Goal: Task Accomplishment & Management: Manage account settings

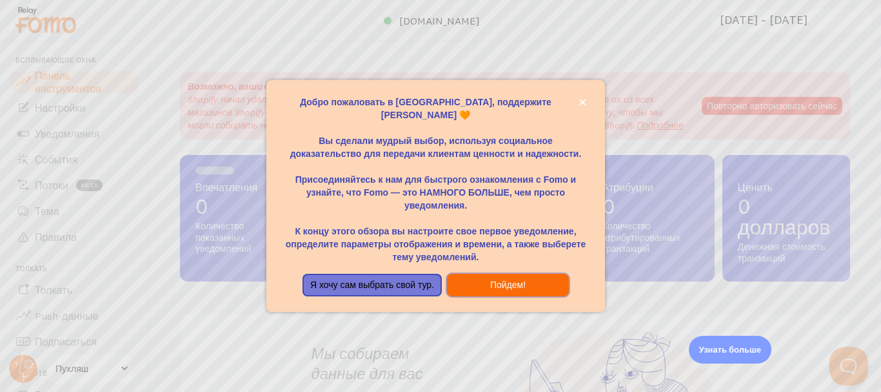
click at [470, 281] on button "Пойдем!" at bounding box center [508, 285] width 122 height 23
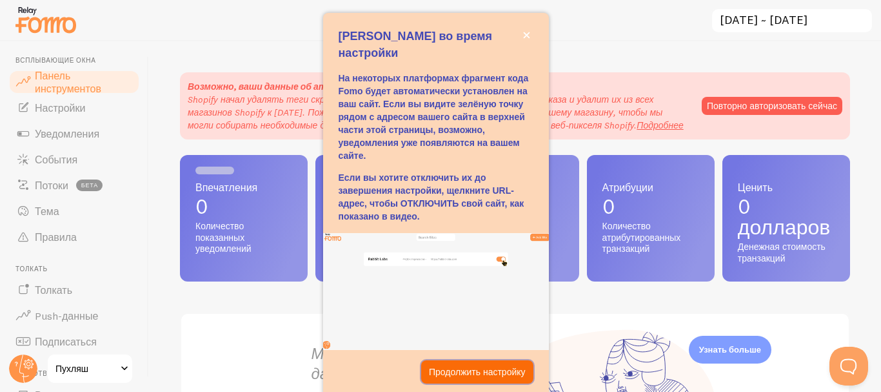
click at [447, 371] on font "Продолжить настройку" at bounding box center [477, 371] width 97 height 10
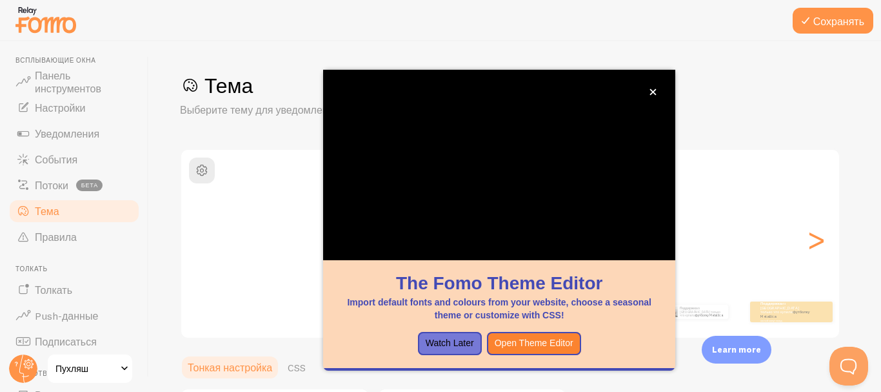
scroll to position [150, 0]
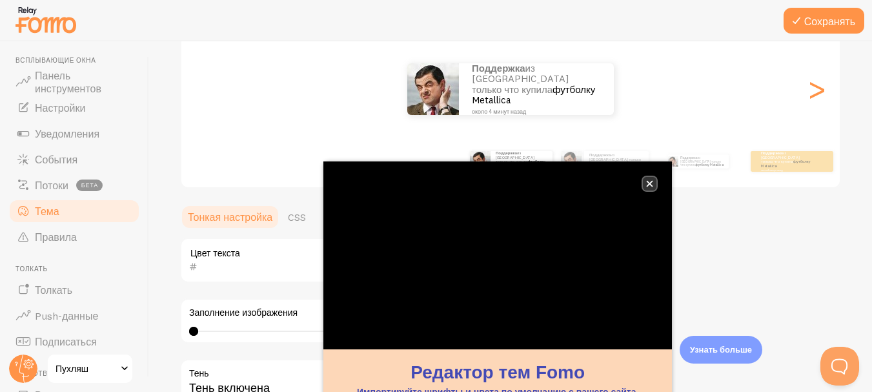
click at [652, 187] on button "закрывать," at bounding box center [650, 184] width 14 height 14
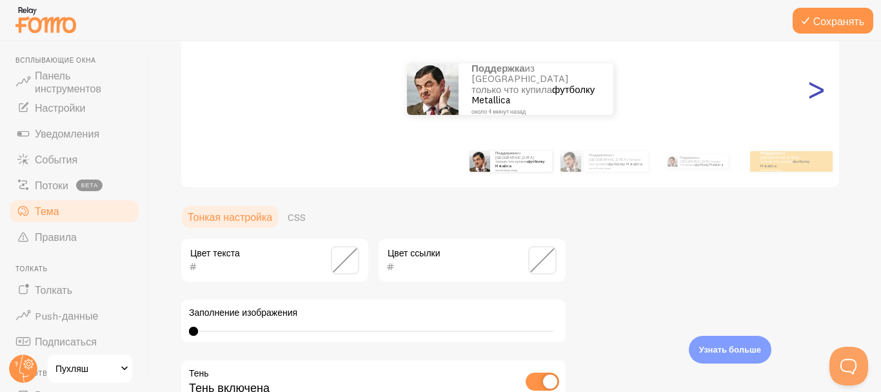
click at [824, 95] on font ">" at bounding box center [816, 88] width 21 height 43
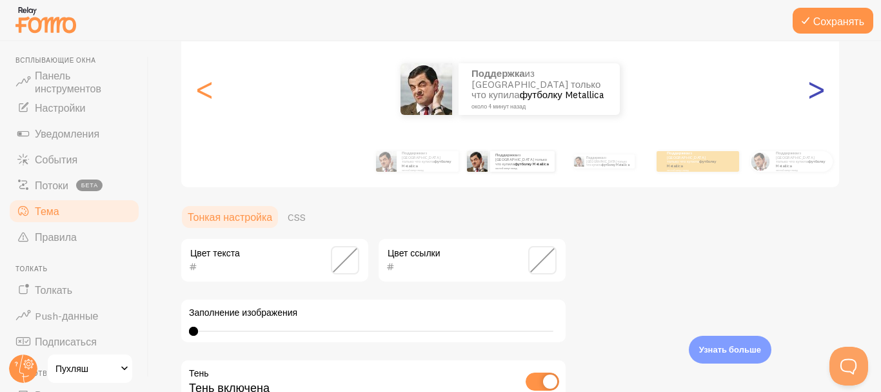
click at [824, 95] on font ">" at bounding box center [816, 88] width 21 height 43
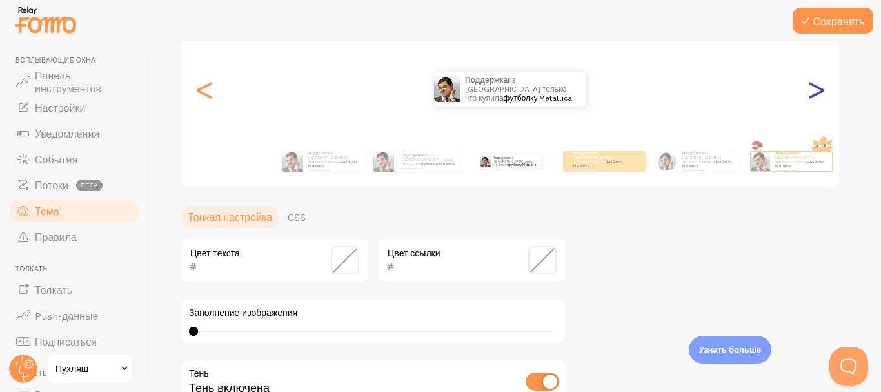
click at [824, 95] on font ">" at bounding box center [816, 88] width 21 height 43
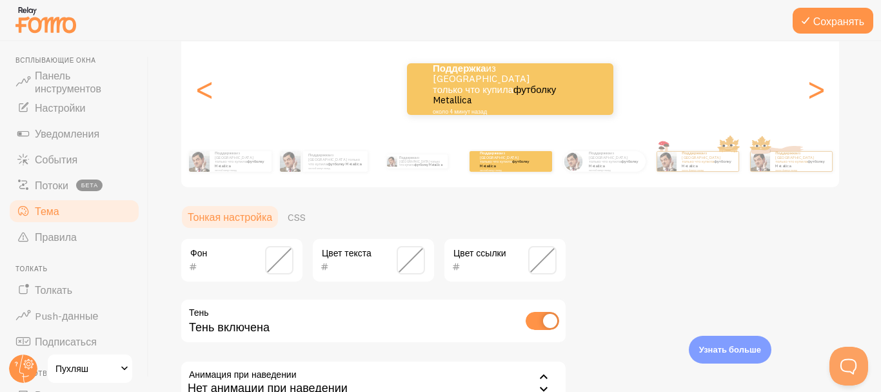
scroll to position [294, 0]
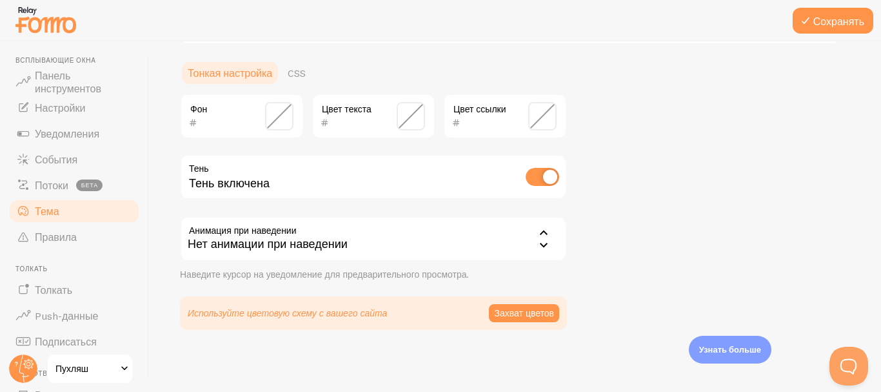
click at [546, 180] on input "checkbox" at bounding box center [543, 177] width 34 height 18
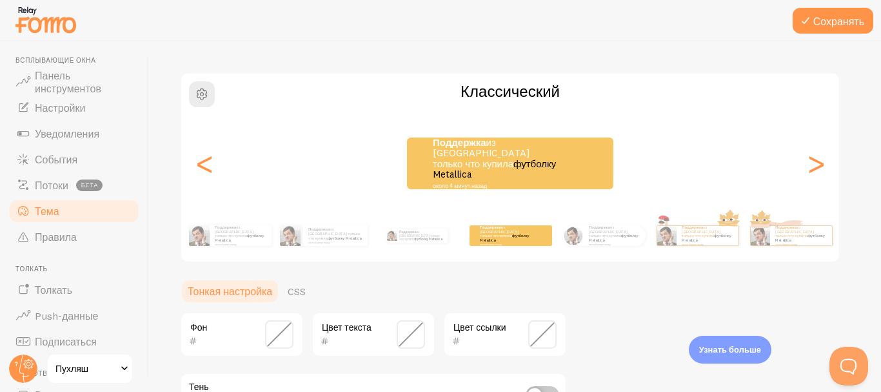
scroll to position [136, 0]
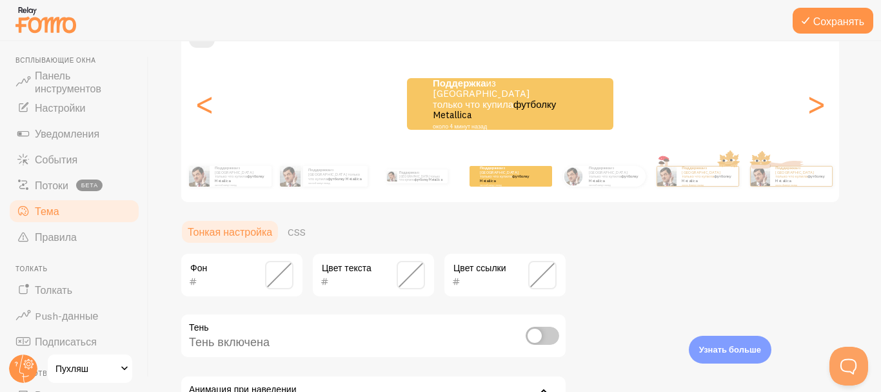
click at [536, 337] on input "checkbox" at bounding box center [543, 335] width 34 height 18
checkbox input "true"
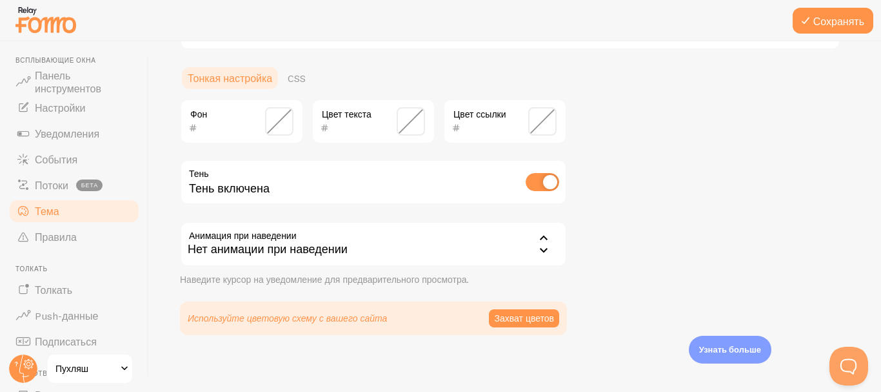
scroll to position [294, 0]
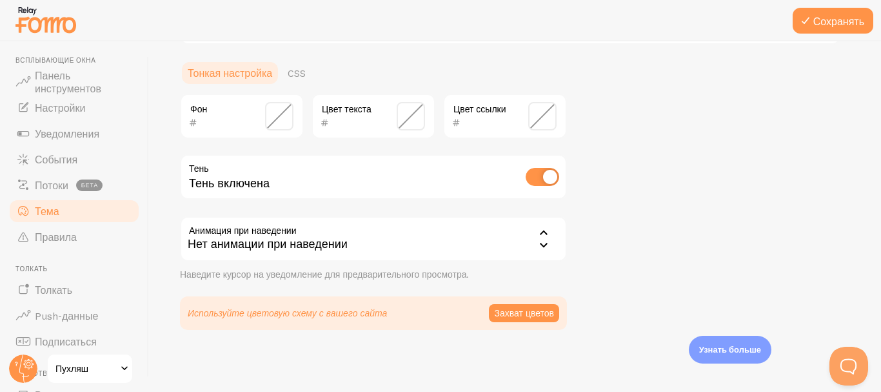
click at [524, 237] on div "Нет анимации при наведении" at bounding box center [373, 238] width 387 height 45
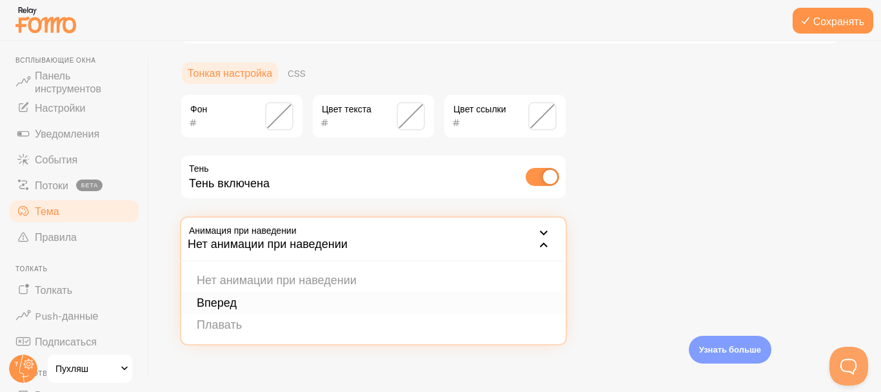
click at [412, 306] on li "Вперед" at bounding box center [373, 303] width 385 height 23
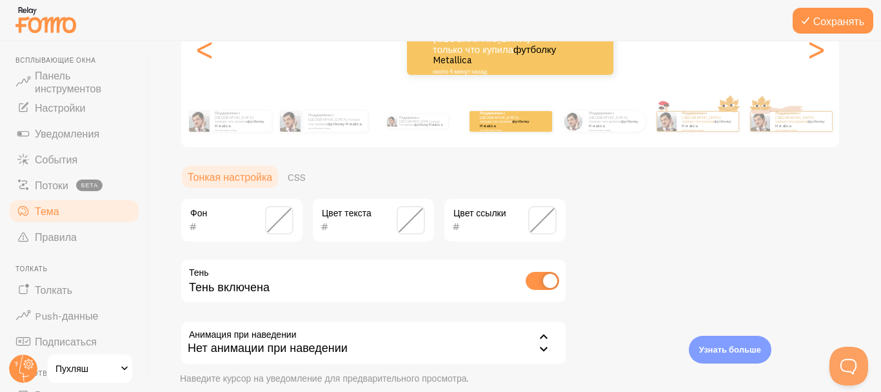
scroll to position [251, 0]
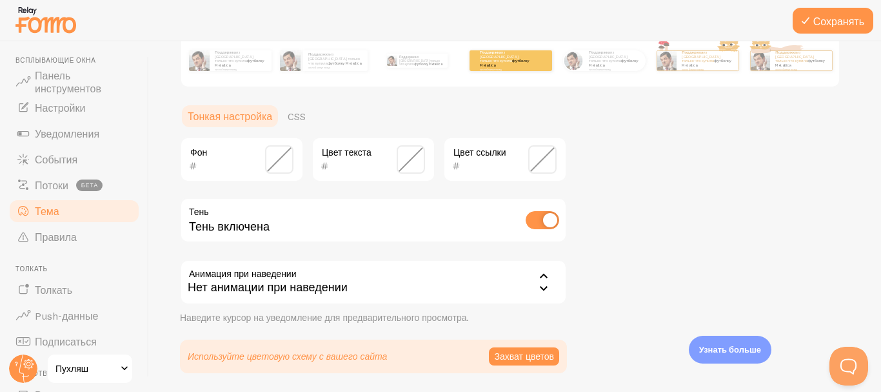
click at [372, 281] on div "Нет анимации при наведении" at bounding box center [373, 281] width 387 height 45
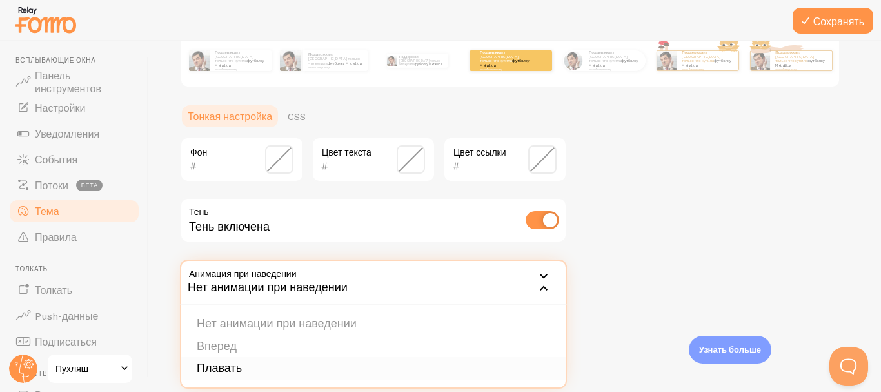
click at [285, 365] on li "Плавать" at bounding box center [373, 368] width 385 height 23
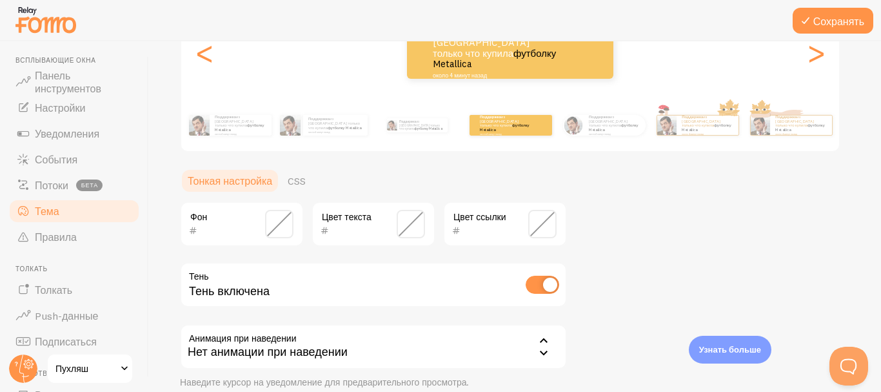
scroll to position [206, 0]
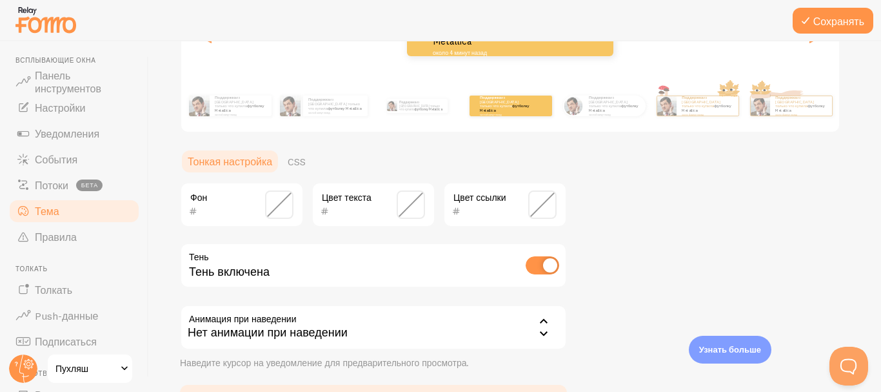
click at [477, 53] on div "Поддержка из Великобритании только что купила футболку Metallica около 4 минут …" at bounding box center [510, 31] width 206 height 52
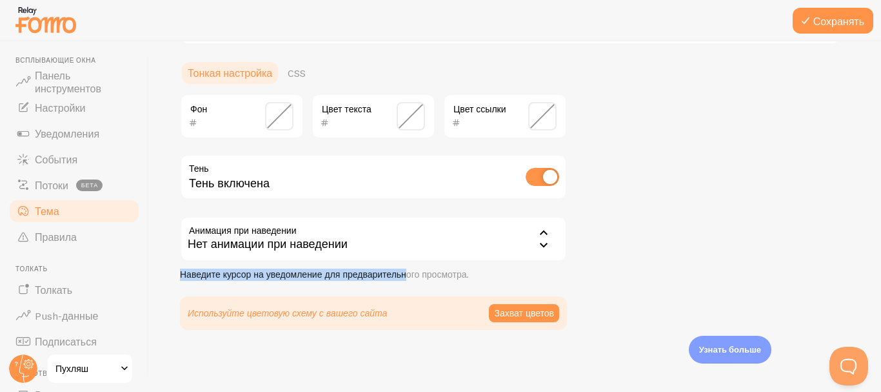
click at [407, 252] on div "Анимация при наведении float Нет анимации при наведении Нет анимации при наведе…" at bounding box center [373, 248] width 387 height 65
click at [405, 252] on div "Нет анимации при наведении" at bounding box center [373, 238] width 387 height 45
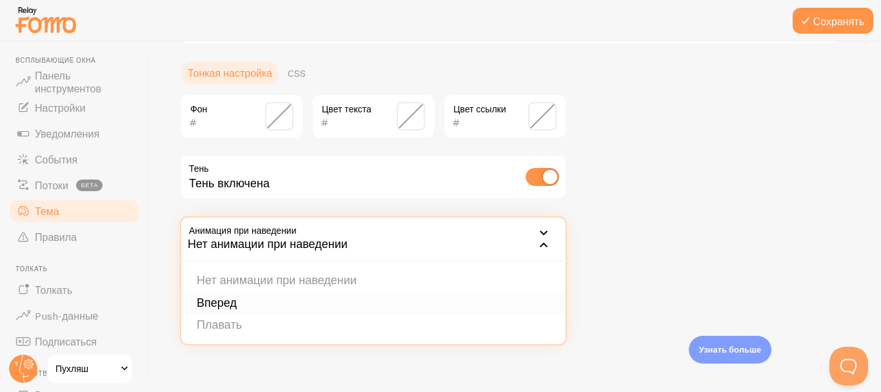
click at [315, 306] on li "Вперед" at bounding box center [373, 303] width 385 height 23
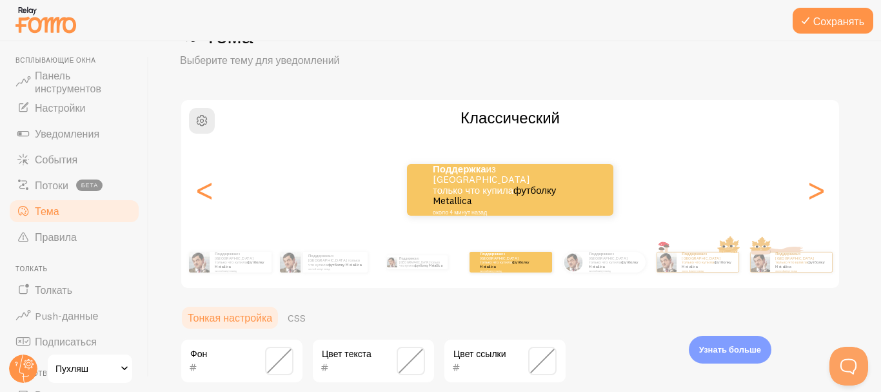
scroll to position [23, 0]
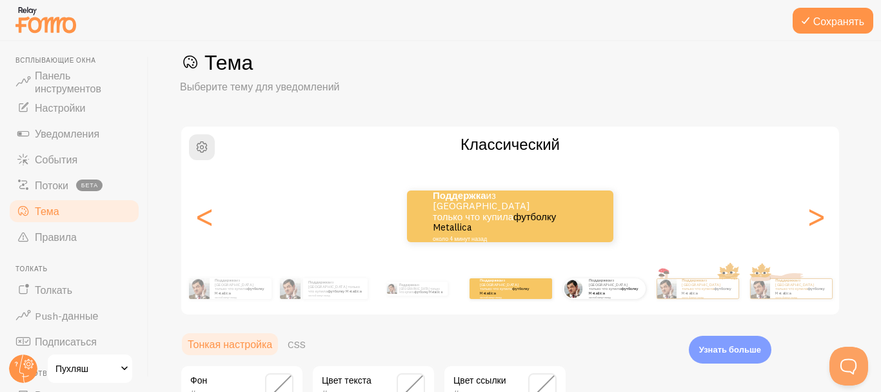
click at [600, 300] on div "Поддержка из Великобритании только что купила футболку Metallica около 4 минут …" at bounding box center [604, 288] width 83 height 36
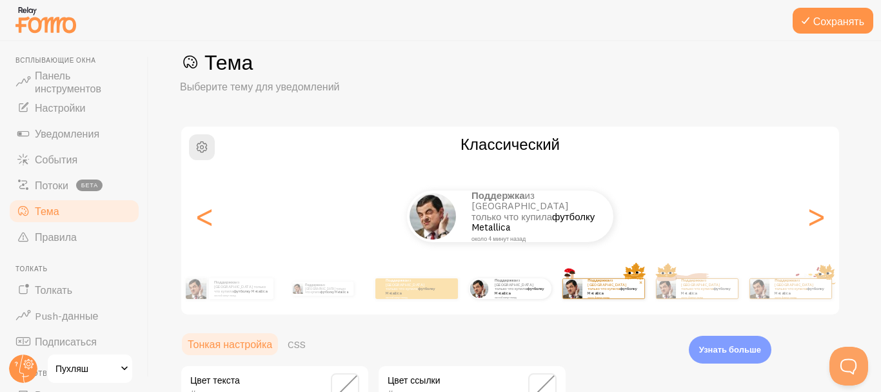
click at [587, 296] on div "Поддержка из Великобритании только что купила футболку Metallica около 4 минут …" at bounding box center [614, 288] width 62 height 19
type input "0"
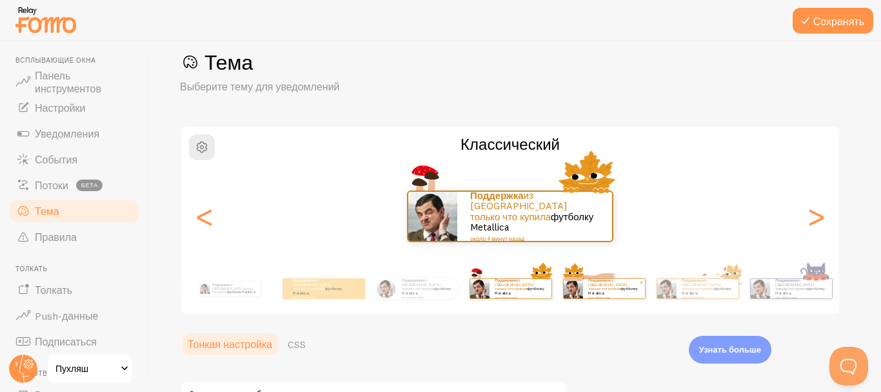
click at [616, 297] on div "Поддержка из Великобритании только что купила футболку Metallica около 4 минут …" at bounding box center [614, 288] width 62 height 19
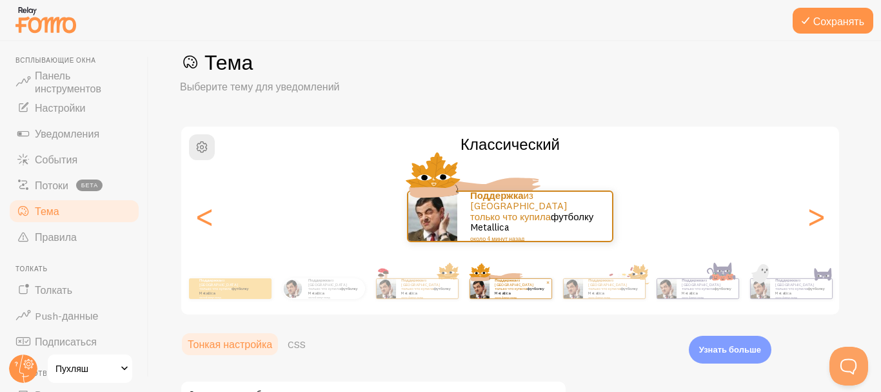
click at [616, 297] on div "Поддержка из Великобритании только что купила футболку Metallica около 4 минут …" at bounding box center [614, 288] width 62 height 19
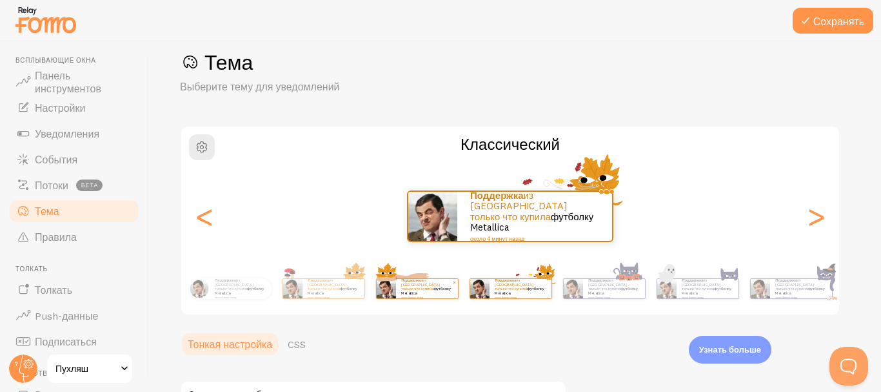
click at [616, 297] on div "Поддержка из Великобритании только что купила футболку Metallica около 4 минут …" at bounding box center [614, 288] width 62 height 19
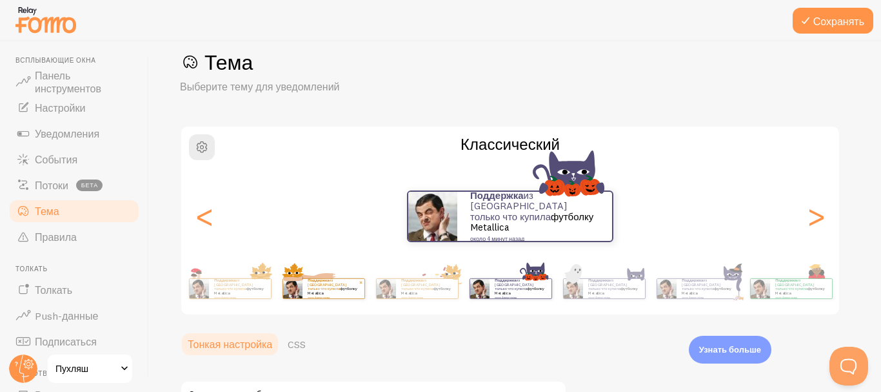
click at [616, 297] on div "Поддержка из Великобритании только что купила футболку Metallica около 4 минут …" at bounding box center [614, 288] width 62 height 19
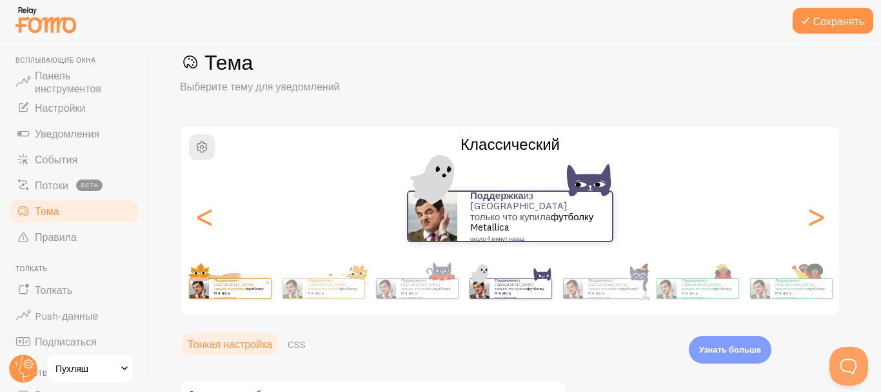
click at [616, 297] on div "Поддержка из Великобритании только что купила футболку Metallica около 4 минут …" at bounding box center [614, 288] width 62 height 19
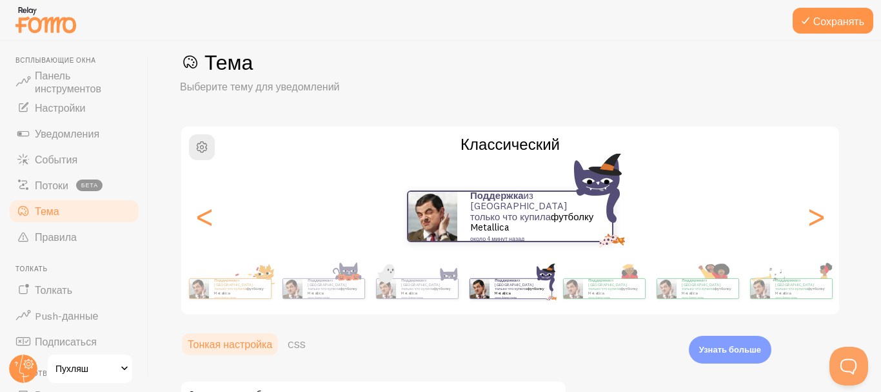
click at [616, 297] on div "Поддержка из Великобритании только что купила футболку Metallica около 4 минут …" at bounding box center [614, 288] width 62 height 19
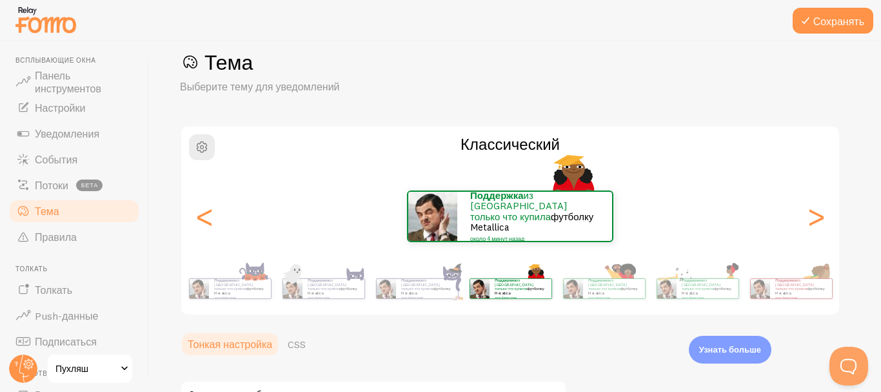
click at [616, 297] on div "Поддержка из Великобритании только что купила футболку Metallica около 4 минут …" at bounding box center [614, 288] width 62 height 19
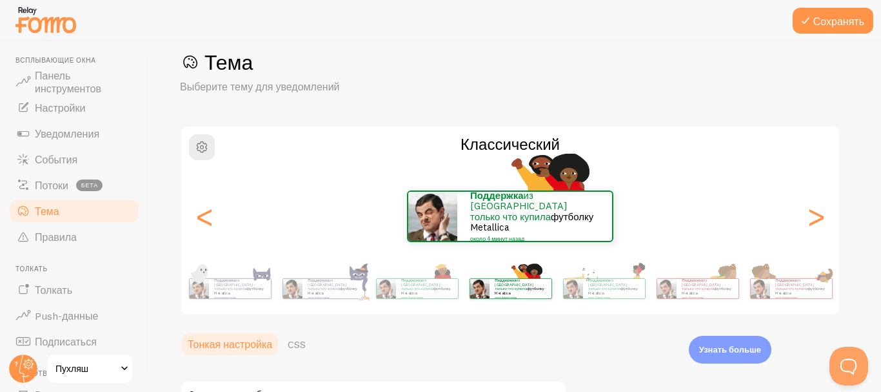
click at [616, 297] on div "Поддержка из Великобритании только что купила футболку Metallica около 4 минут …" at bounding box center [614, 288] width 62 height 19
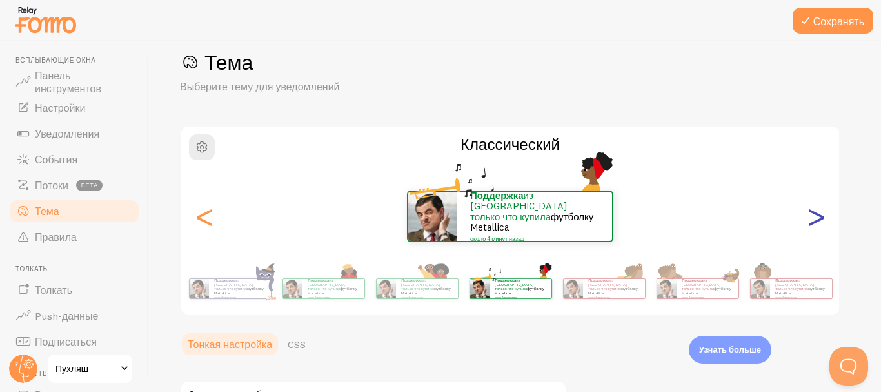
click at [824, 210] on font ">" at bounding box center [816, 215] width 21 height 43
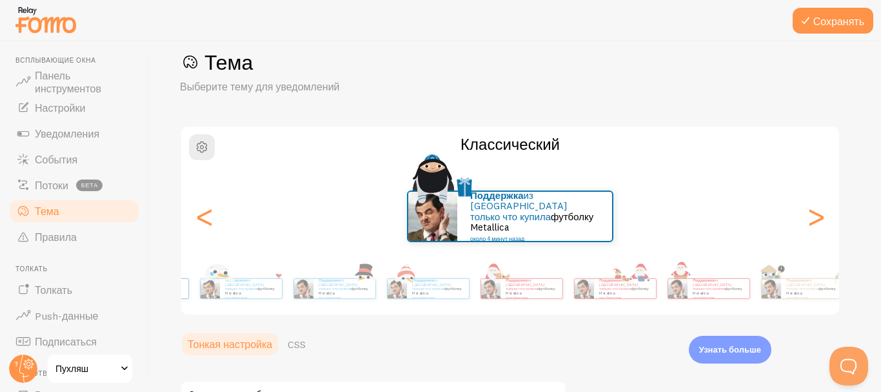
click at [198, 316] on div "Тема Выберите тему для уведомлений Классический Поддержка из Великобритании тол…" at bounding box center [515, 332] width 670 height 567
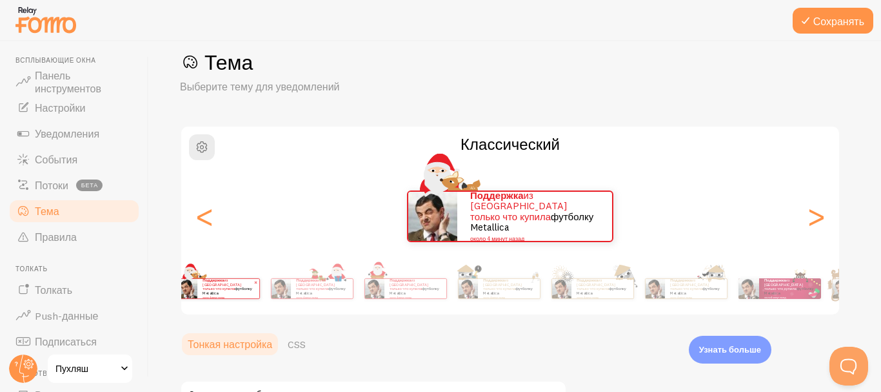
click at [176, 310] on div "Сохранять Тема Выберите тему для уведомлений Классический Поддержка из Великобр…" at bounding box center [515, 216] width 732 height 350
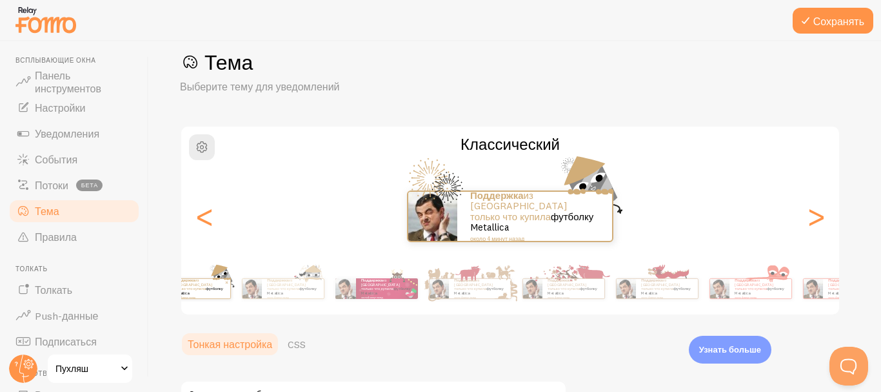
click at [219, 306] on div "Поддержка из Великобритании только что купила футболку Metallica около 4 минут …" at bounding box center [189, 288] width 83 height 36
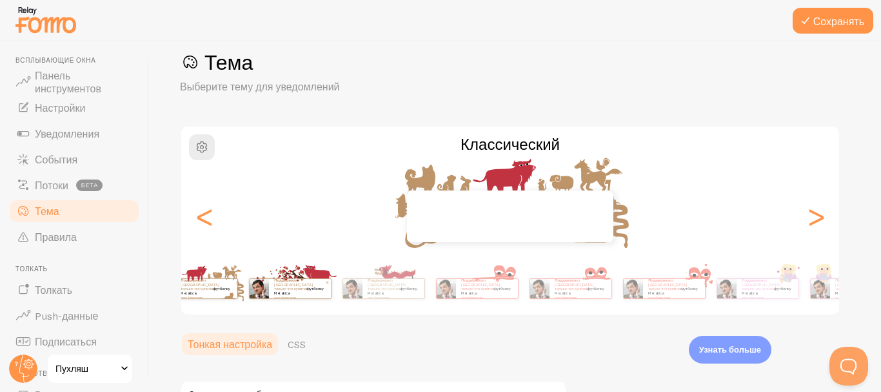
click at [293, 297] on div "Поддержка из Великобритании только что купила футболку Metallica около 4 минут …" at bounding box center [300, 288] width 62 height 19
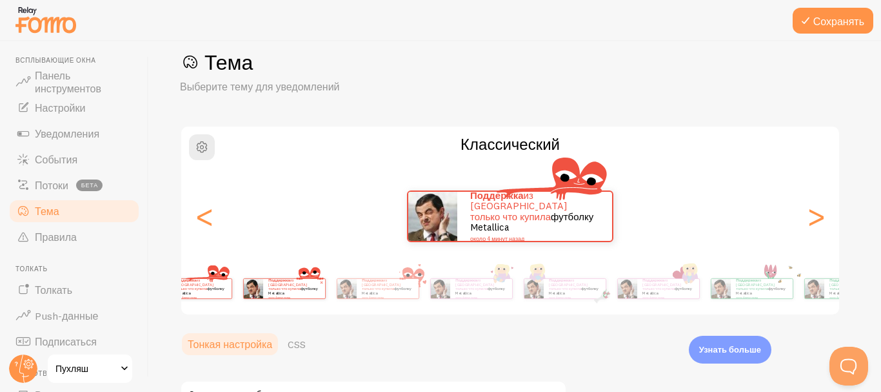
click at [250, 328] on div "Тема Выберите тему для уведомлений Классический Поддержка из Великобритании тол…" at bounding box center [515, 332] width 670 height 567
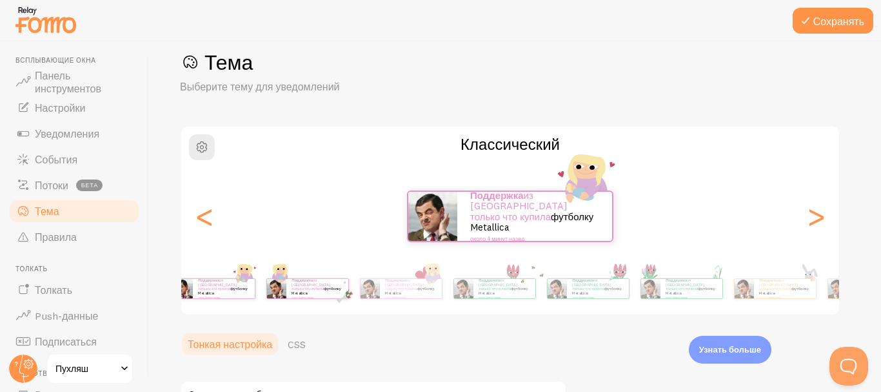
click at [276, 301] on div "Поддержка из Великобритании только что купила футболку Metallica около 4 минут …" at bounding box center [307, 288] width 83 height 36
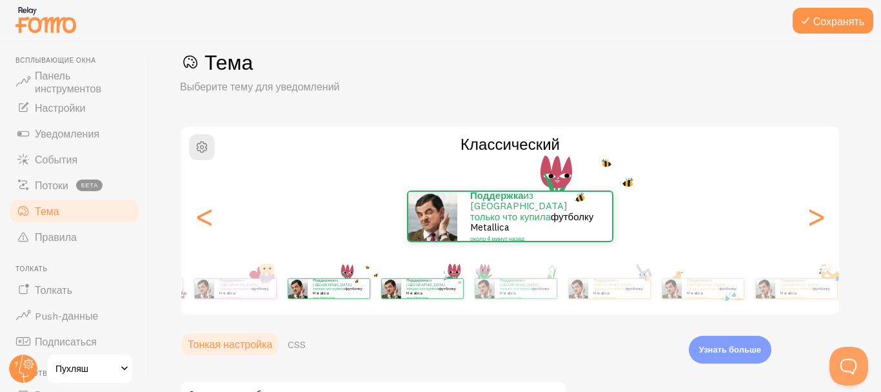
click at [448, 285] on p "Поддержка из Великобритании только что купила футболку Metallica около 4 минут …" at bounding box center [433, 288] width 52 height 21
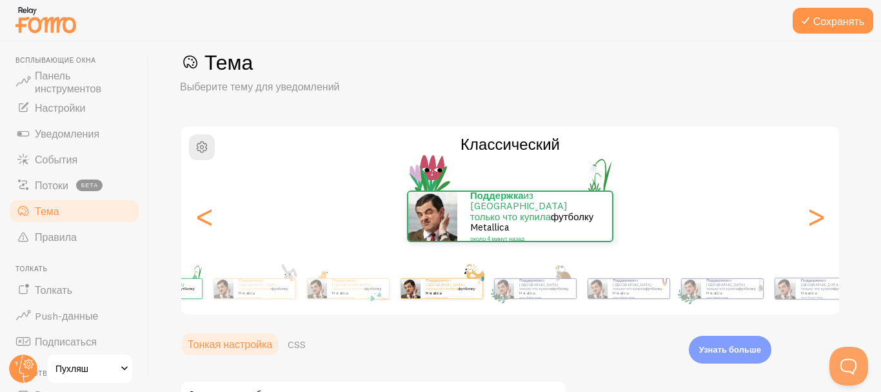
click at [413, 280] on img at bounding box center [410, 288] width 19 height 19
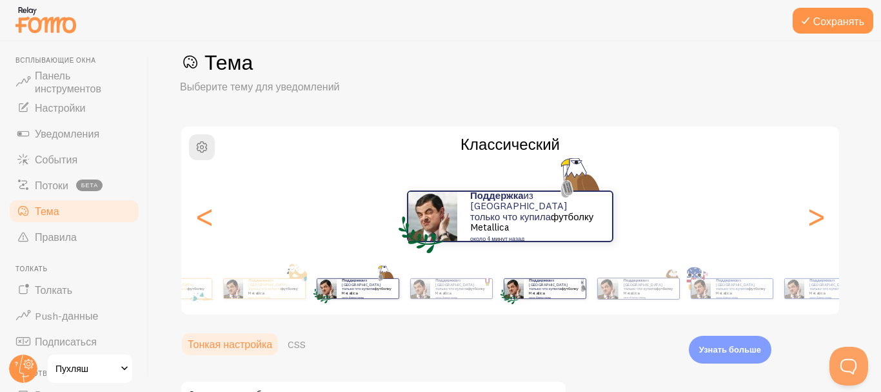
click at [557, 286] on p "Поддержка из Великобритании только что купила футболку Metallica около 4 минут …" at bounding box center [555, 288] width 52 height 21
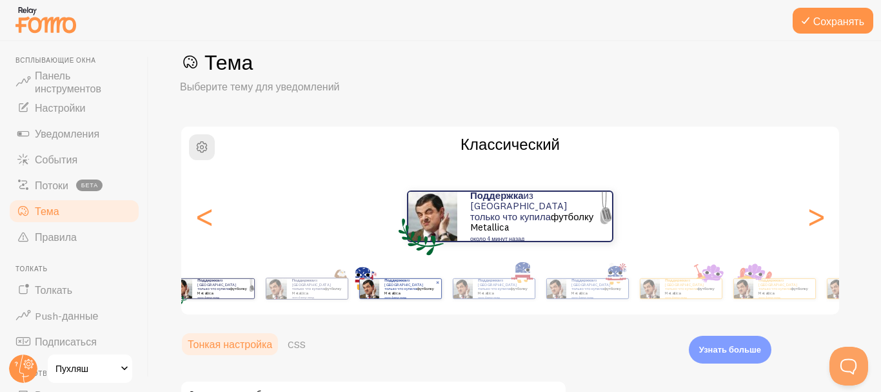
click at [395, 347] on div "Тема Выберите тему для уведомлений Классический Поддержка из Великобритании тол…" at bounding box center [515, 332] width 670 height 567
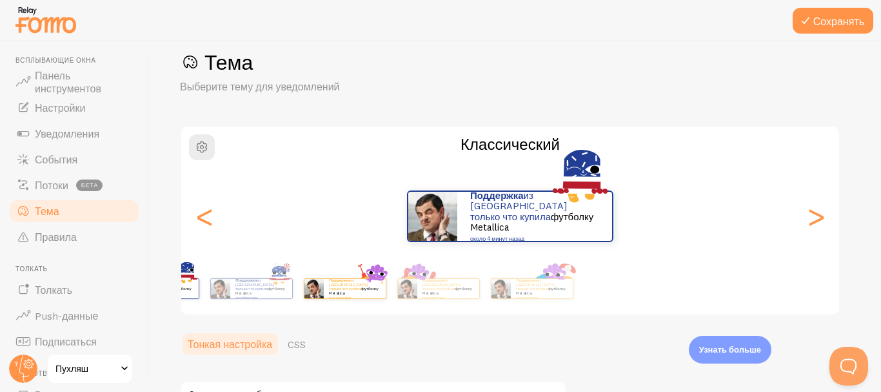
click at [365, 319] on div "Тема Выберите тему для уведомлений Классический Поддержка из Великобритании тол…" at bounding box center [515, 332] width 670 height 567
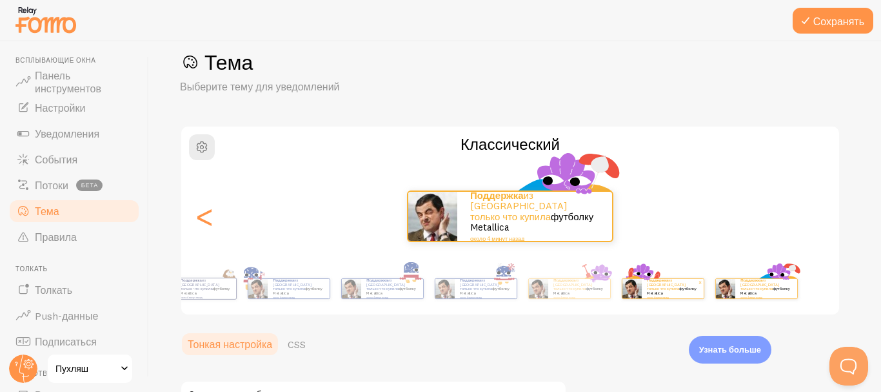
click at [643, 310] on div "Поддержка из Великобритании только что купила футболку Metallica около 4 минут …" at bounding box center [510, 289] width 741 height 52
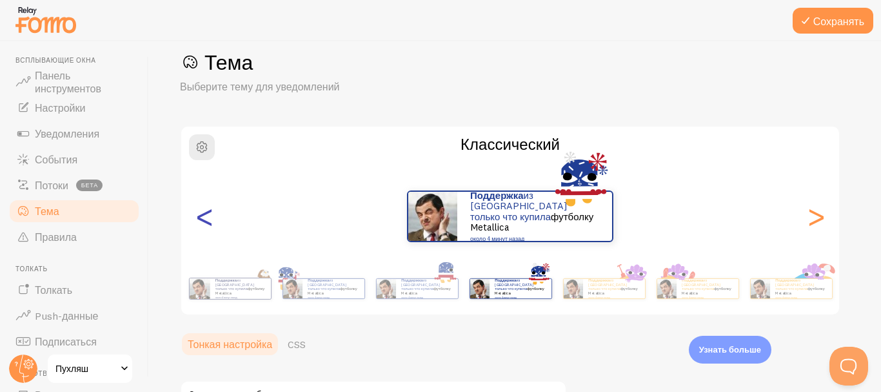
click at [207, 233] on font "<" at bounding box center [204, 215] width 21 height 43
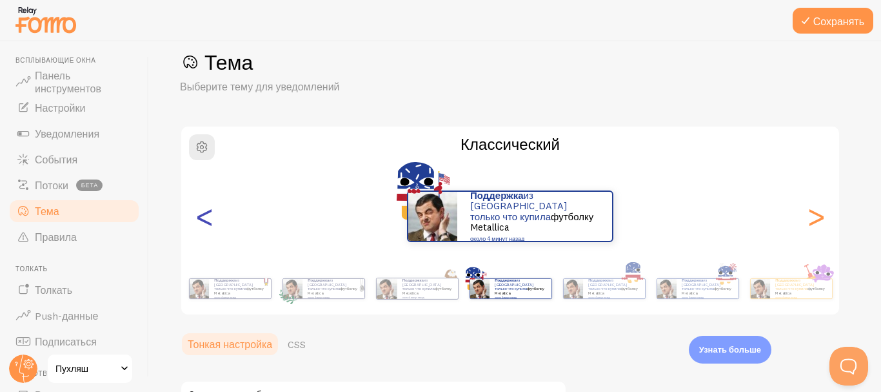
click at [207, 233] on font "<" at bounding box center [204, 215] width 21 height 43
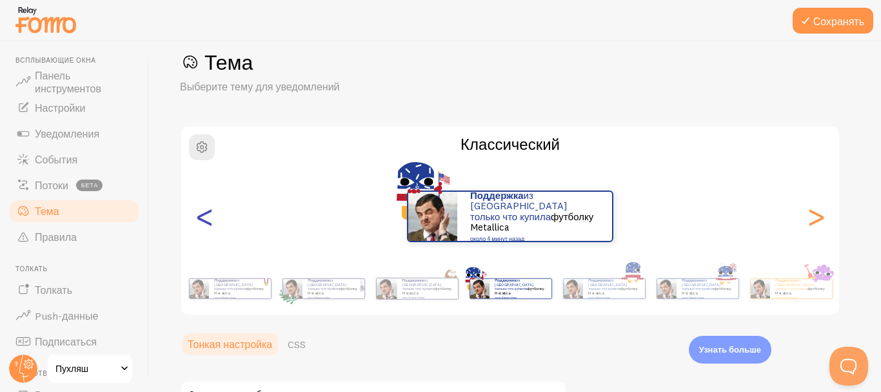
click at [207, 233] on font "<" at bounding box center [204, 215] width 21 height 43
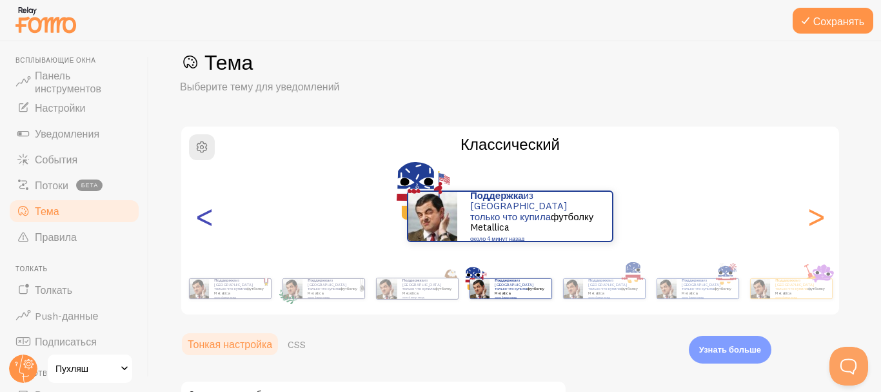
click at [207, 233] on font "<" at bounding box center [204, 215] width 21 height 43
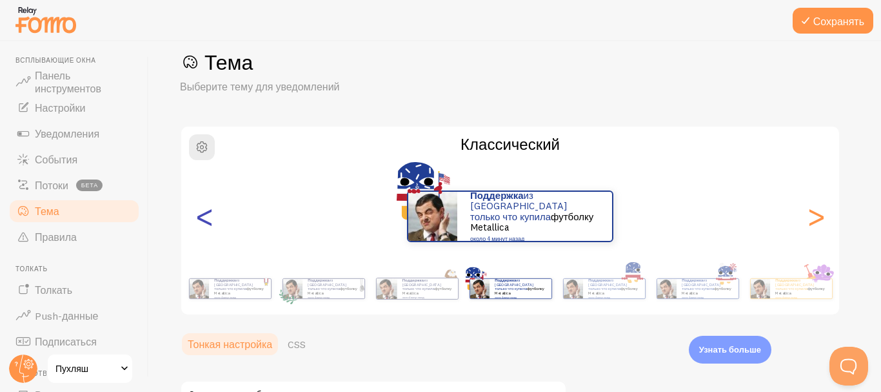
click at [207, 233] on font "<" at bounding box center [204, 215] width 21 height 43
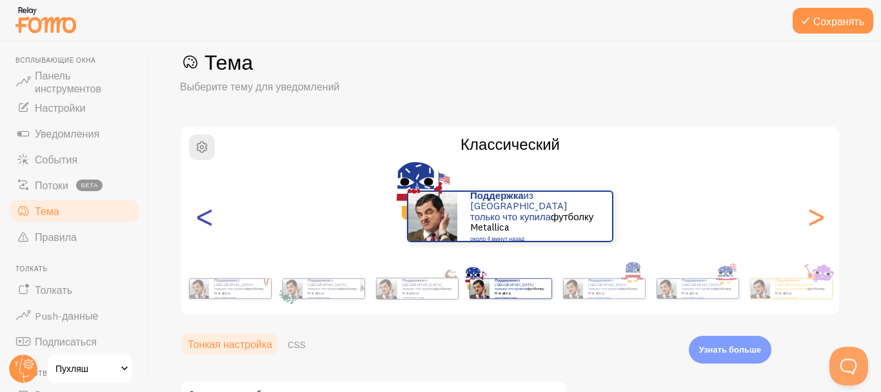
click at [207, 233] on font "<" at bounding box center [204, 215] width 21 height 43
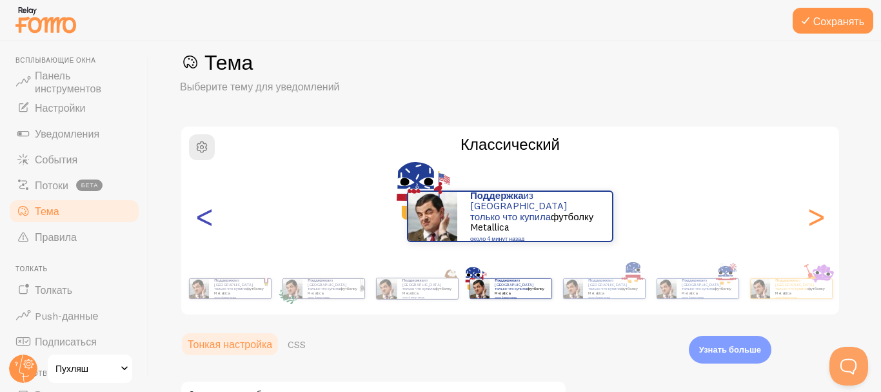
click at [207, 233] on font "<" at bounding box center [204, 215] width 21 height 43
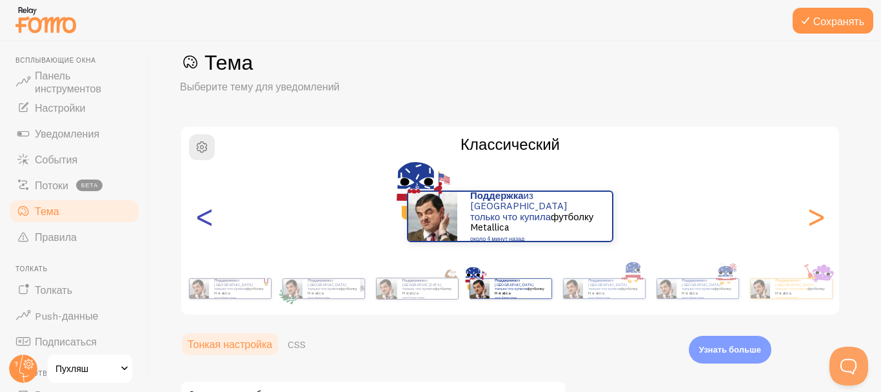
click at [207, 233] on font "<" at bounding box center [204, 215] width 21 height 43
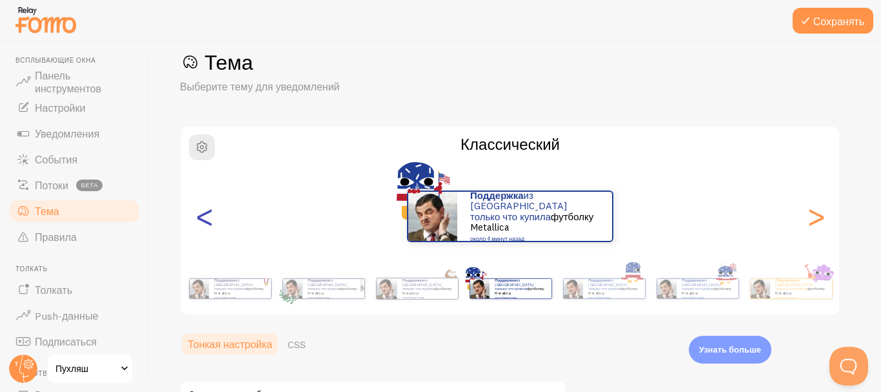
click at [207, 233] on font "<" at bounding box center [204, 215] width 21 height 43
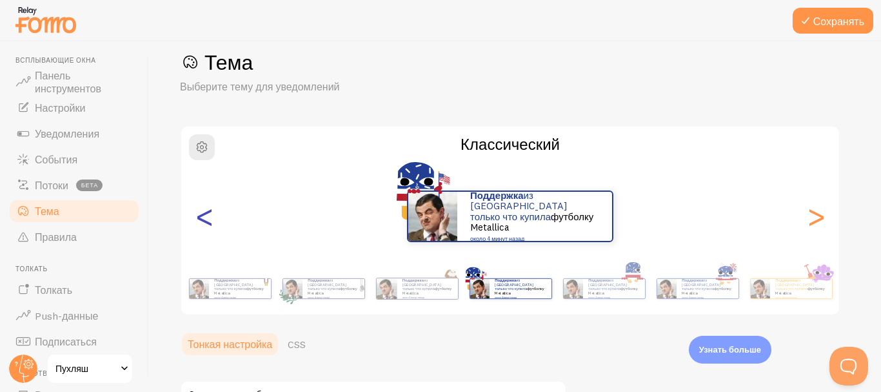
click at [207, 233] on font "<" at bounding box center [204, 215] width 21 height 43
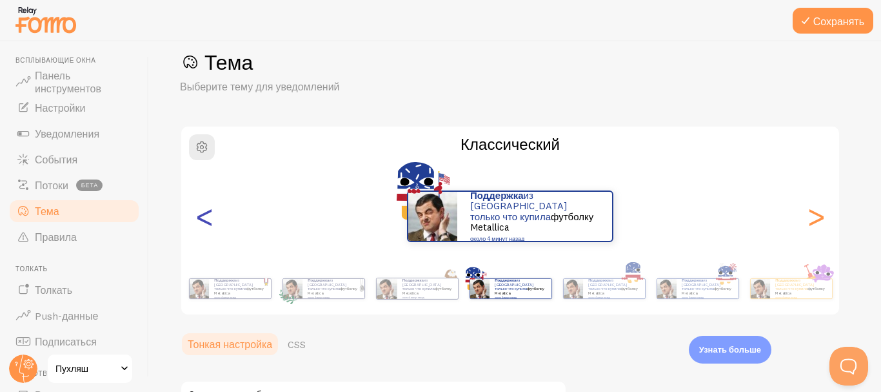
click at [207, 233] on font "<" at bounding box center [204, 215] width 21 height 43
click at [441, 290] on font "из [GEOGRAPHIC_DATA] только что купила" at bounding box center [421, 284] width 39 height 14
click at [208, 293] on img at bounding box center [198, 288] width 19 height 19
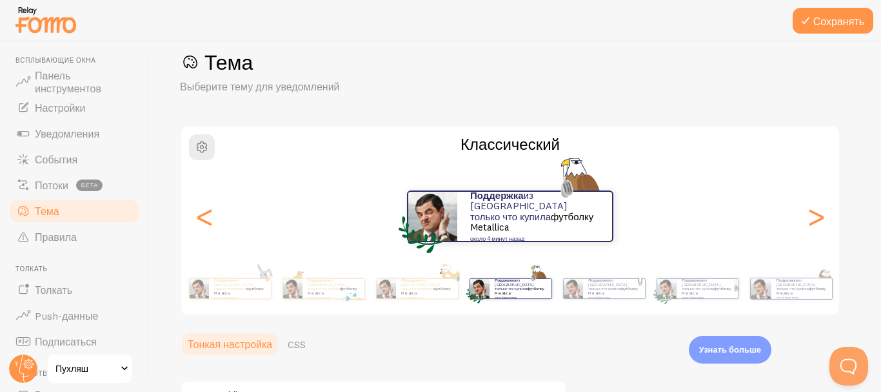
click at [359, 106] on div "Тема Выберите тему для уведомлений Классический Поддержка из Великобритании тол…" at bounding box center [515, 332] width 670 height 567
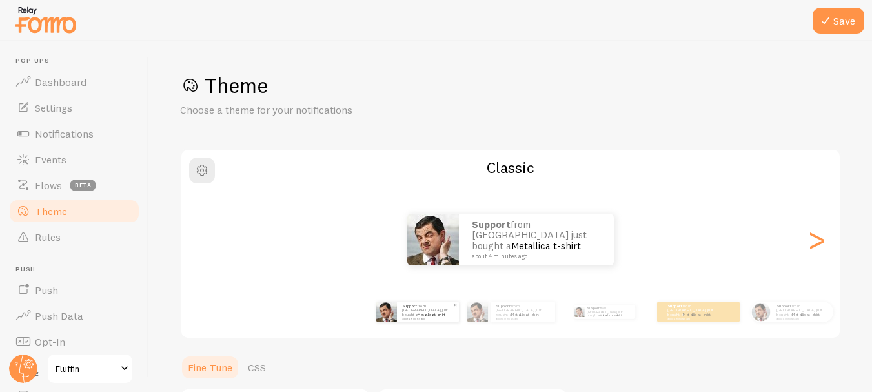
click at [306, 337] on div "Support from [GEOGRAPHIC_DATA] just bought a Metallica t-shirt about 4 minutes …" at bounding box center [510, 312] width 741 height 52
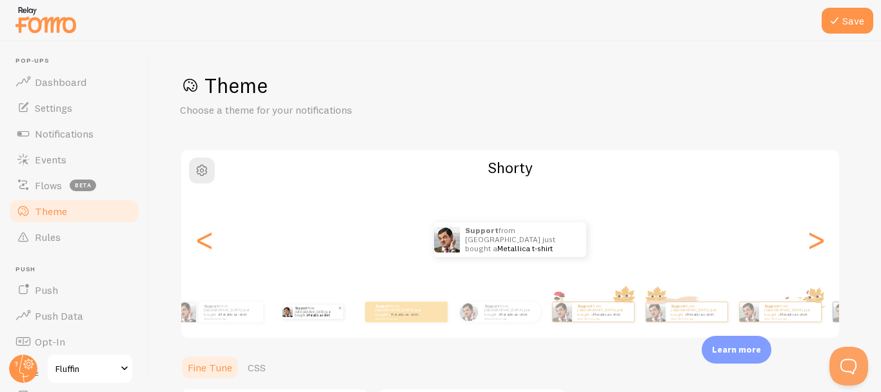
click at [318, 323] on div "Support from [GEOGRAPHIC_DATA] just bought a Metallica t-shirt about 4 minutes …" at bounding box center [312, 312] width 83 height 36
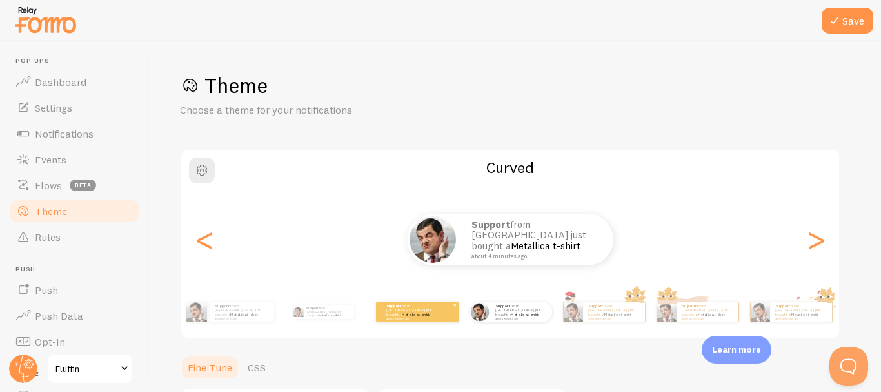
click at [438, 313] on div "Support from [GEOGRAPHIC_DATA] just bought a Metallica t-shirt about 4 minutes …" at bounding box center [417, 311] width 83 height 21
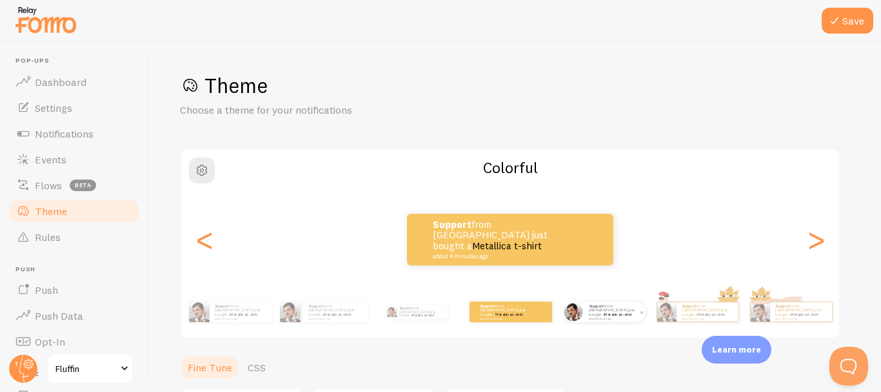
click at [574, 318] on img at bounding box center [573, 311] width 19 height 19
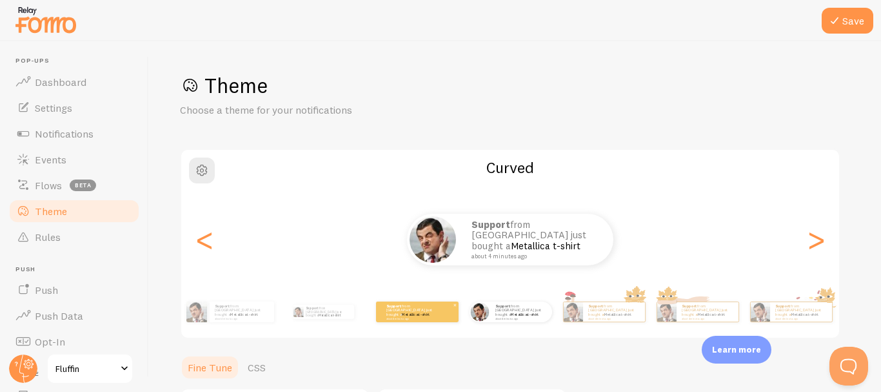
click at [430, 316] on p "Support from [GEOGRAPHIC_DATA] just bought a Metallica t-shirt about 4 minutes …" at bounding box center [413, 311] width 52 height 16
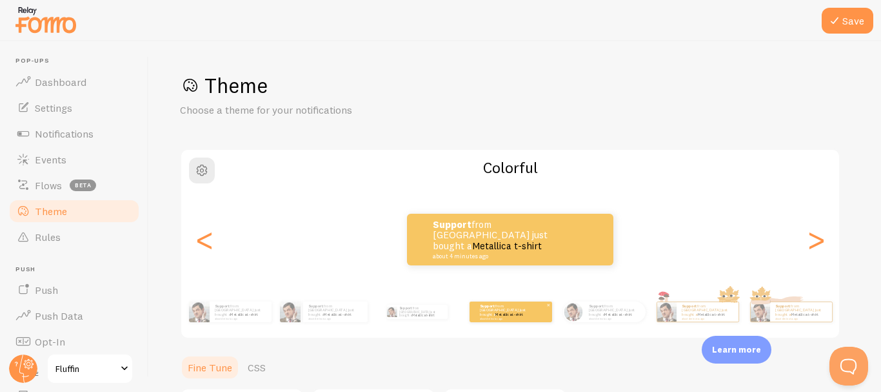
click at [430, 316] on p "Support from [GEOGRAPHIC_DATA] just bought a Metallica t-shirt about 4 minutes …" at bounding box center [420, 312] width 43 height 14
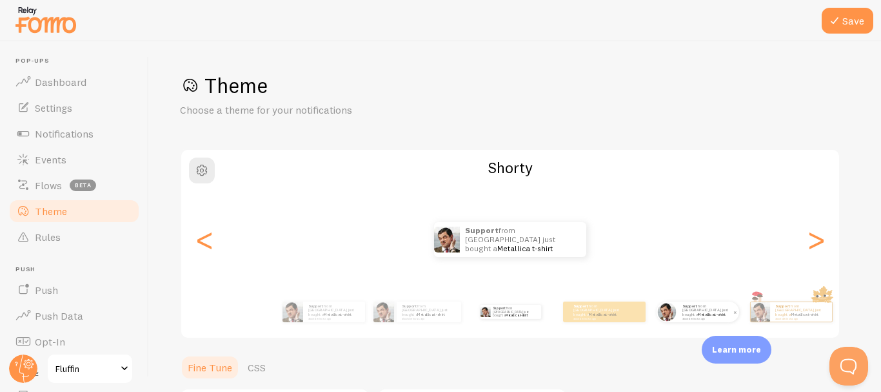
click at [680, 319] on div "Support from [GEOGRAPHIC_DATA] just bought a Metallica t-shirt about 4 minutes …" at bounding box center [709, 311] width 62 height 21
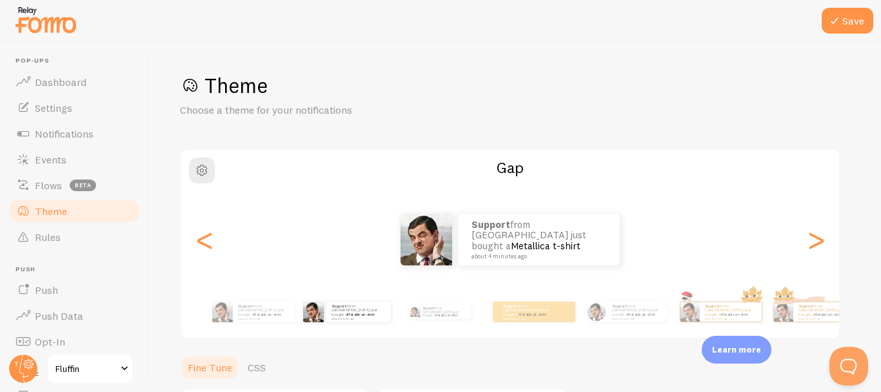
click at [479, 316] on div "Support from [GEOGRAPHIC_DATA] just bought a Metallica t-shirt about 4 minutes …" at bounding box center [510, 312] width 741 height 52
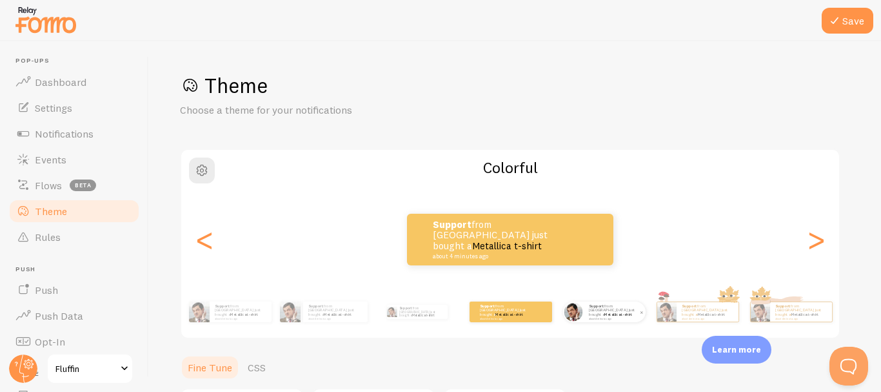
click at [576, 317] on img at bounding box center [573, 311] width 19 height 19
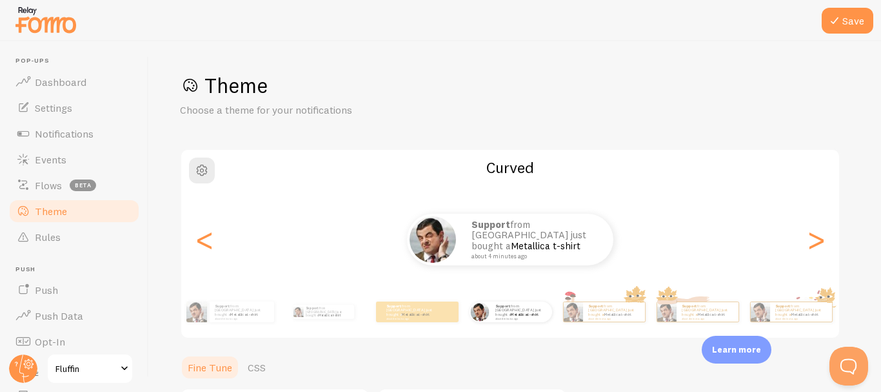
scroll to position [276, 0]
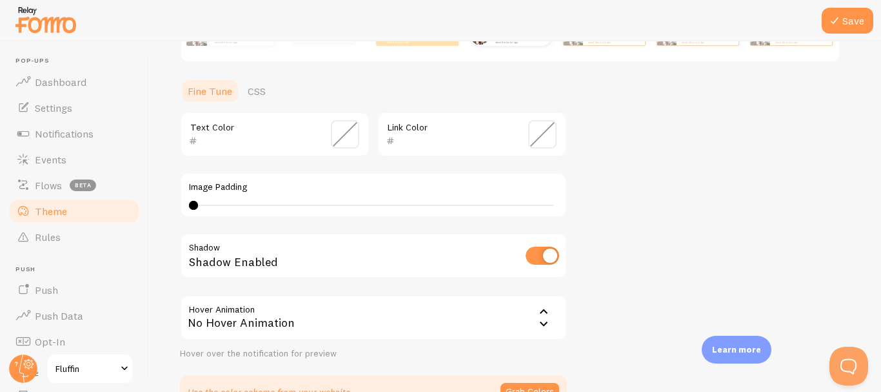
click at [388, 318] on div "No Hover Animation" at bounding box center [373, 317] width 387 height 45
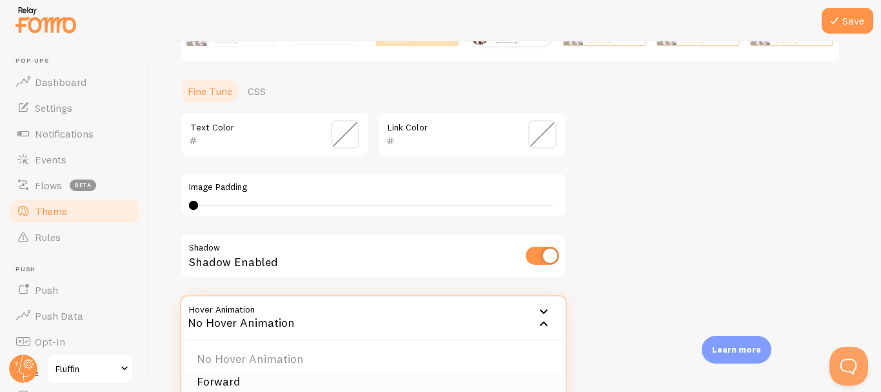
click at [291, 375] on li "Forward" at bounding box center [373, 381] width 385 height 23
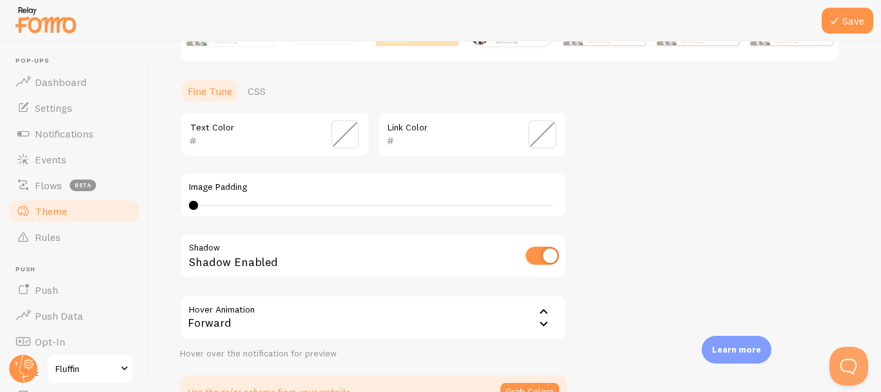
click at [452, 188] on label "Image Padding" at bounding box center [373, 187] width 369 height 12
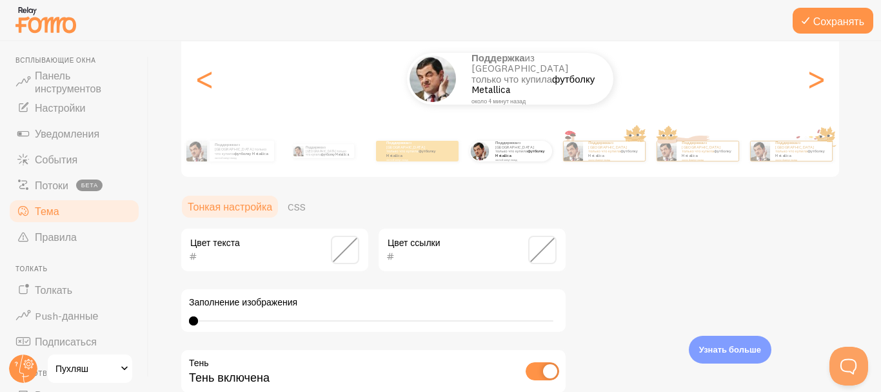
scroll to position [156, 0]
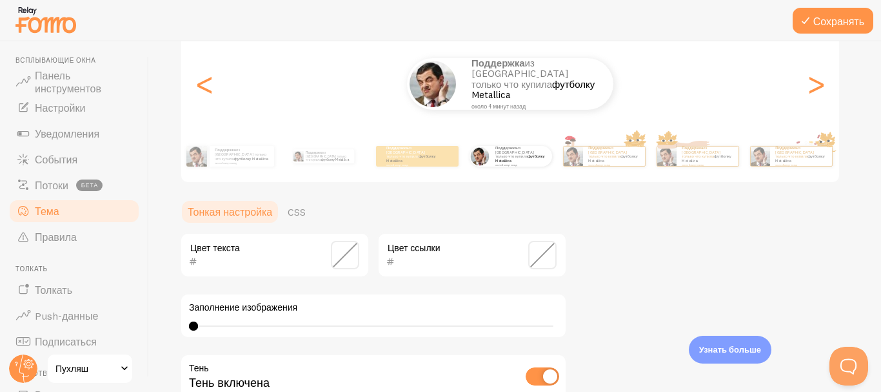
click at [539, 257] on span at bounding box center [542, 255] width 28 height 28
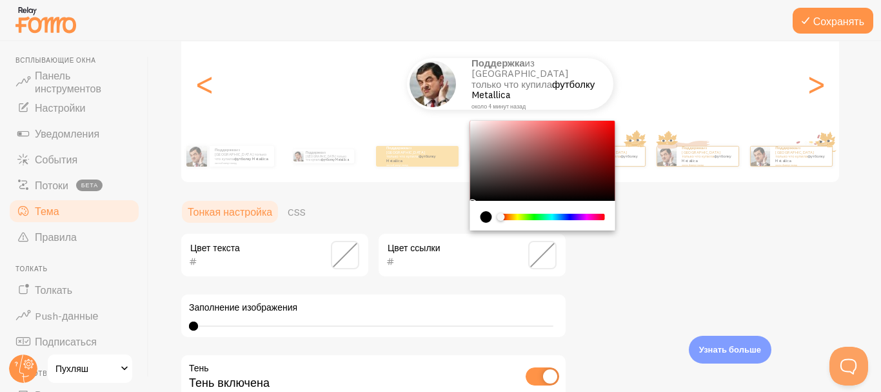
click at [502, 214] on div "Chrome color picker" at bounding box center [552, 217] width 105 height 12
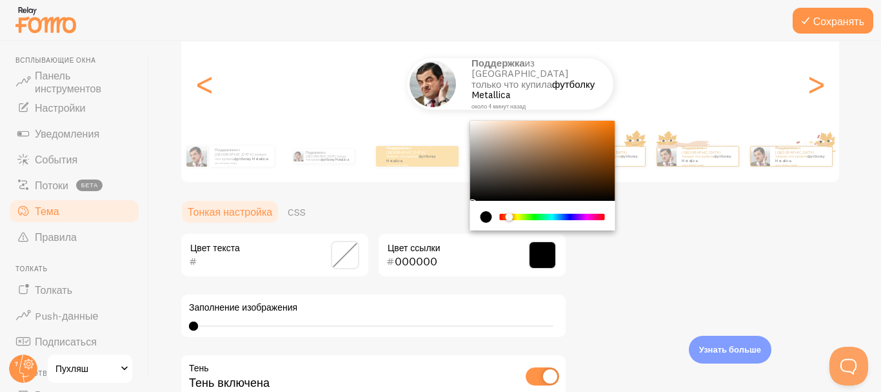
click at [509, 215] on div "Chrome color picker" at bounding box center [509, 217] width 8 height 8
click at [593, 130] on div "Chrome color picker" at bounding box center [542, 161] width 145 height 80
type input "E07C22"
click at [341, 251] on span at bounding box center [345, 255] width 28 height 28
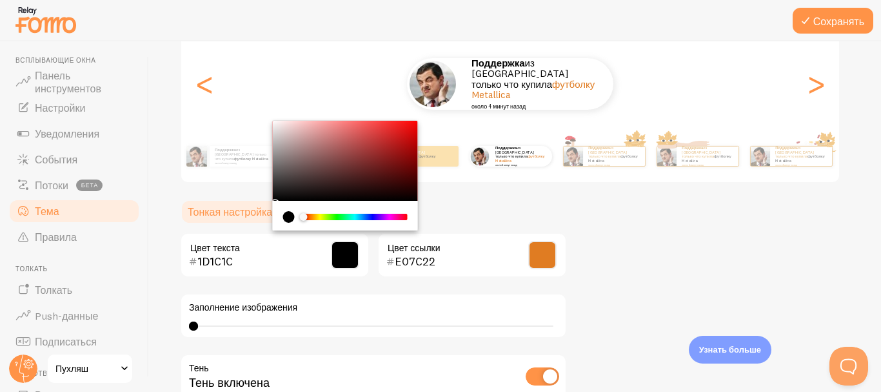
type input "000000"
drag, startPoint x: 279, startPoint y: 192, endPoint x: 250, endPoint y: 206, distance: 33.2
click at [250, 206] on section "Тонкая настройка CSS 000000 Цвет текста E07C22 Цвет ссылки Заполнение изображен…" at bounding box center [373, 364] width 387 height 330
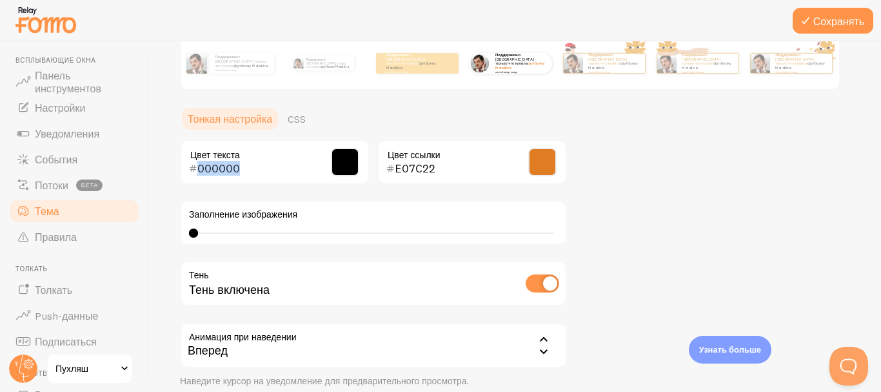
scroll to position [246, 0]
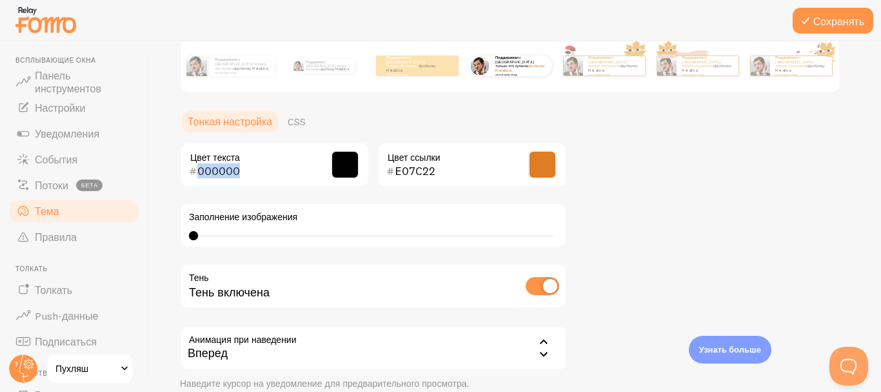
drag, startPoint x: 214, startPoint y: 233, endPoint x: 215, endPoint y: 241, distance: 7.8
click at [219, 233] on div "4 4 - не определено" at bounding box center [373, 235] width 369 height 10
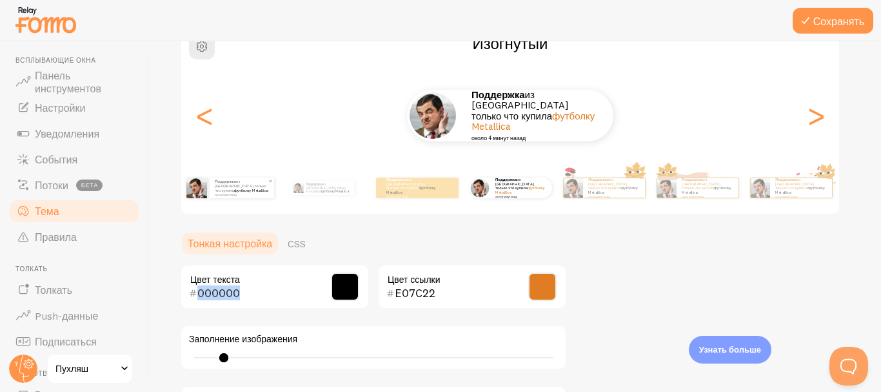
scroll to position [125, 0]
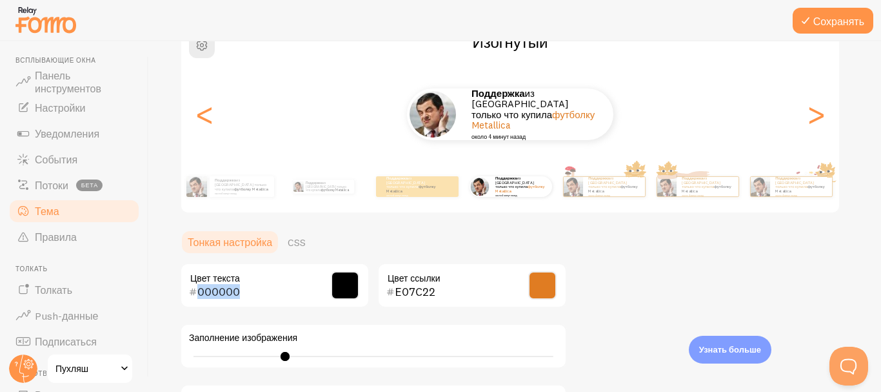
drag, startPoint x: 223, startPoint y: 355, endPoint x: 286, endPoint y: 349, distance: 63.5
click at [286, 349] on div "Заполнение изображения 4 4 - не определено" at bounding box center [373, 345] width 387 height 45
click at [228, 352] on div "Заполнение изображения 4 4 - не определено" at bounding box center [373, 345] width 387 height 45
click at [228, 357] on div "4 4 - не определено" at bounding box center [373, 356] width 369 height 10
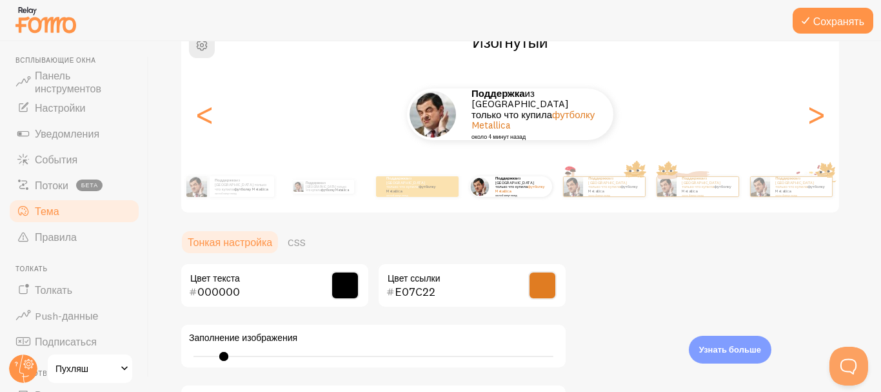
drag, startPoint x: 228, startPoint y: 357, endPoint x: 189, endPoint y: 356, distance: 39.4
click at [191, 354] on div "4 4 - не определено" at bounding box center [373, 356] width 369 height 10
type input "4"
click at [189, 356] on div "4 4 - не определено" at bounding box center [373, 356] width 369 height 10
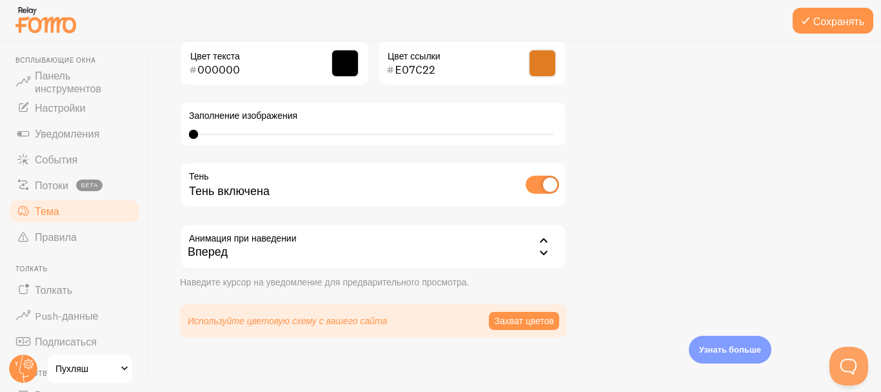
scroll to position [355, 0]
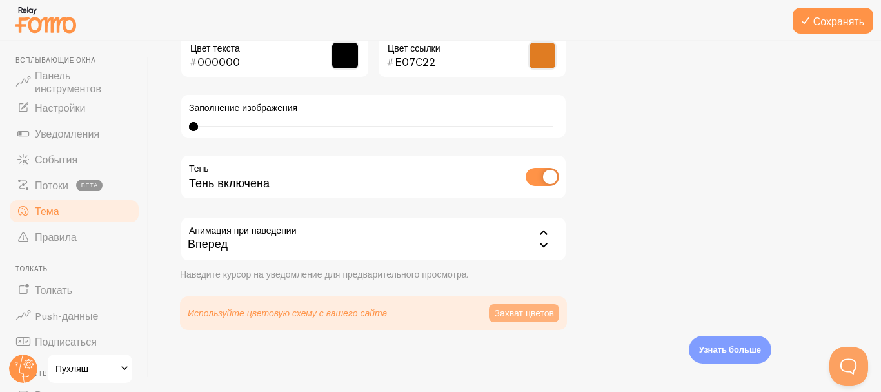
click at [521, 312] on font "Захват цветов" at bounding box center [524, 313] width 60 height 12
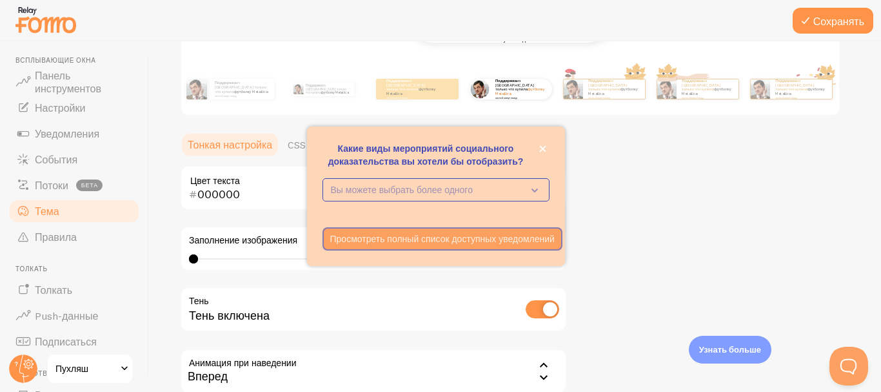
scroll to position [189, 0]
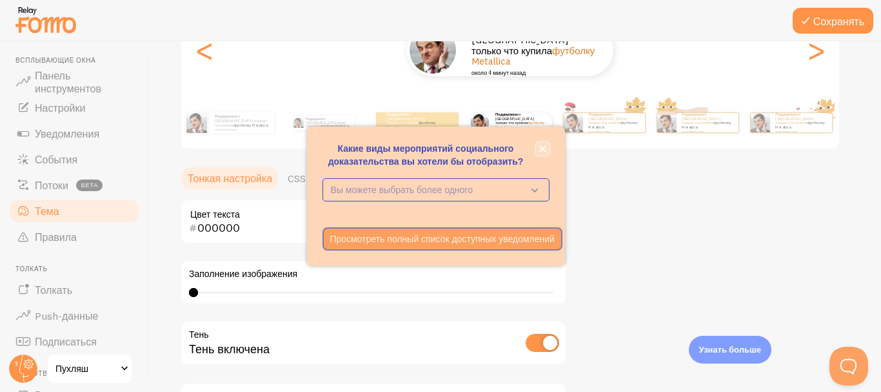
click at [545, 148] on icon "закрывать," at bounding box center [542, 148] width 7 height 7
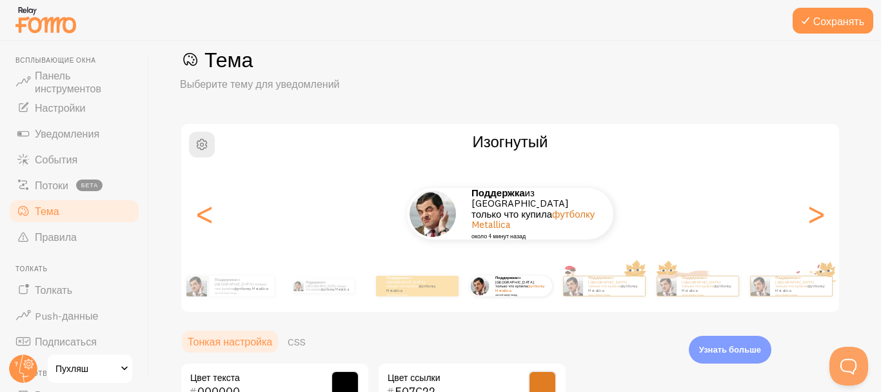
scroll to position [19, 0]
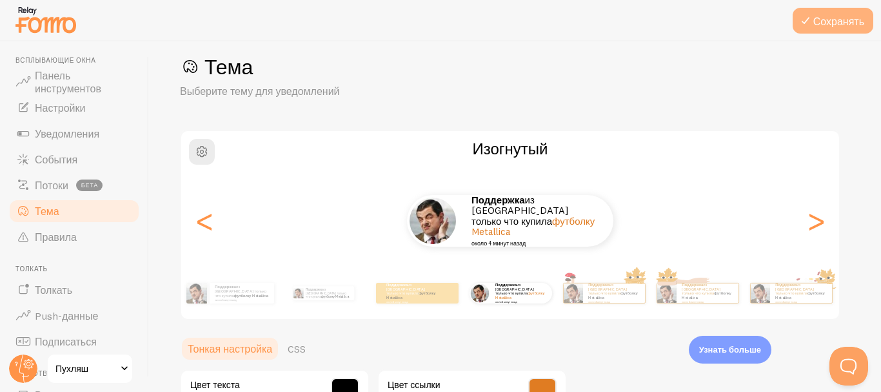
click at [805, 23] on icon at bounding box center [805, 20] width 15 height 15
click at [800, 19] on icon at bounding box center [805, 20] width 15 height 15
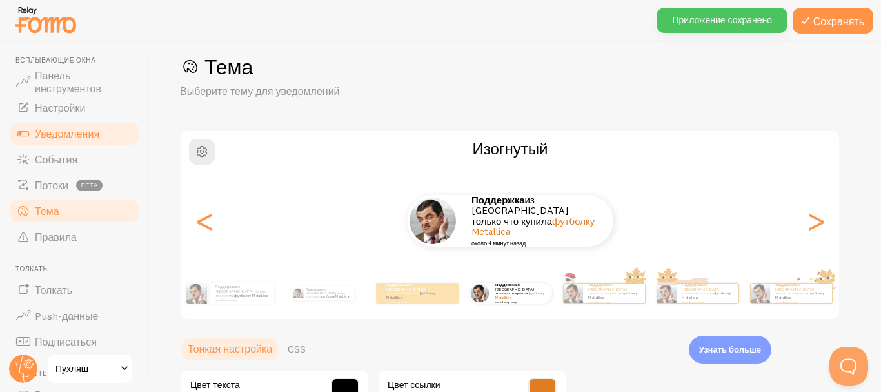
click at [73, 126] on link "Уведомления" at bounding box center [74, 134] width 133 height 26
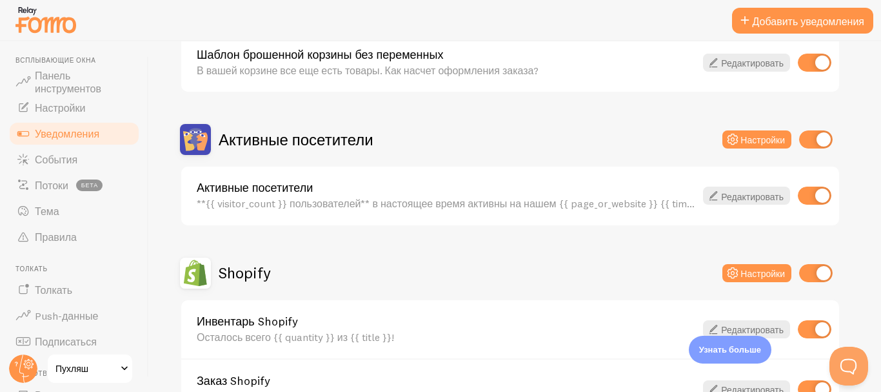
scroll to position [248, 0]
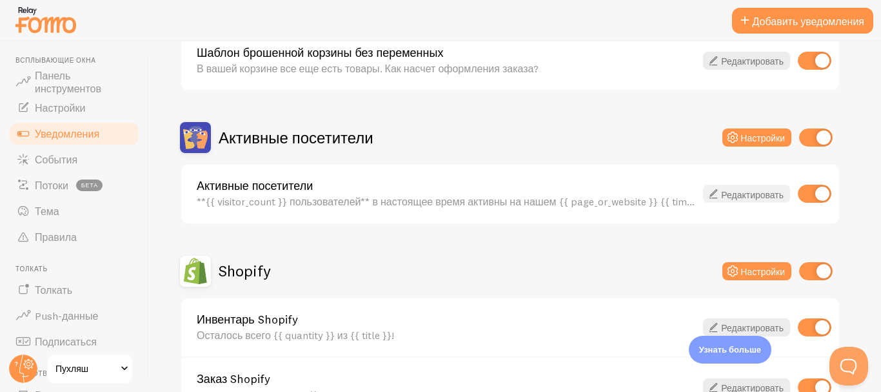
click at [715, 192] on icon at bounding box center [713, 193] width 15 height 15
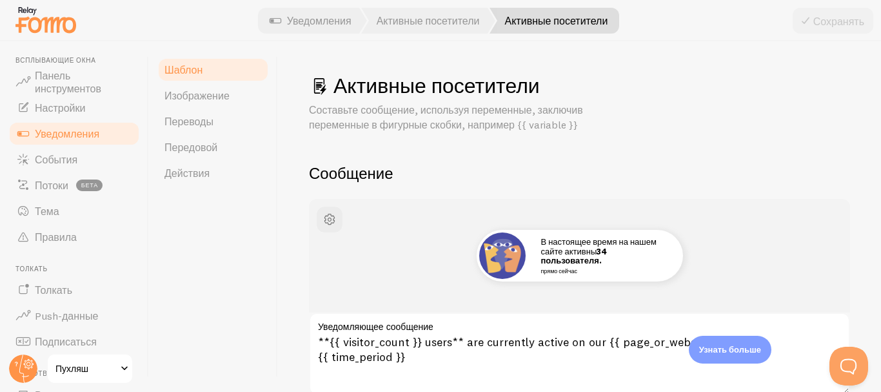
click at [61, 132] on font "Уведомления" at bounding box center [67, 133] width 65 height 13
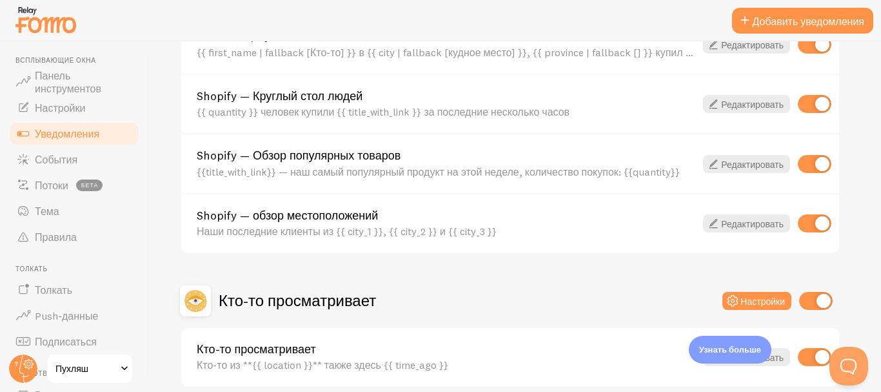
scroll to position [648, 0]
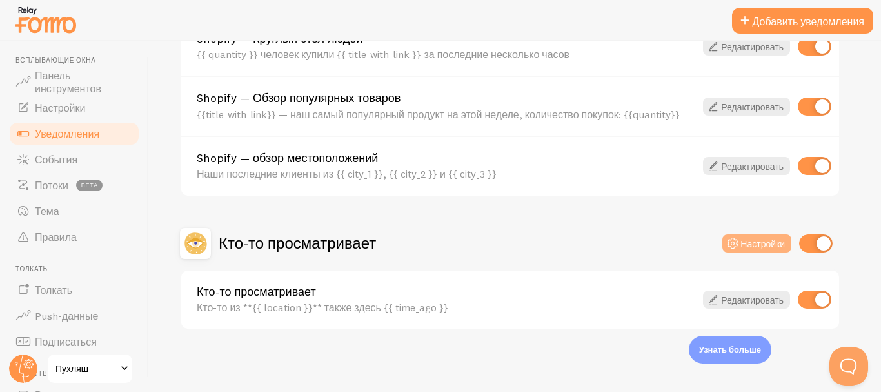
click at [735, 240] on icon at bounding box center [732, 243] width 15 height 15
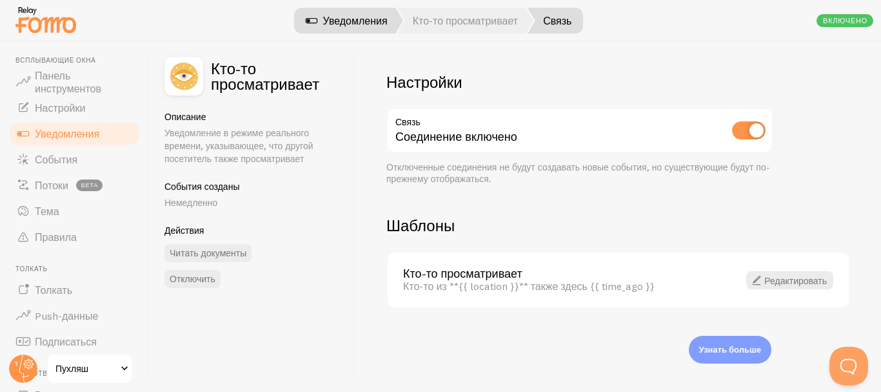
click at [364, 28] on link "Уведомления" at bounding box center [346, 21] width 113 height 26
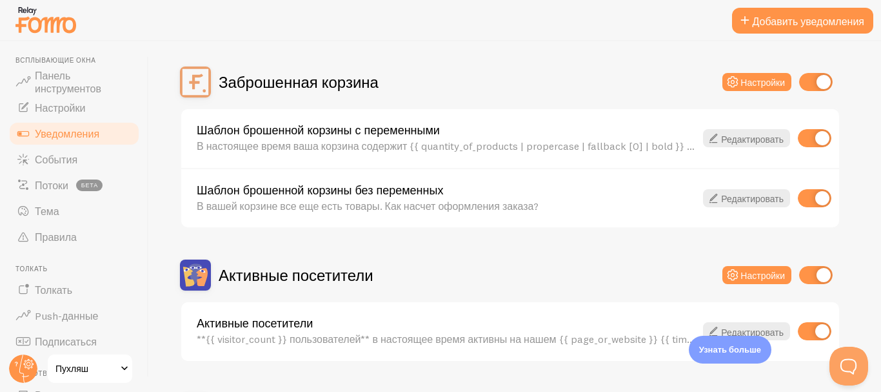
scroll to position [301, 0]
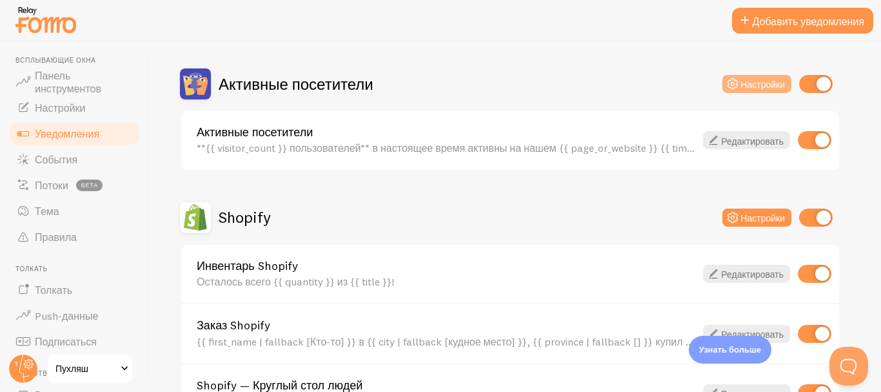
click at [775, 81] on font "Настройки" at bounding box center [763, 85] width 45 height 12
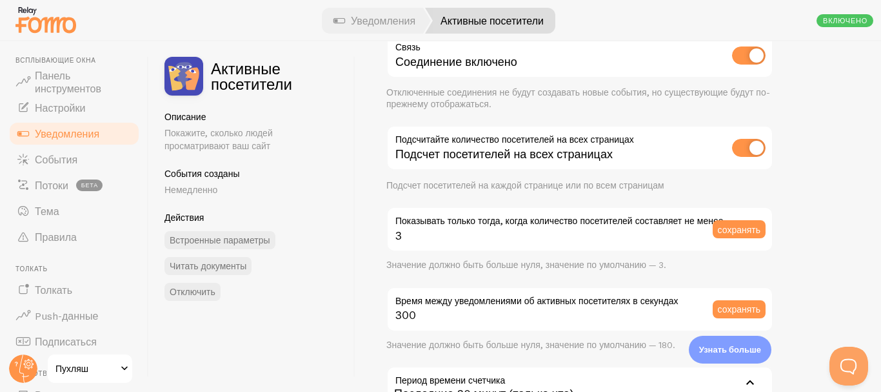
scroll to position [75, 0]
click at [725, 229] on font "сохранять" at bounding box center [739, 229] width 43 height 12
click at [739, 146] on input "checkbox" at bounding box center [749, 147] width 34 height 18
checkbox input "false"
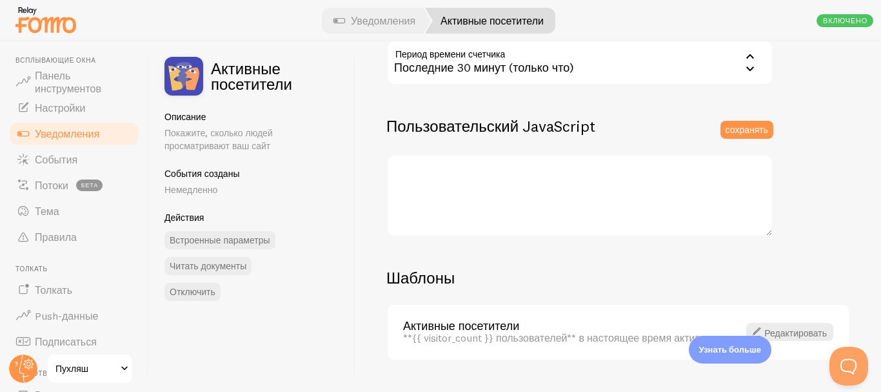
scroll to position [432, 0]
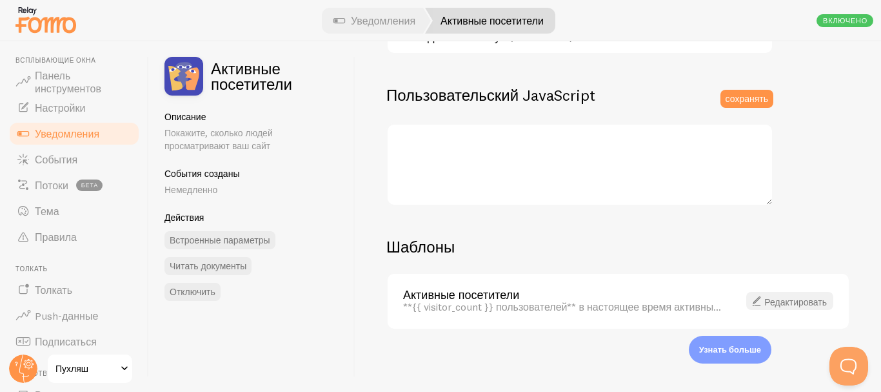
click at [777, 308] on link "Редактировать" at bounding box center [790, 301] width 87 height 18
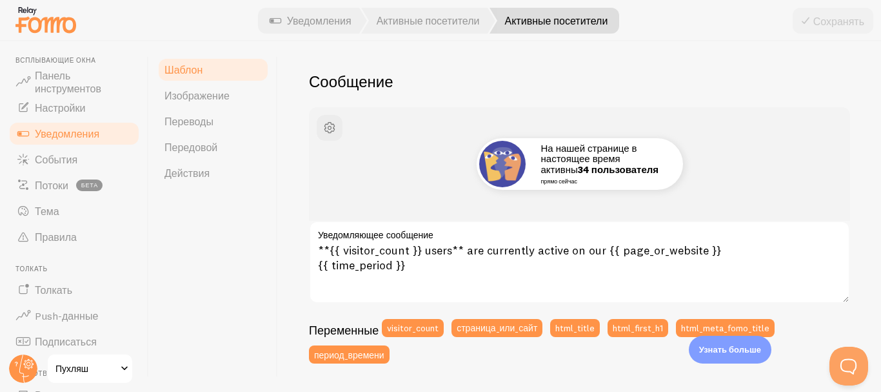
scroll to position [105, 0]
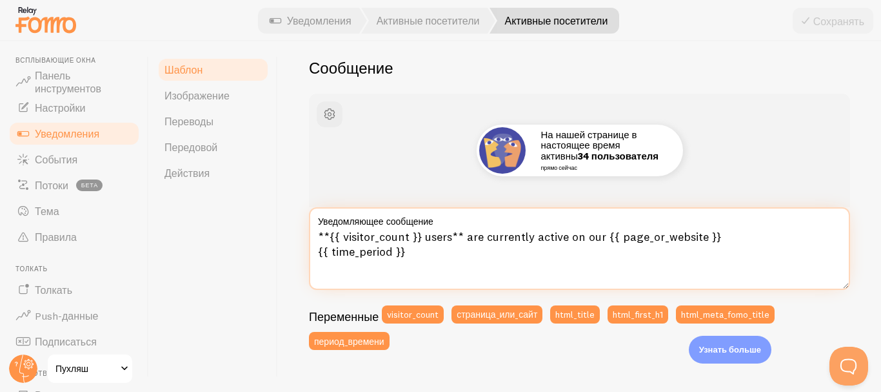
click at [421, 238] on textarea "**{{ visitor_count }} users** are currently active on our {{ page_or_website }}…" at bounding box center [579, 248] width 541 height 83
drag, startPoint x: 460, startPoint y: 233, endPoint x: 316, endPoint y: 241, distance: 144.8
click at [316, 241] on textarea "**{{ visitor_count }} users** are currently active on our {{ page_or_website }}…" at bounding box center [579, 248] width 541 height 83
click at [456, 236] on textarea "**{{ visitor_count }} users** are currently active on our {{ page_or_website }}…" at bounding box center [579, 248] width 541 height 83
click at [456, 237] on textarea "**{{ visitor_count }} users** are currently active on our {{ page_or_website }}…" at bounding box center [579, 248] width 541 height 83
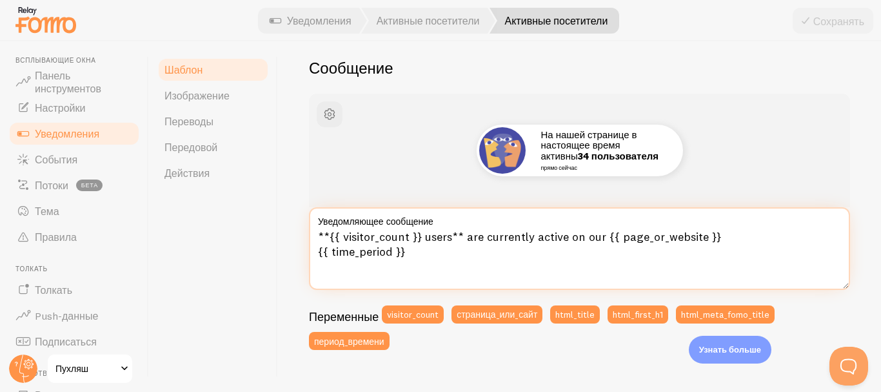
click at [461, 237] on textarea "**{{ visitor_count }} users** are currently active on our {{ page_or_website }}…" at bounding box center [579, 248] width 541 height 83
click at [458, 248] on textarea "**{{ visitor_count }} users** are currently active on our {{ page_or_website }}…" at bounding box center [579, 248] width 541 height 83
click at [454, 234] on textarea "**{{ visitor_count }} users** are currently active on our {{ page_or_website }}…" at bounding box center [579, 248] width 541 height 83
click at [421, 239] on textarea "**{{ visitor_count }} users** are currently active on our {{ page_or_website }}…" at bounding box center [579, 248] width 541 height 83
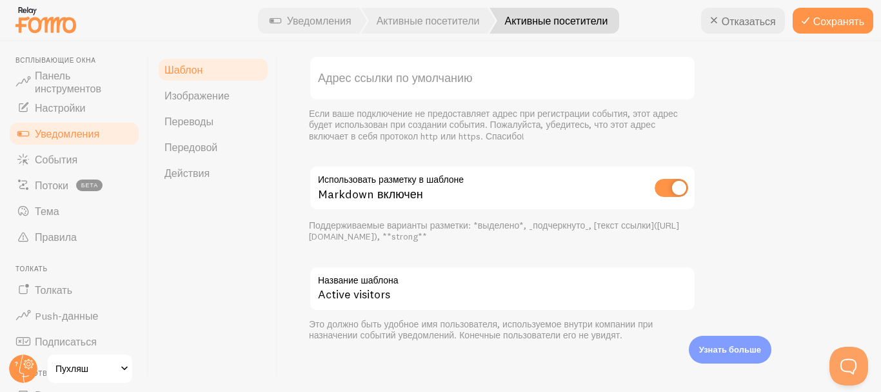
scroll to position [578, 0]
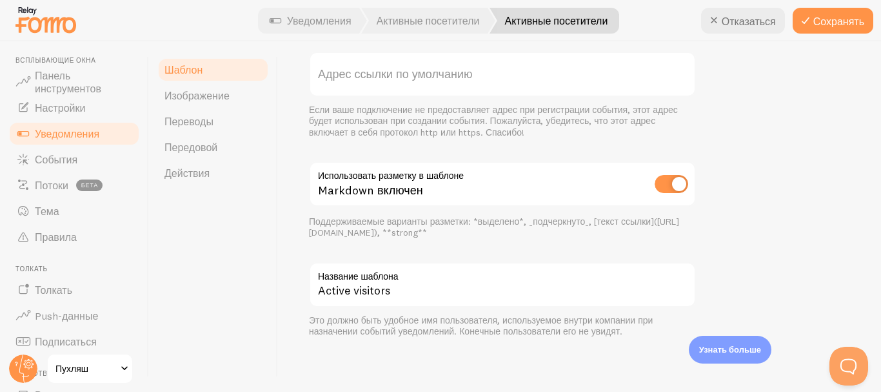
type textarea "**34 users** are currently active on our {{ page_or_website }} {{ time_period }}"
click at [656, 185] on input "checkbox" at bounding box center [672, 184] width 34 height 18
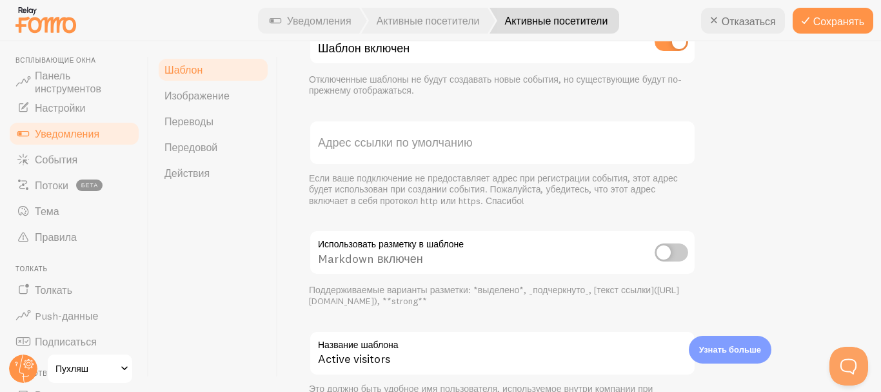
scroll to position [518, 0]
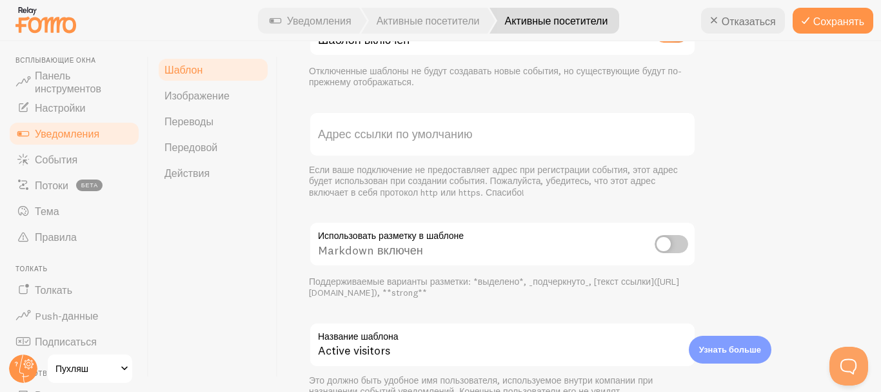
click at [661, 245] on input "checkbox" at bounding box center [672, 244] width 34 height 18
checkbox input "true"
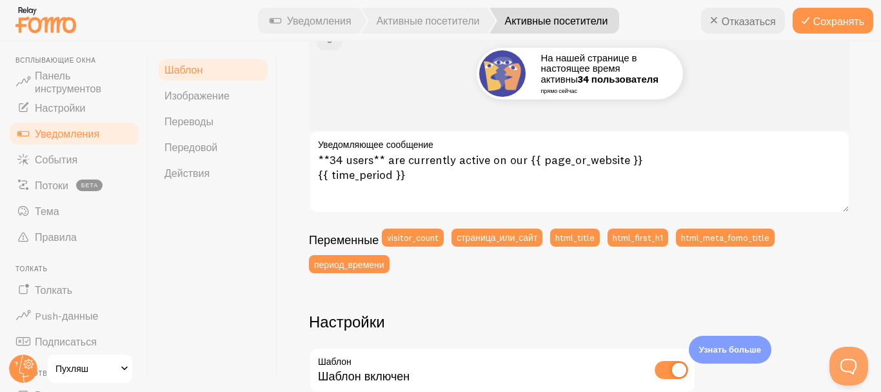
scroll to position [0, 0]
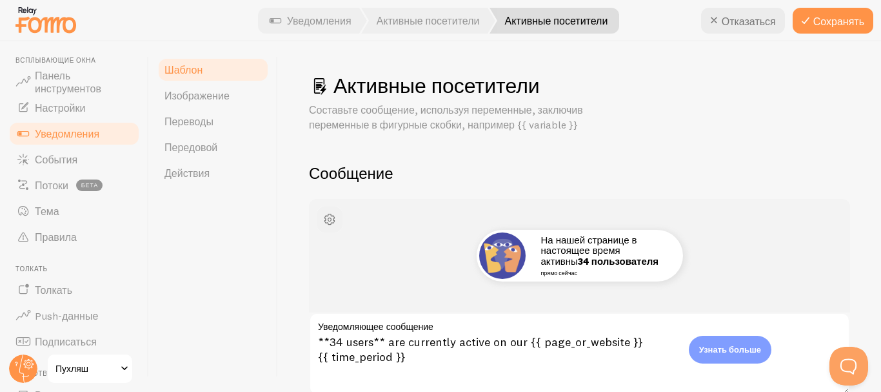
click at [328, 224] on span "button" at bounding box center [329, 219] width 15 height 15
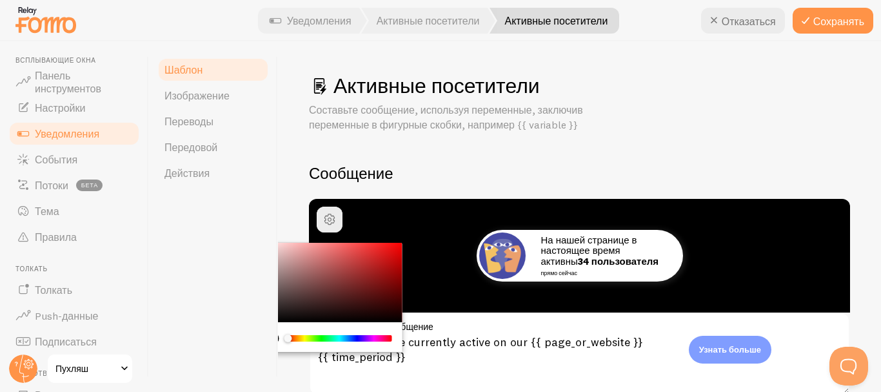
drag, startPoint x: 294, startPoint y: 308, endPoint x: 252, endPoint y: 353, distance: 62.1
click at [252, 353] on div "Шаблон Изображение [GEOGRAPHIC_DATA] Передовой Действия Активные посетители Сос…" at bounding box center [515, 216] width 732 height 350
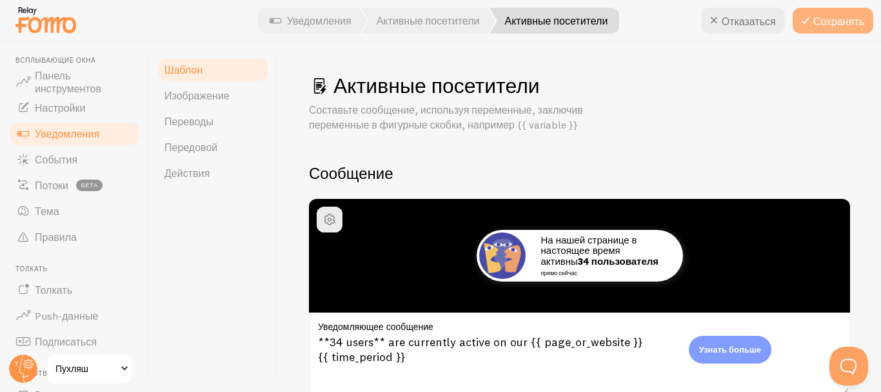
click at [818, 14] on button "Сохранять" at bounding box center [833, 21] width 81 height 26
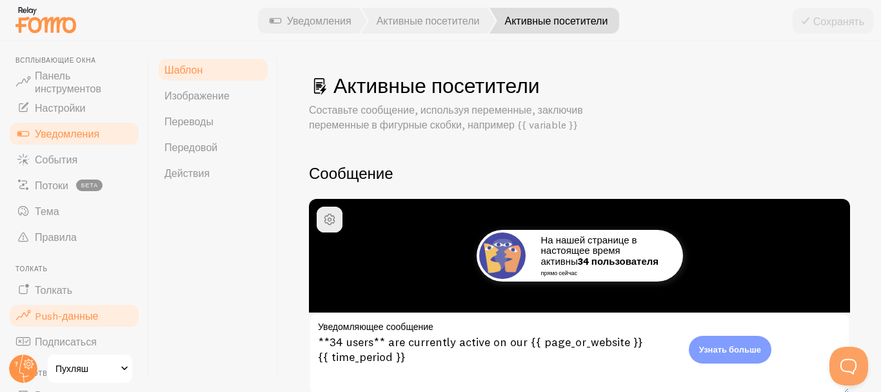
click at [70, 310] on font "Push-данные" at bounding box center [66, 315] width 63 height 13
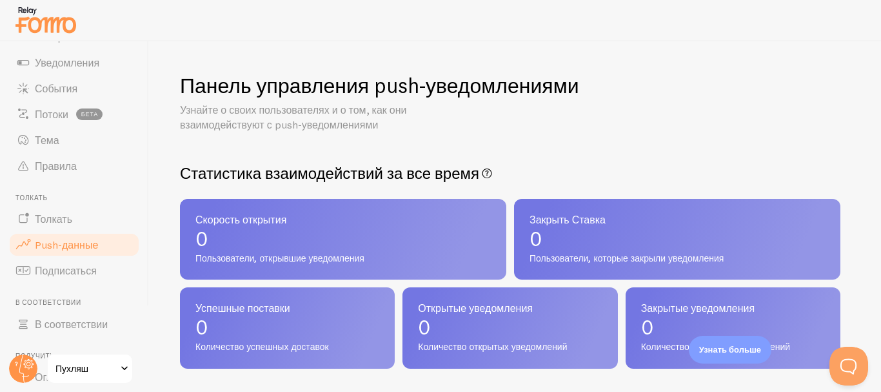
scroll to position [167, 0]
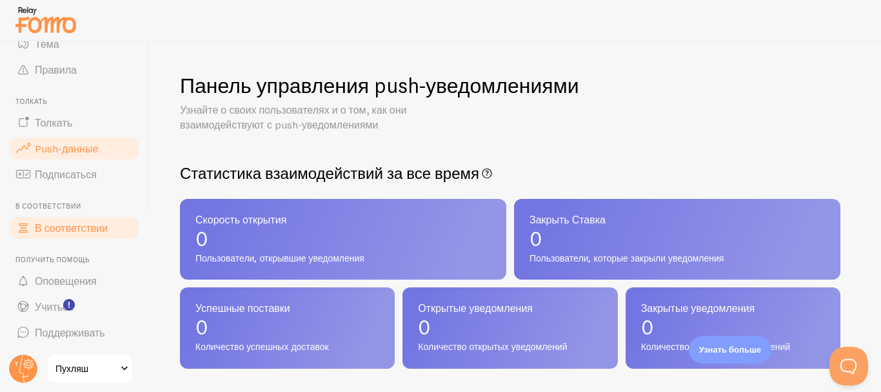
click at [57, 230] on font "В соответствии" at bounding box center [71, 227] width 73 height 13
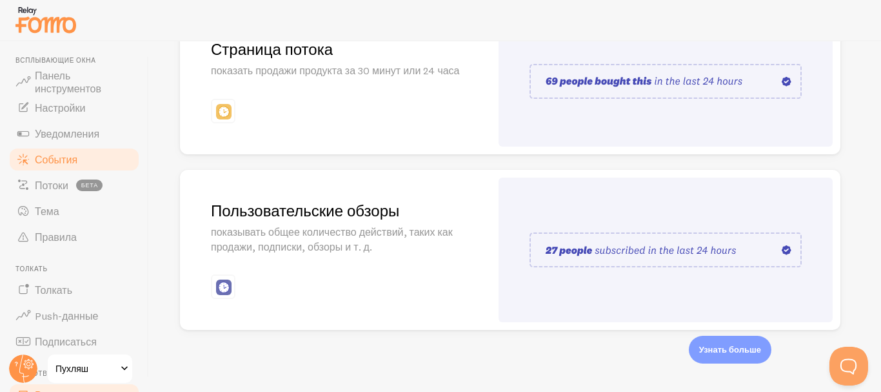
click at [48, 164] on font "События" at bounding box center [56, 159] width 43 height 13
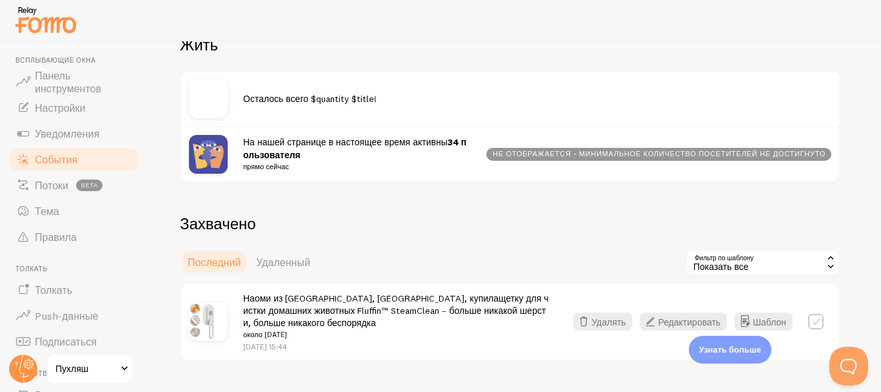
scroll to position [153, 0]
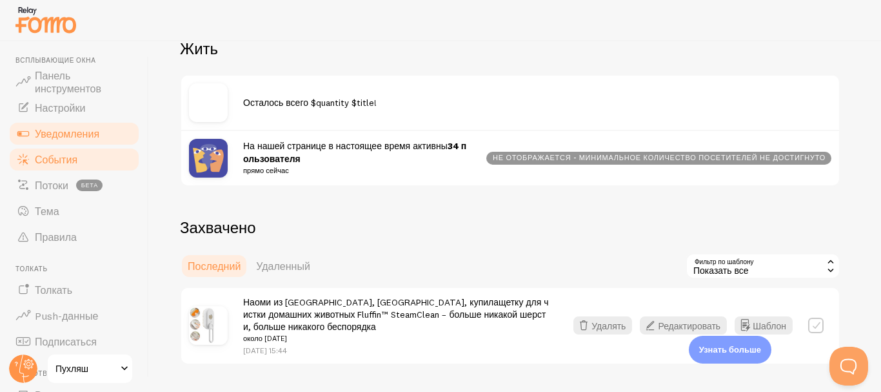
click at [70, 126] on link "Уведомления" at bounding box center [74, 134] width 133 height 26
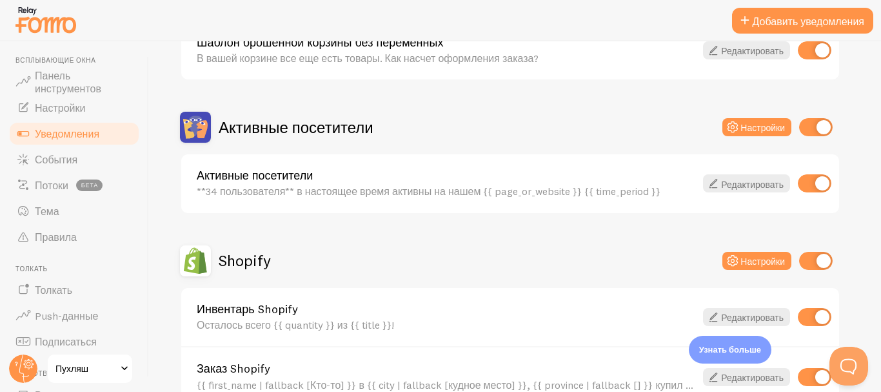
scroll to position [256, 0]
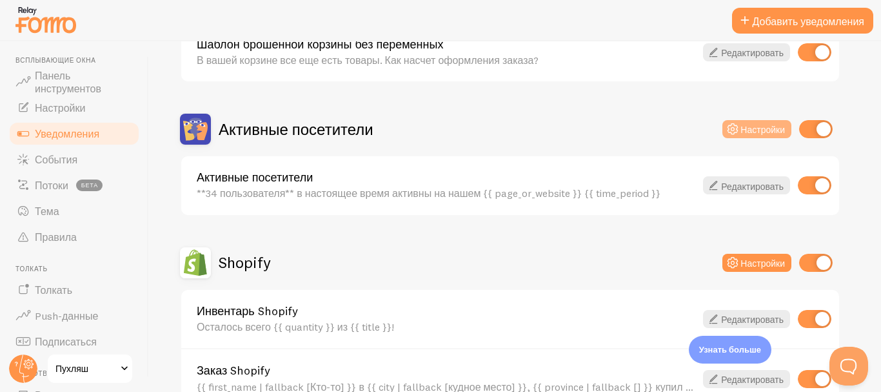
click at [733, 126] on icon at bounding box center [732, 128] width 15 height 15
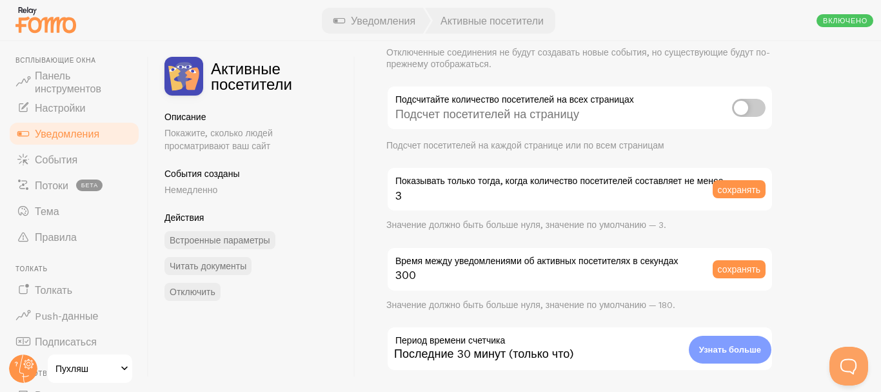
scroll to position [115, 0]
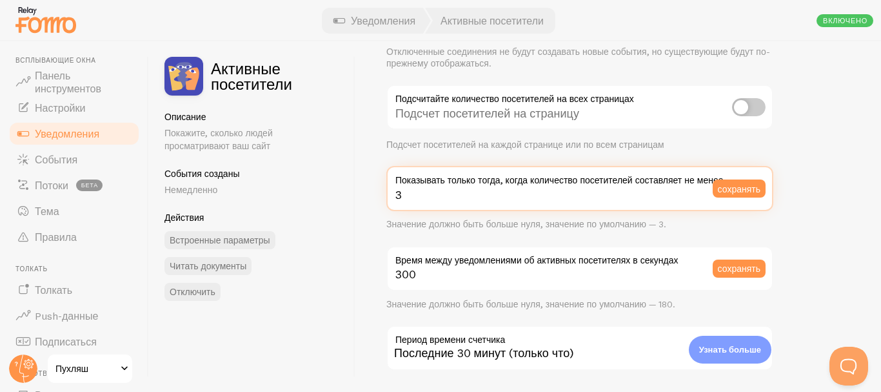
click at [598, 201] on input "3" at bounding box center [580, 188] width 387 height 45
type input "1"
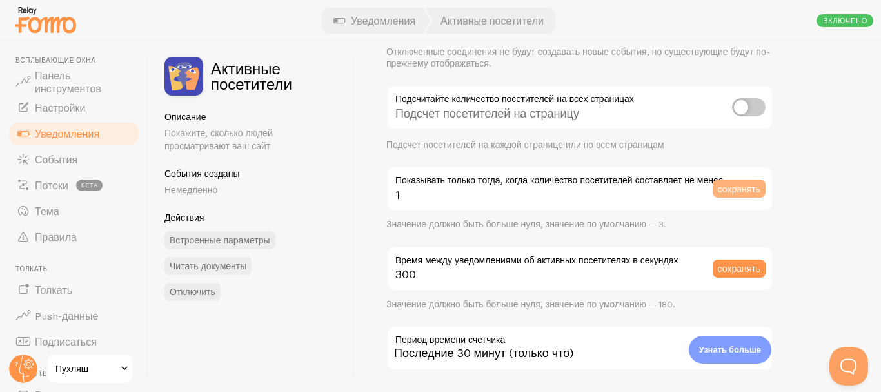
click at [747, 192] on font "сохранять" at bounding box center [739, 189] width 43 height 12
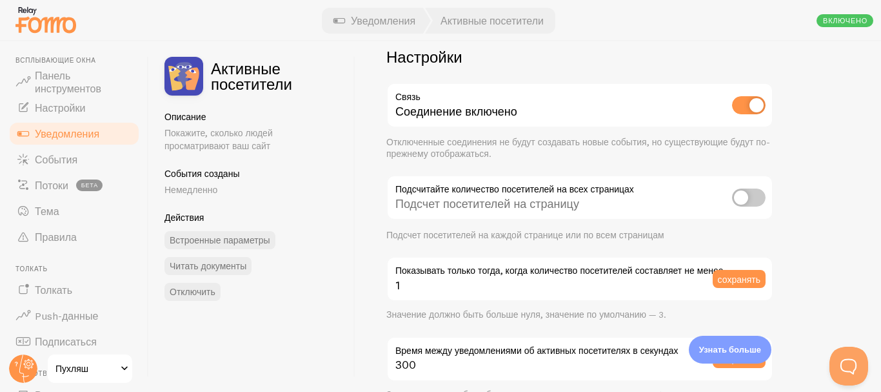
scroll to position [0, 0]
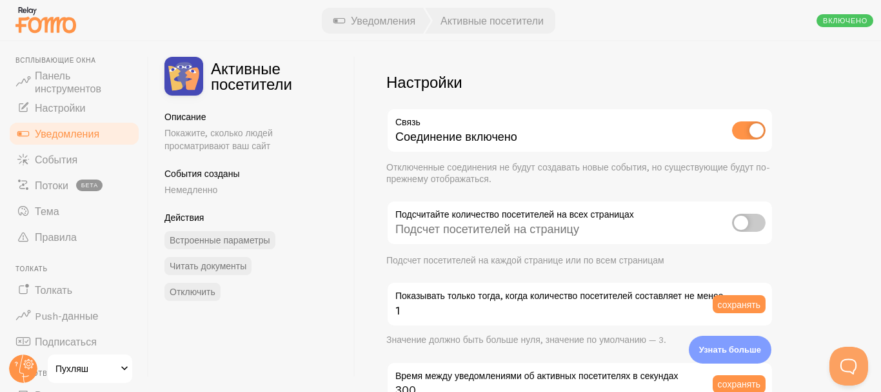
click at [59, 130] on font "Уведомления" at bounding box center [67, 133] width 65 height 13
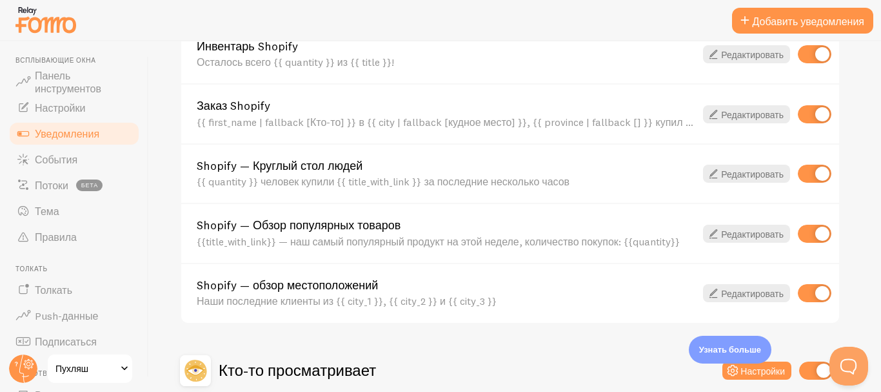
scroll to position [522, 0]
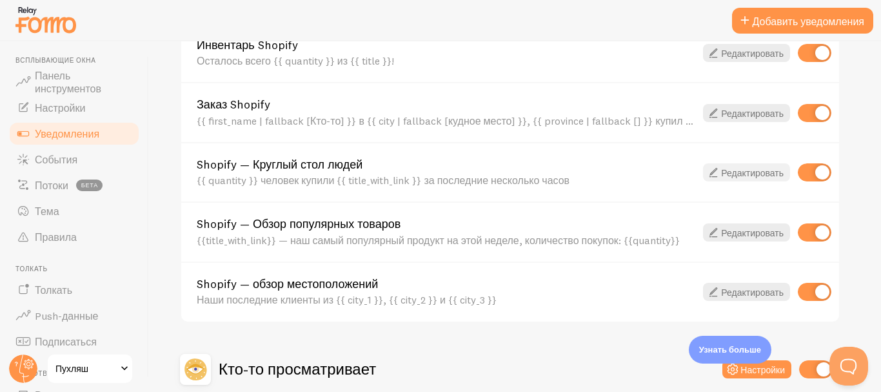
click at [716, 168] on icon at bounding box center [713, 172] width 15 height 15
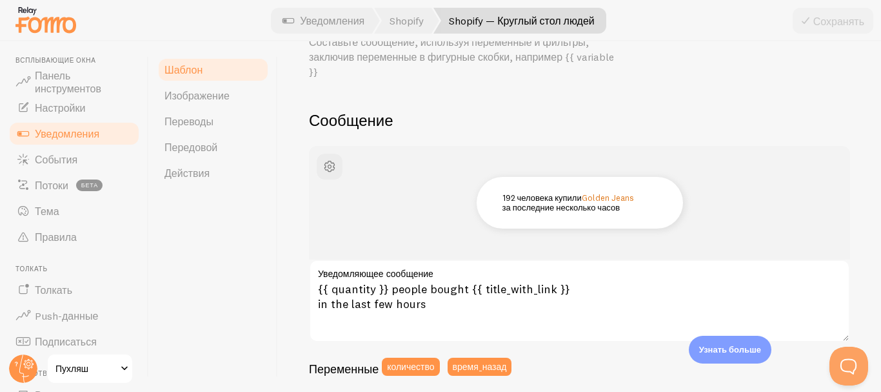
scroll to position [74, 0]
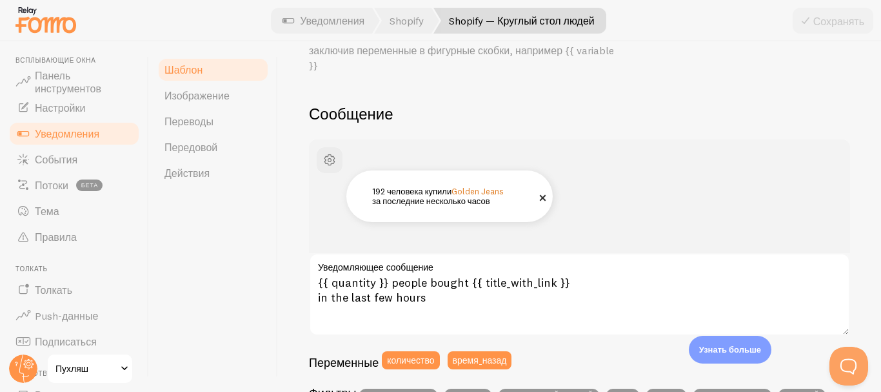
click at [499, 192] on font "Golden Jeans" at bounding box center [478, 191] width 52 height 10
click at [541, 199] on span at bounding box center [543, 197] width 22 height 22
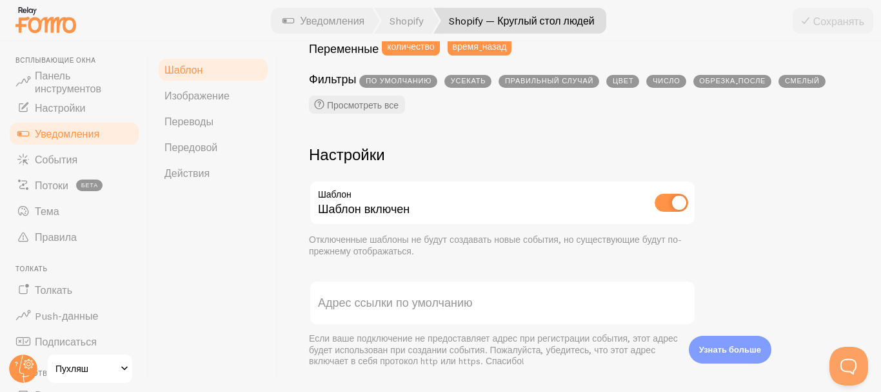
scroll to position [360, 0]
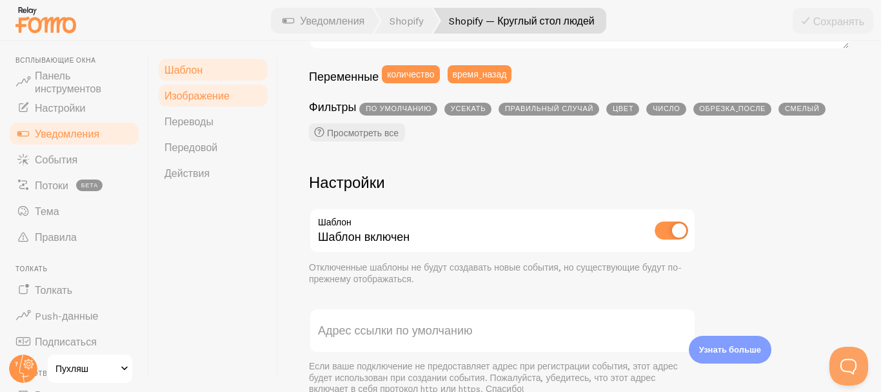
click at [199, 95] on font "Изображение" at bounding box center [197, 95] width 65 height 13
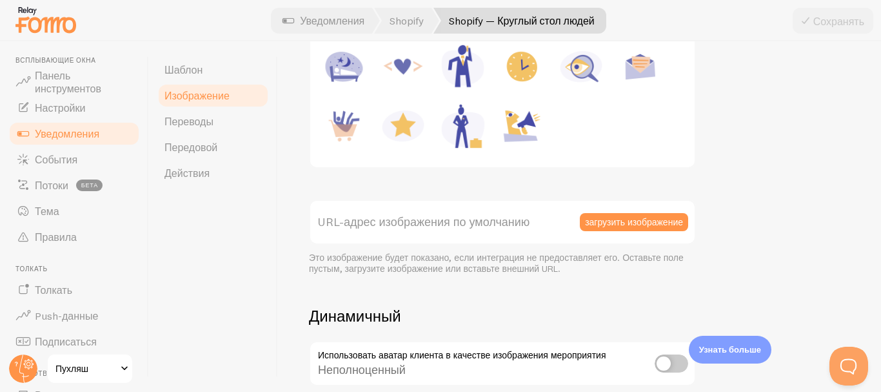
scroll to position [243, 0]
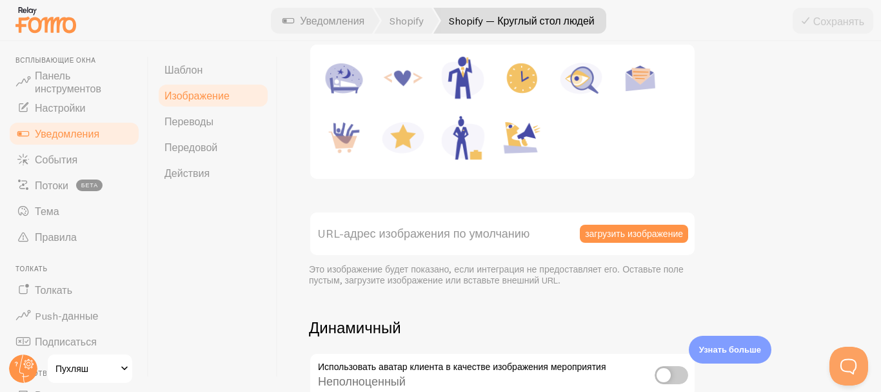
click at [559, 150] on div at bounding box center [502, 111] width 369 height 119
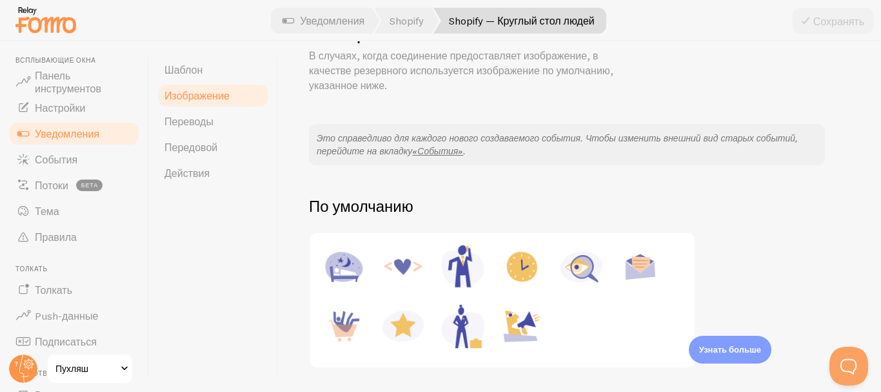
scroll to position [47, 0]
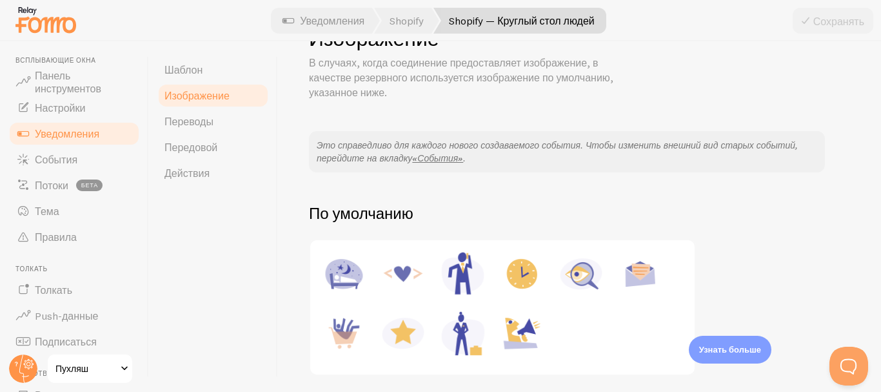
click at [401, 329] on img at bounding box center [403, 332] width 49 height 49
type input "[URL][DOMAIN_NAME]"
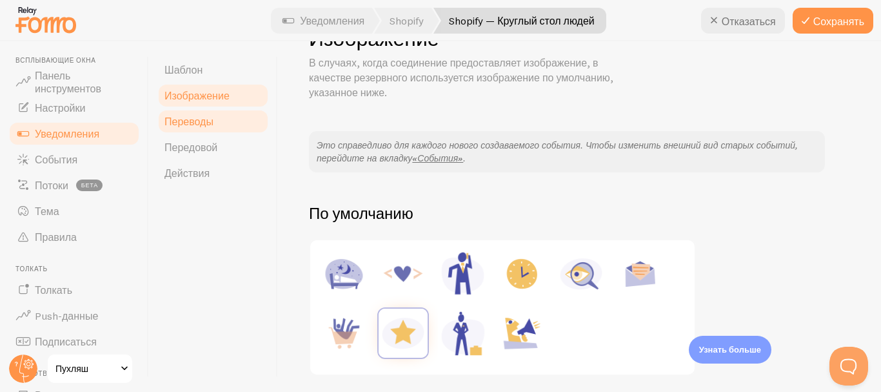
click at [212, 126] on font "Переводы" at bounding box center [189, 121] width 49 height 13
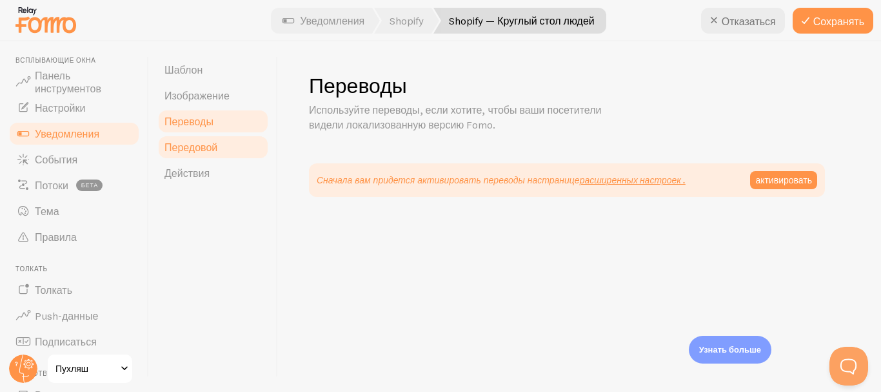
click at [208, 137] on link "Передовой" at bounding box center [213, 147] width 113 height 26
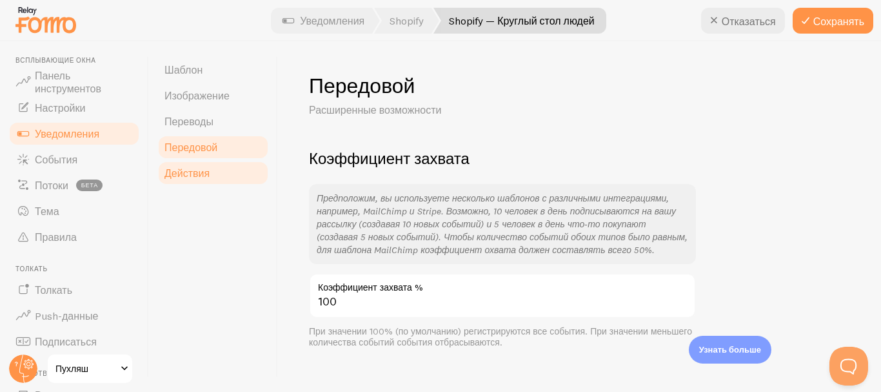
click at [223, 181] on link "Действия" at bounding box center [213, 173] width 113 height 26
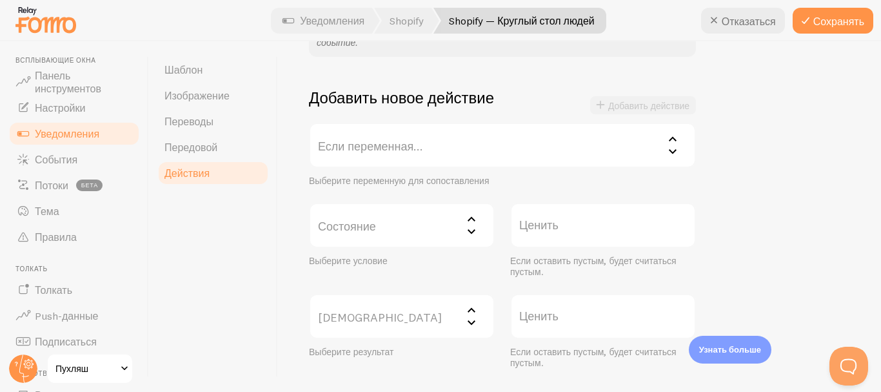
scroll to position [251, 0]
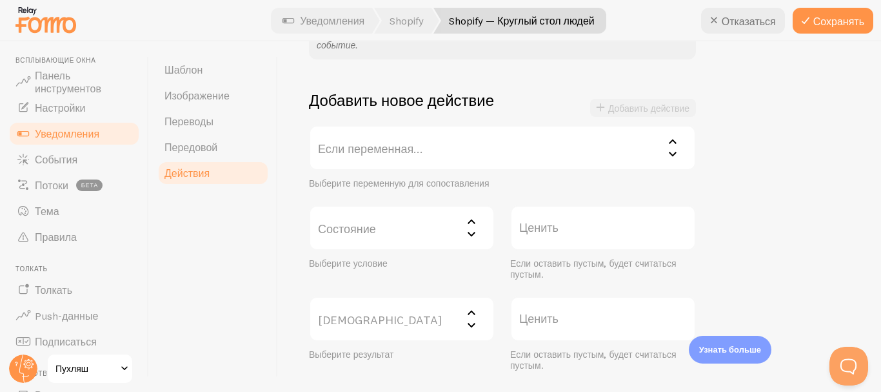
click at [404, 150] on font "Если переменная..." at bounding box center [370, 148] width 105 height 15
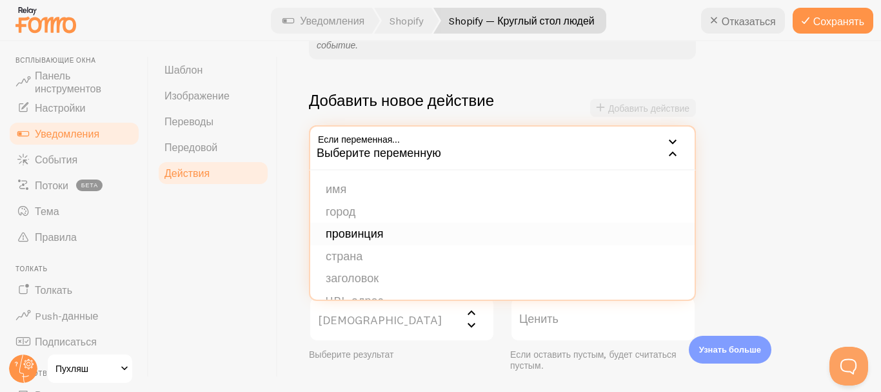
scroll to position [109, 0]
click at [275, 271] on div "Шаблон Изображение [GEOGRAPHIC_DATA] Передовой Действия" at bounding box center [213, 216] width 129 height 350
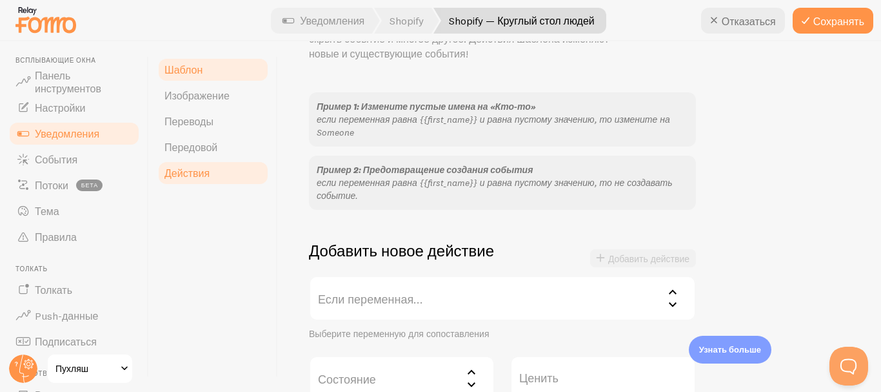
scroll to position [86, 0]
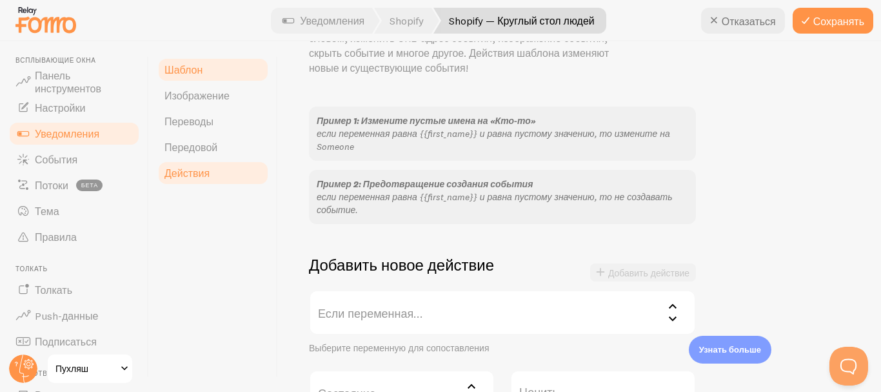
click at [213, 70] on link "Шаблон" at bounding box center [213, 70] width 113 height 26
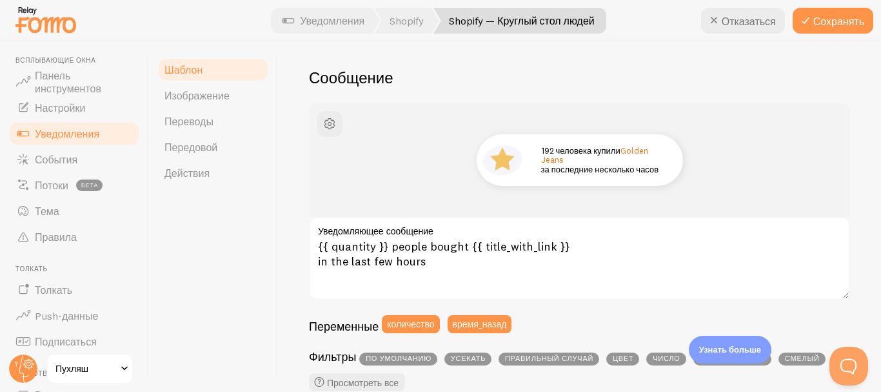
scroll to position [115, 0]
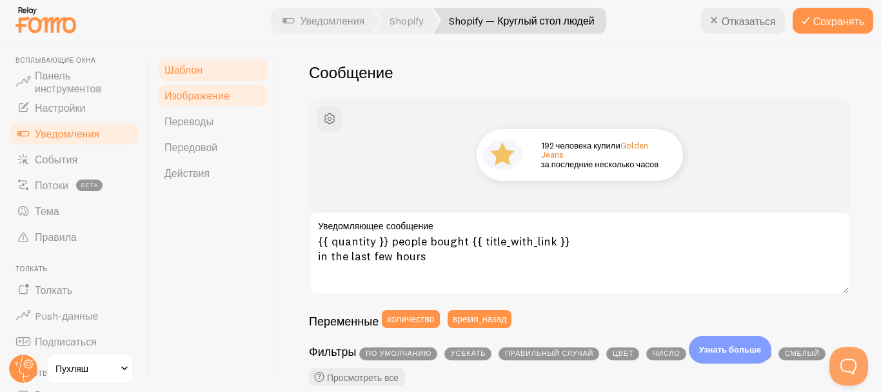
click at [211, 99] on font "Изображение" at bounding box center [197, 95] width 65 height 13
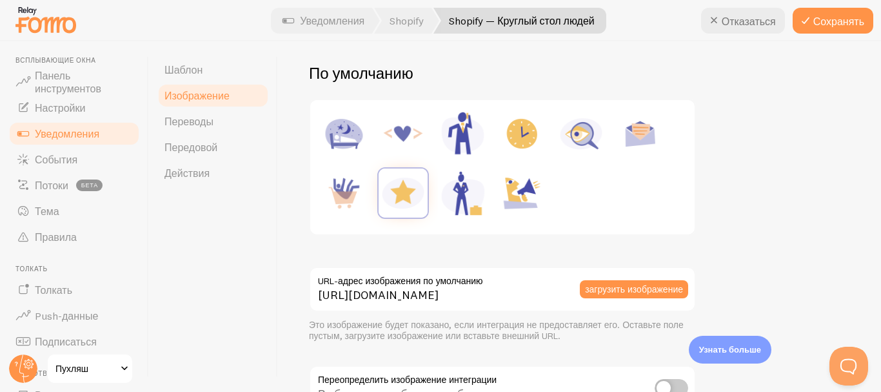
scroll to position [246, 0]
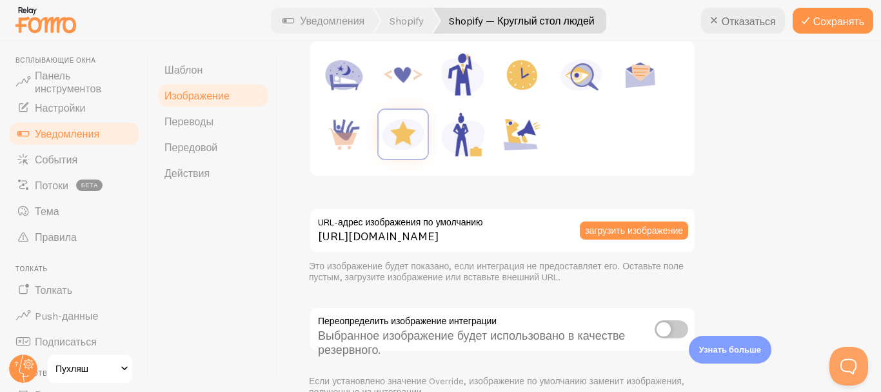
drag, startPoint x: 592, startPoint y: 147, endPoint x: 570, endPoint y: 144, distance: 22.2
click at [587, 147] on div at bounding box center [502, 108] width 369 height 119
click at [562, 135] on div at bounding box center [502, 108] width 369 height 119
click at [416, 128] on img at bounding box center [403, 134] width 49 height 49
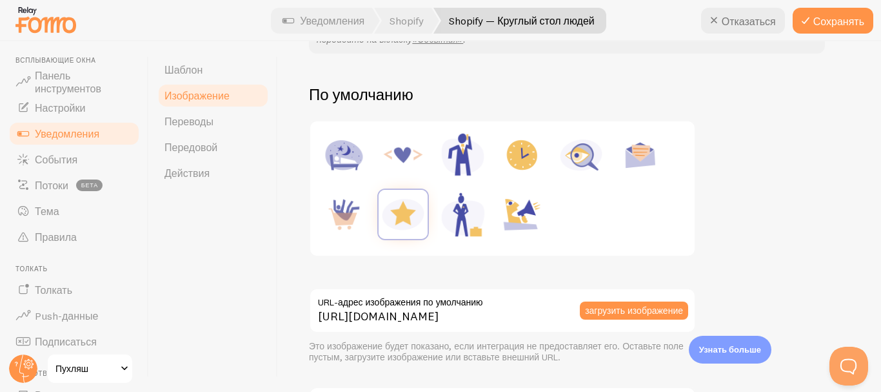
scroll to position [150, 0]
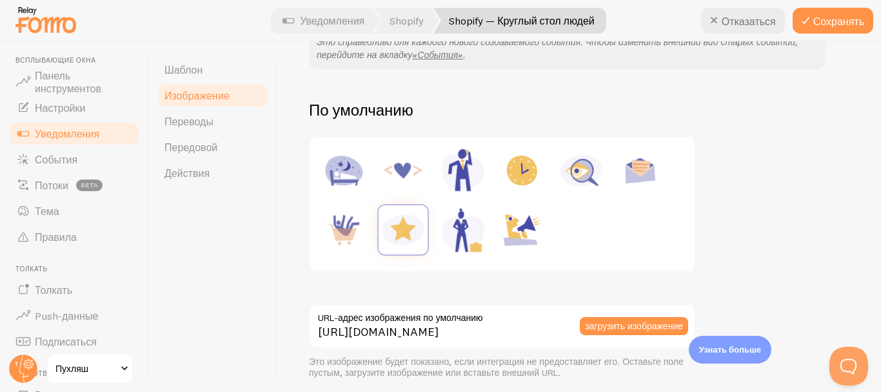
click at [558, 241] on div at bounding box center [502, 204] width 369 height 119
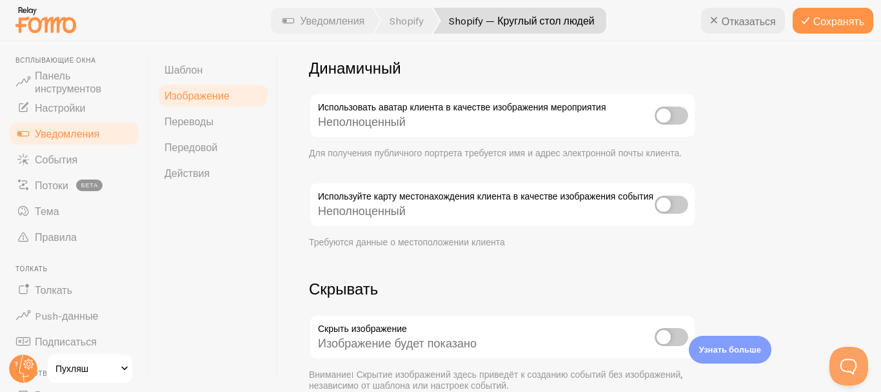
scroll to position [622, 0]
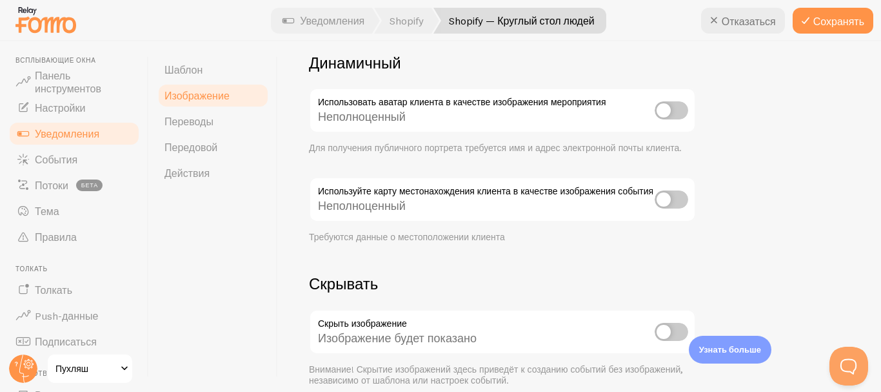
click at [672, 117] on input "checkbox" at bounding box center [672, 110] width 34 height 18
checkbox input "true"
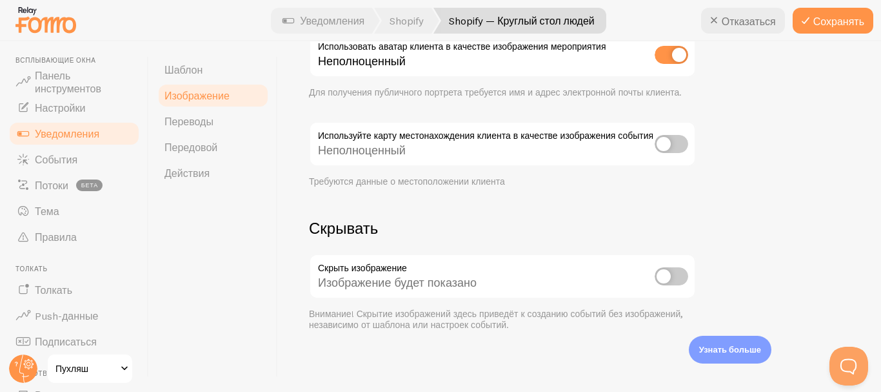
scroll to position [679, 0]
click at [662, 272] on input "checkbox" at bounding box center [672, 275] width 34 height 18
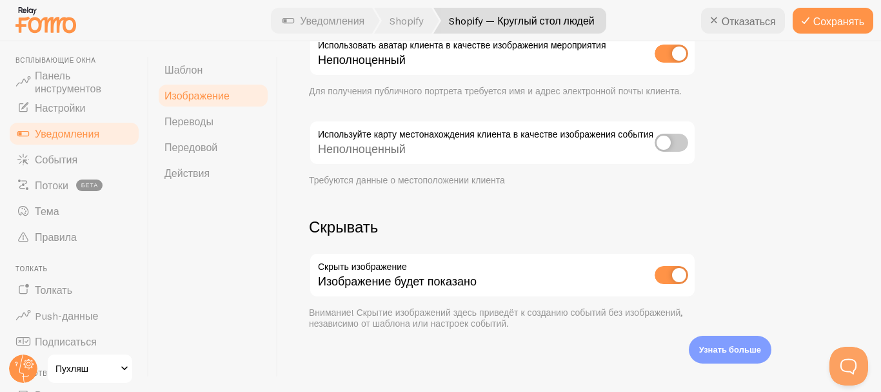
click at [678, 276] on input "checkbox" at bounding box center [672, 275] width 34 height 18
checkbox input "false"
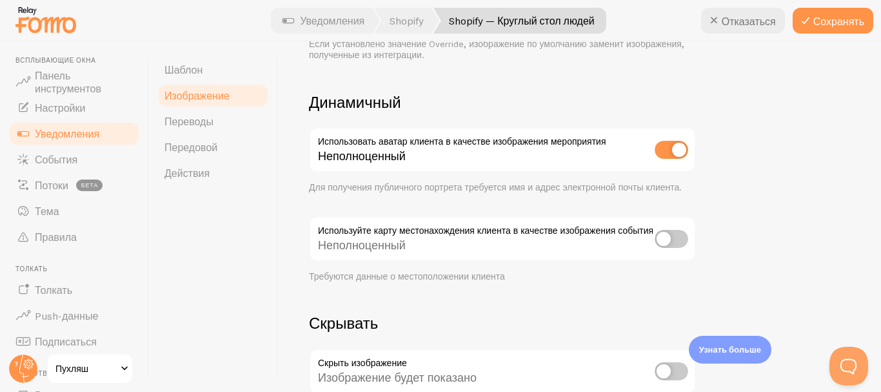
scroll to position [574, 0]
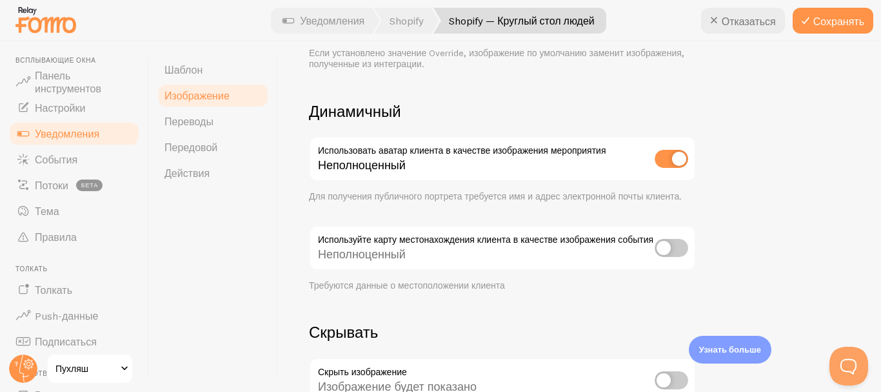
click at [660, 250] on input "checkbox" at bounding box center [672, 248] width 34 height 18
checkbox input "true"
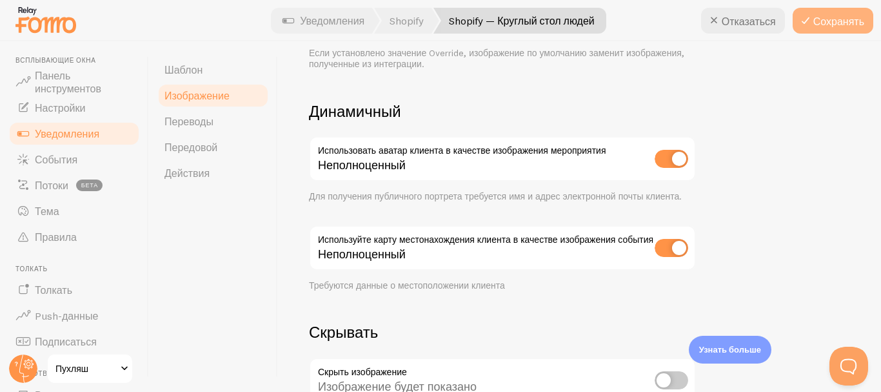
click at [803, 16] on icon at bounding box center [805, 20] width 15 height 15
click at [82, 136] on font "Уведомления" at bounding box center [67, 133] width 65 height 13
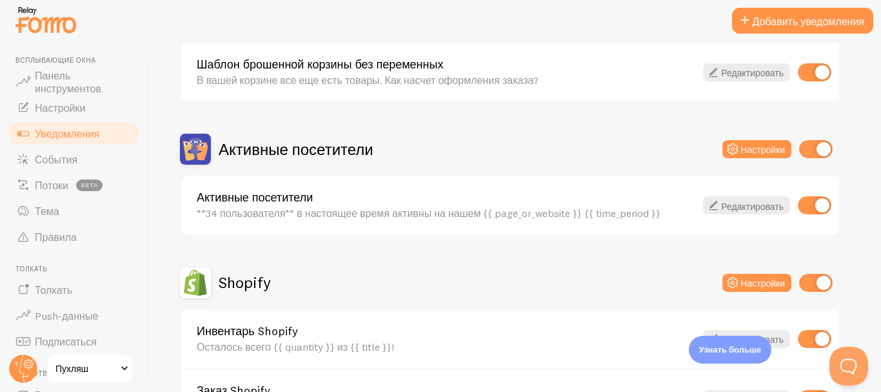
scroll to position [241, 0]
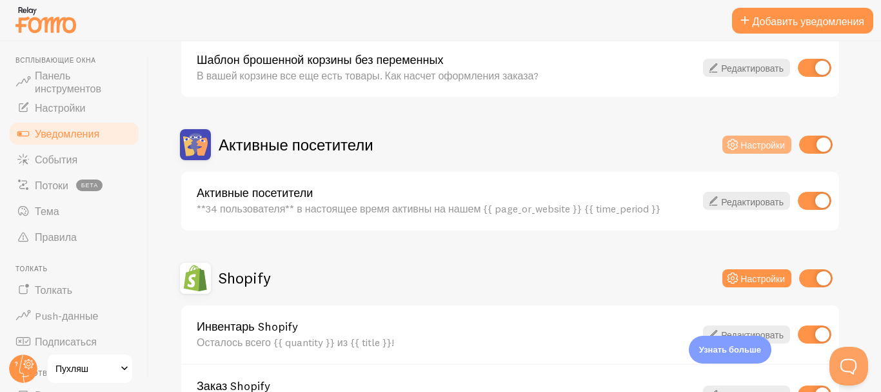
click at [737, 147] on icon at bounding box center [732, 144] width 15 height 15
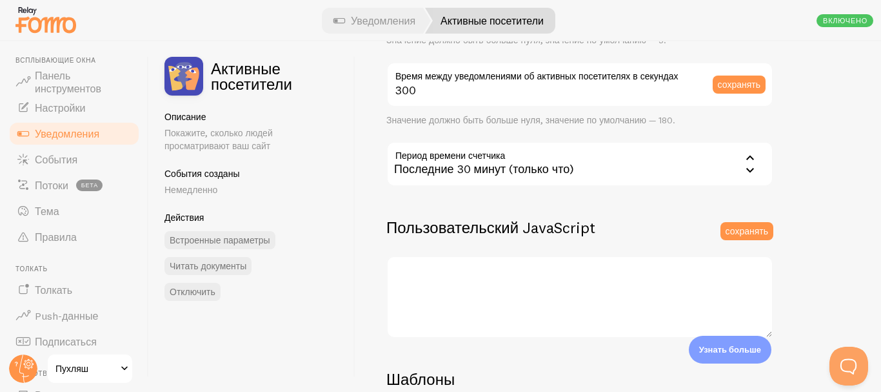
scroll to position [301, 0]
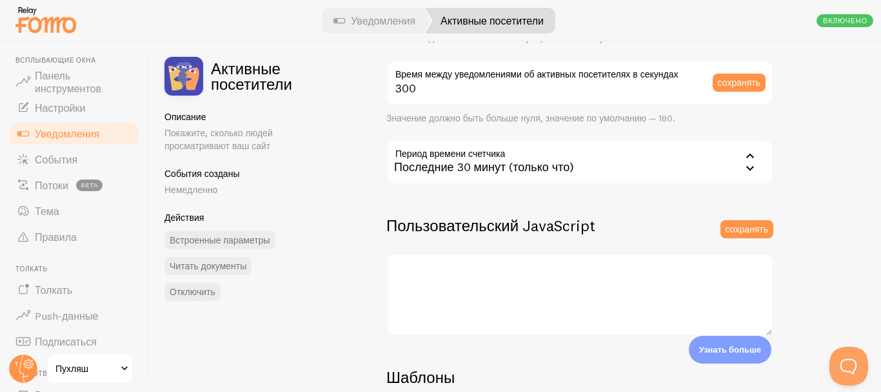
click at [494, 170] on font "Последние 30 минут (только что)" at bounding box center [484, 166] width 180 height 15
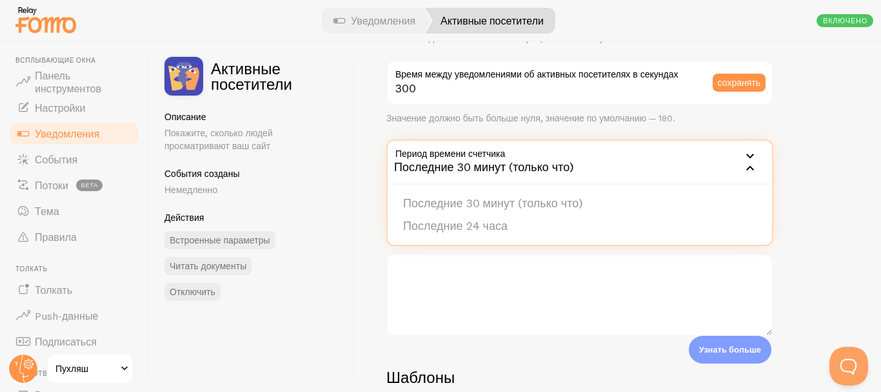
click at [494, 170] on font "Последние 30 минут (только что)" at bounding box center [484, 166] width 180 height 15
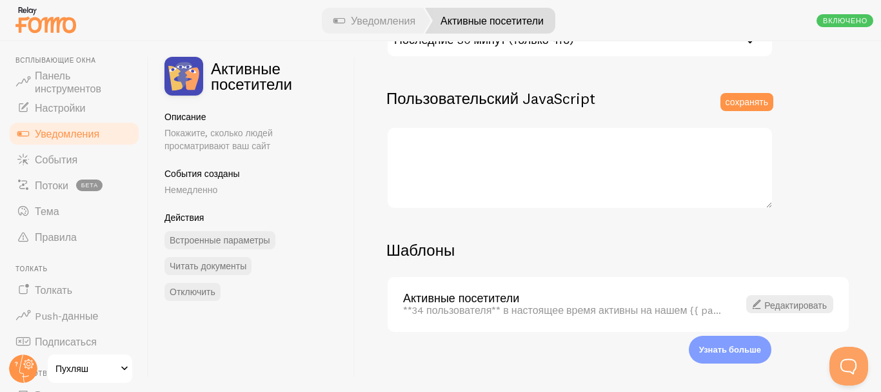
scroll to position [432, 0]
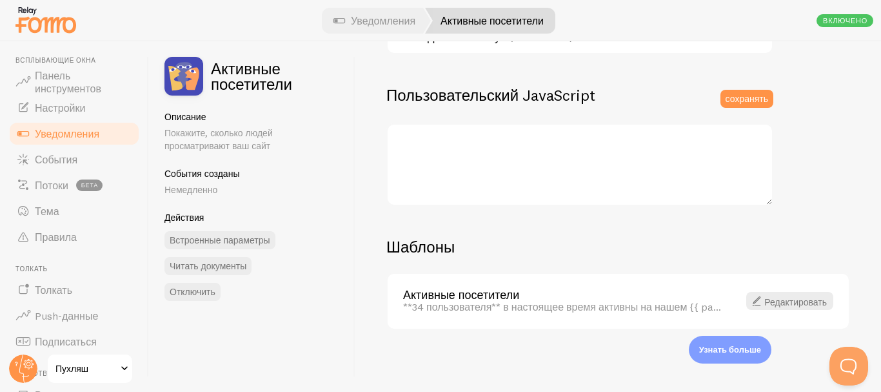
click at [72, 133] on font "Уведомления" at bounding box center [67, 133] width 65 height 13
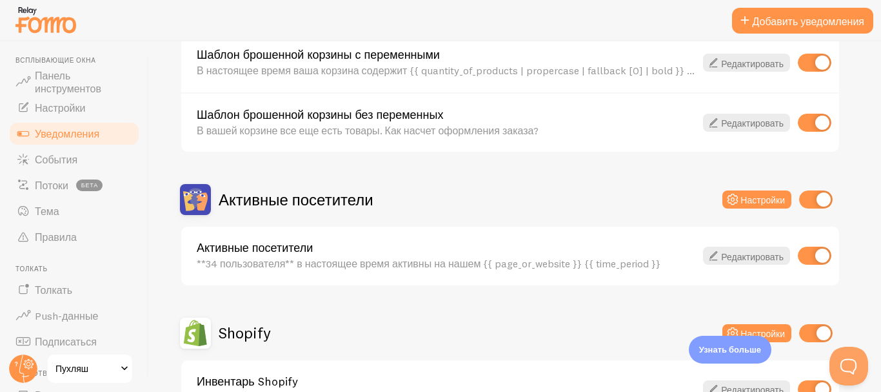
scroll to position [191, 0]
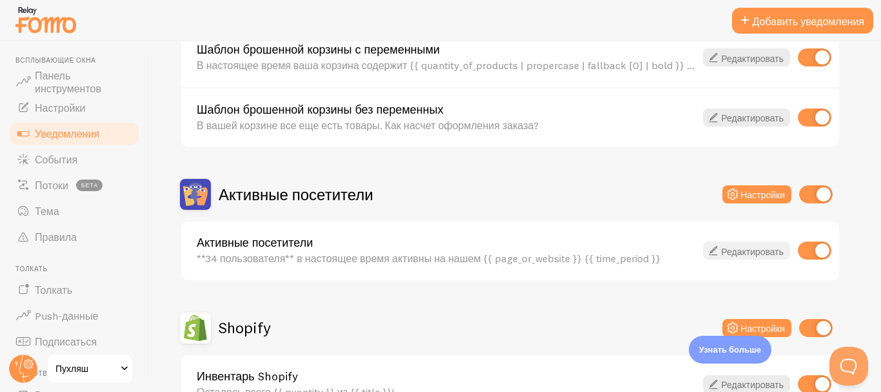
click at [727, 252] on font "Редактировать" at bounding box center [752, 251] width 63 height 12
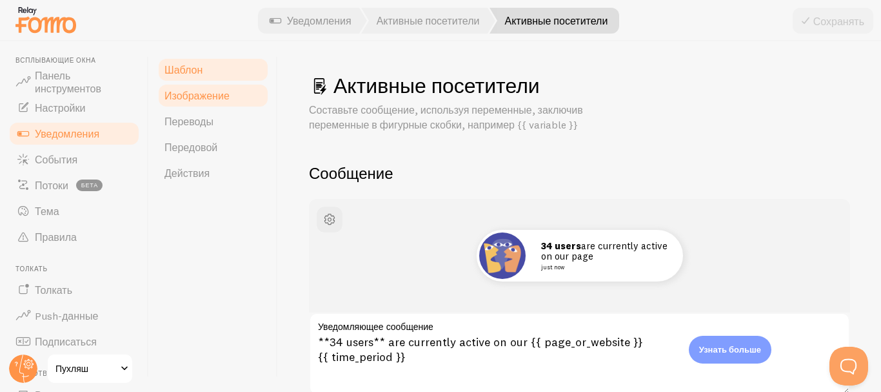
click at [196, 103] on link "Изображение" at bounding box center [213, 96] width 113 height 26
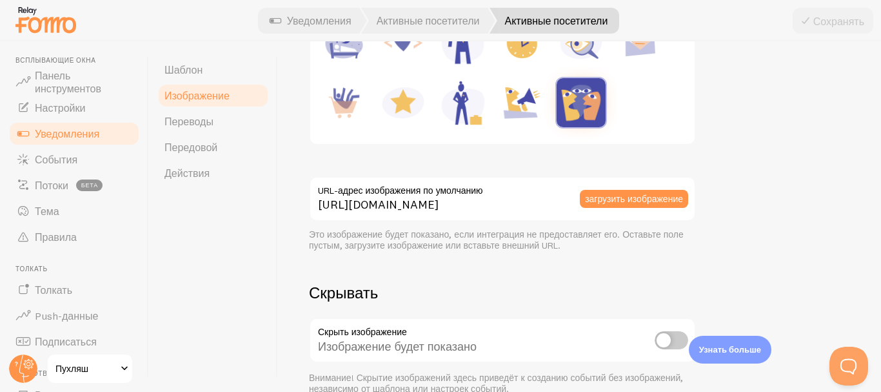
scroll to position [276, 0]
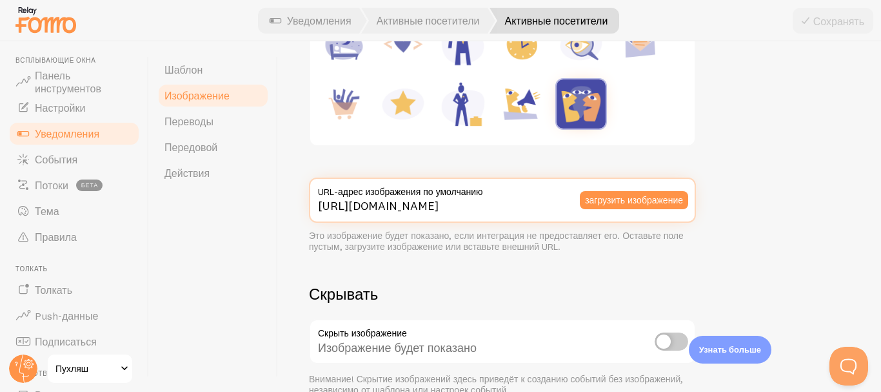
click at [539, 207] on input "[URL][DOMAIN_NAME]" at bounding box center [502, 199] width 387 height 45
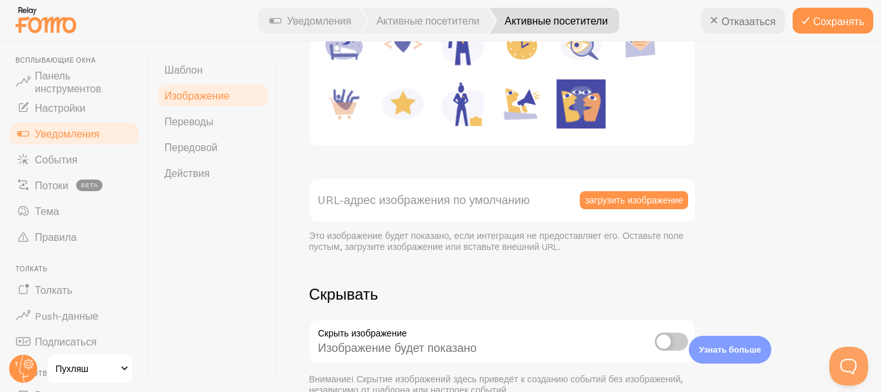
click at [564, 110] on img at bounding box center [581, 103] width 49 height 49
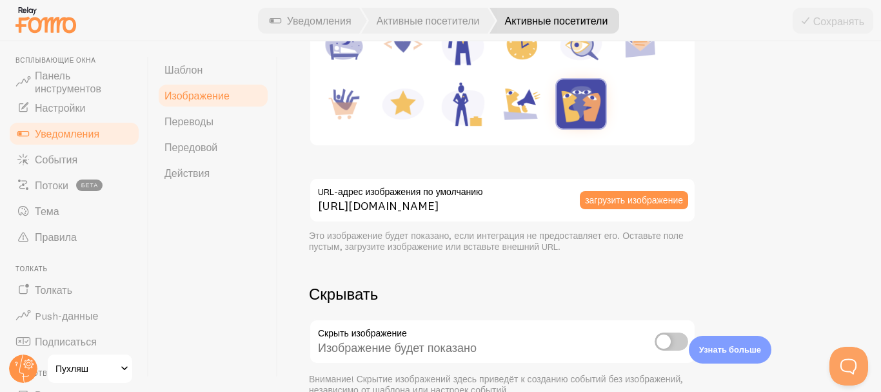
click at [525, 110] on img at bounding box center [521, 103] width 49 height 49
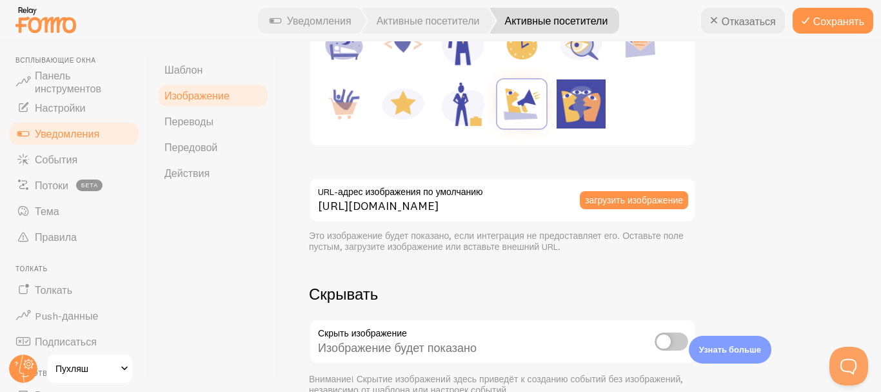
click at [616, 108] on div at bounding box center [502, 78] width 369 height 119
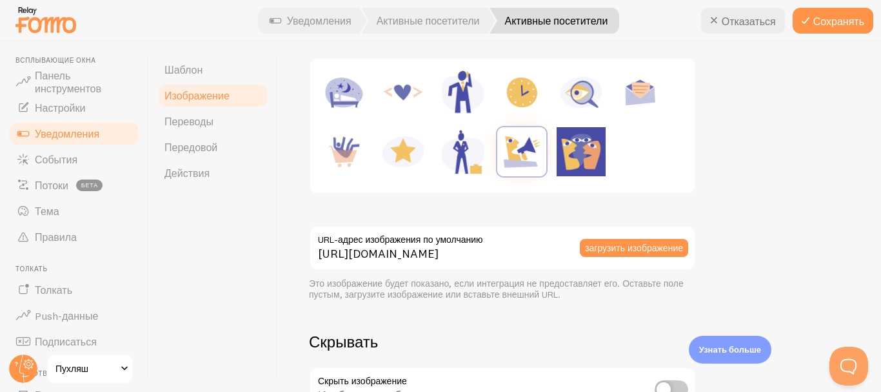
scroll to position [221, 0]
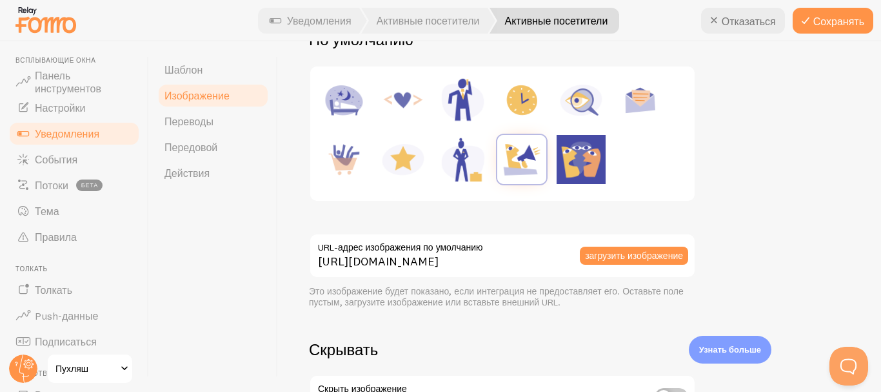
click at [403, 165] on img at bounding box center [403, 159] width 49 height 49
type input "[URL][DOMAIN_NAME]"
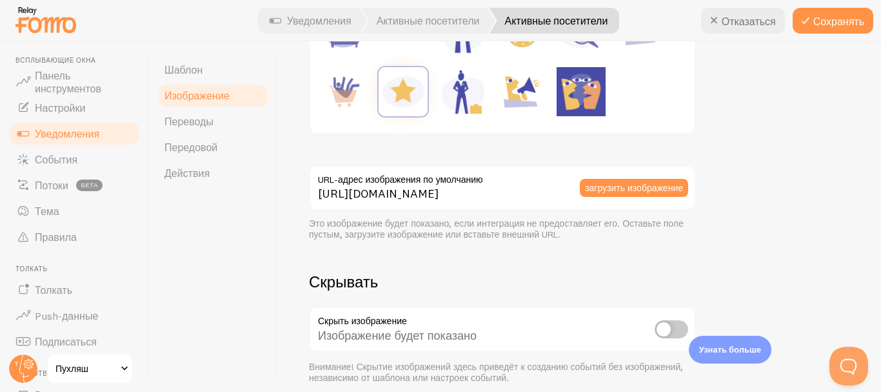
scroll to position [343, 0]
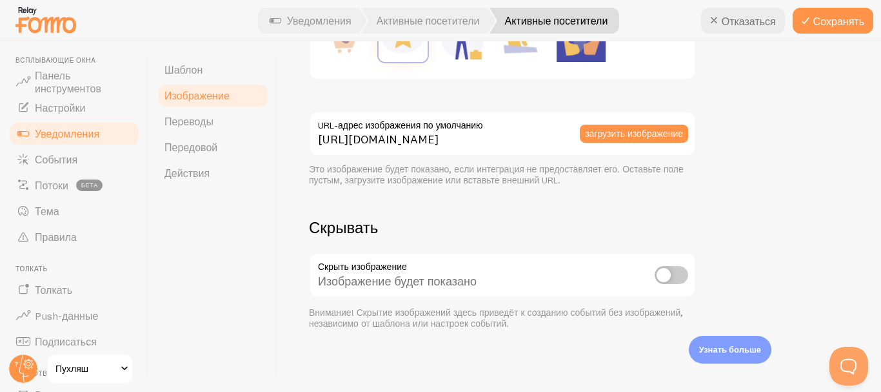
click at [663, 270] on input "checkbox" at bounding box center [672, 275] width 34 height 18
checkbox input "true"
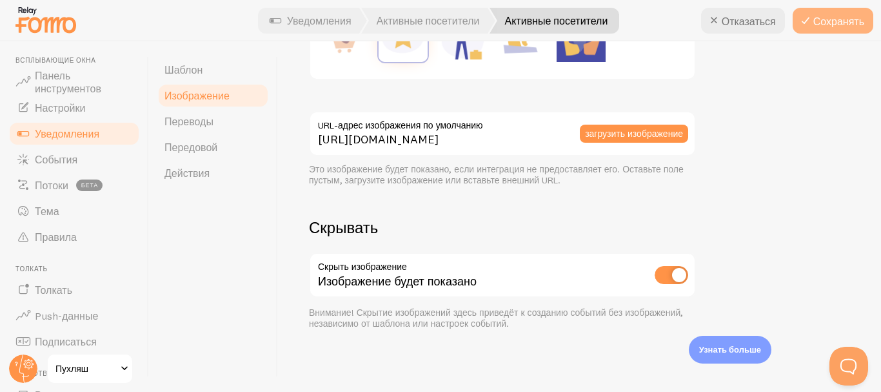
click at [802, 25] on icon at bounding box center [805, 20] width 15 height 15
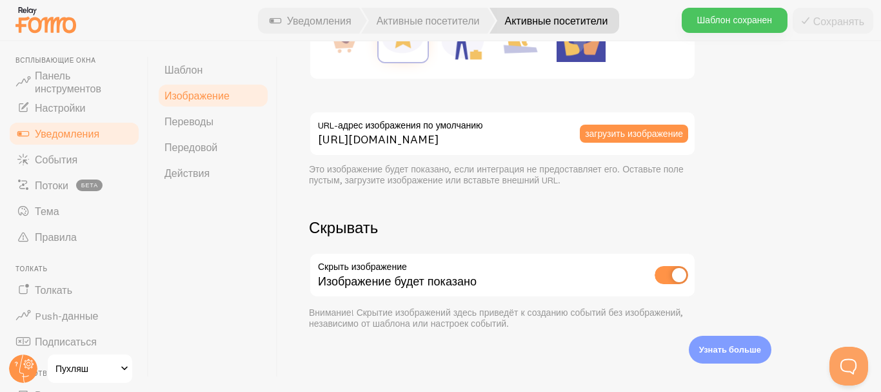
click at [101, 130] on link "Уведомления" at bounding box center [74, 134] width 133 height 26
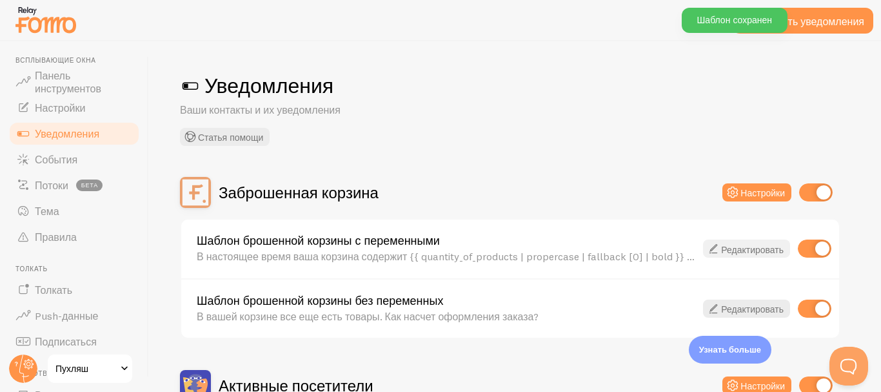
click at [769, 257] on link "Редактировать" at bounding box center [746, 248] width 87 height 18
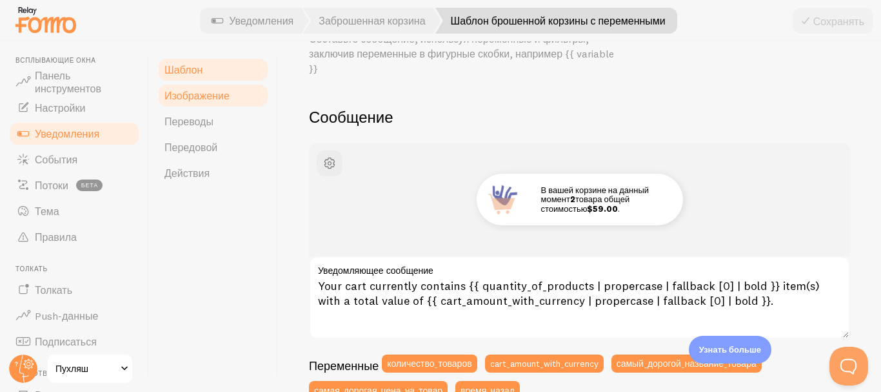
scroll to position [25, 0]
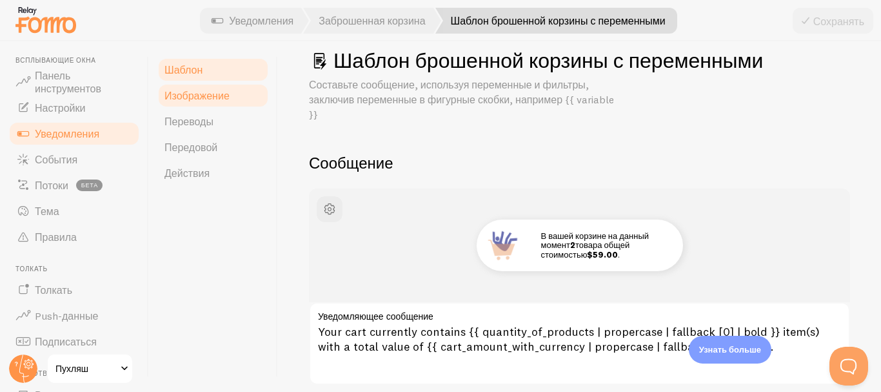
click at [174, 86] on link "Изображение" at bounding box center [213, 96] width 113 height 26
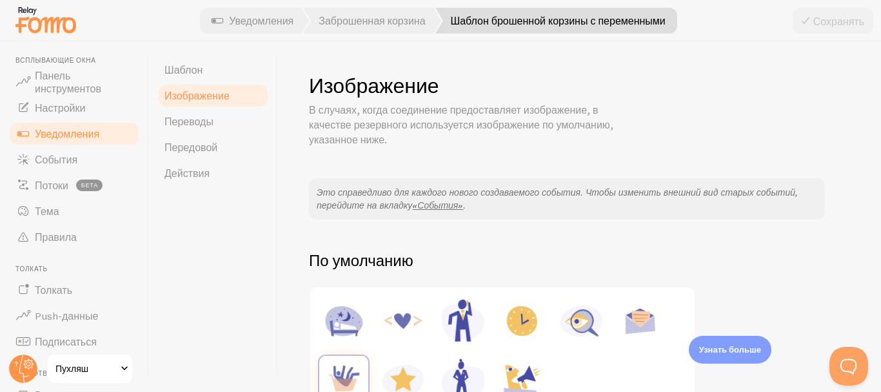
click at [341, 376] on img at bounding box center [343, 380] width 49 height 49
click at [60, 133] on font "Уведомления" at bounding box center [67, 133] width 65 height 13
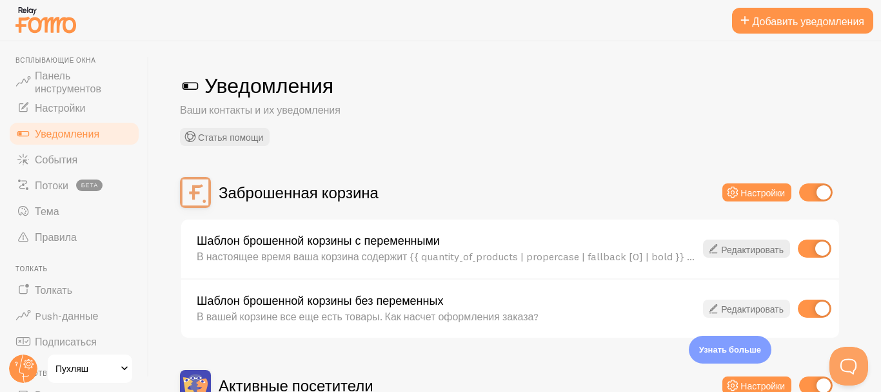
click at [725, 308] on font "Редактировать" at bounding box center [752, 309] width 63 height 12
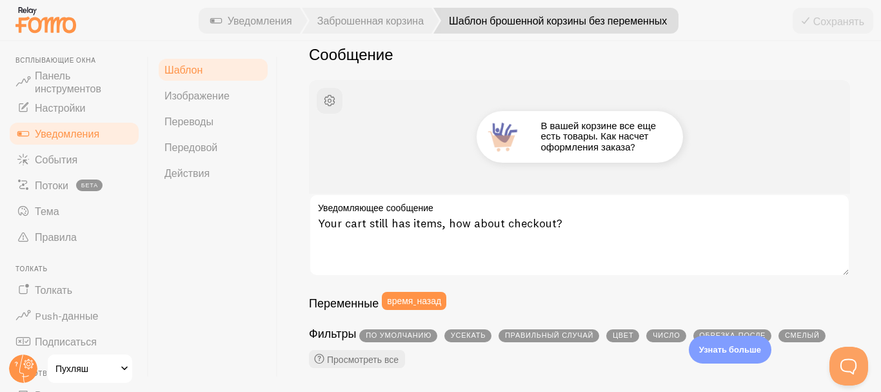
scroll to position [141, 0]
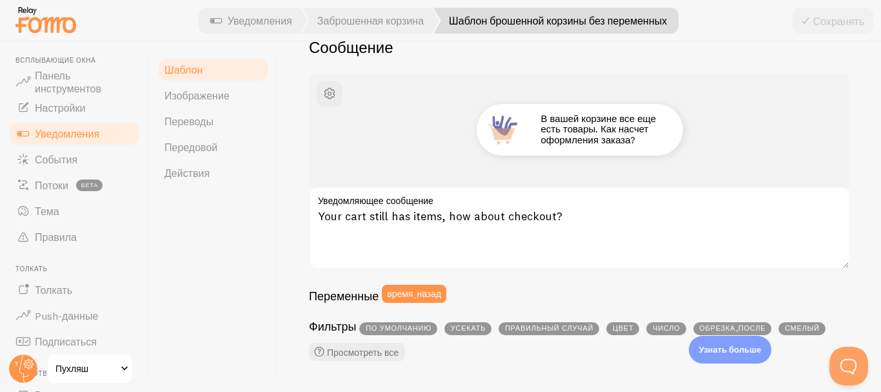
click at [90, 137] on font "Уведомления" at bounding box center [67, 133] width 65 height 13
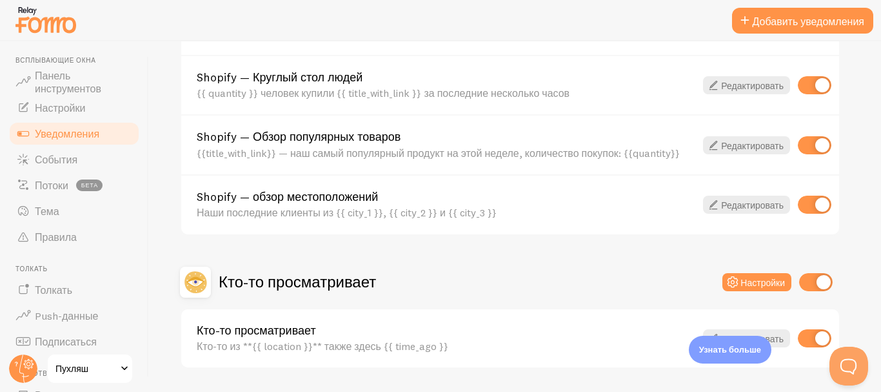
scroll to position [568, 0]
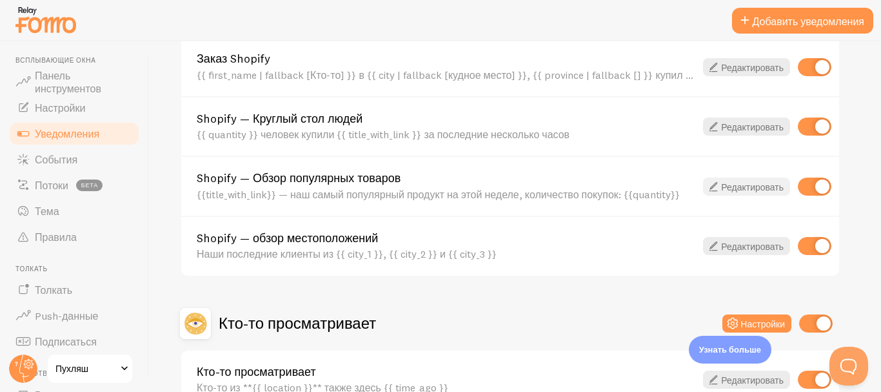
click at [721, 187] on icon at bounding box center [713, 186] width 15 height 15
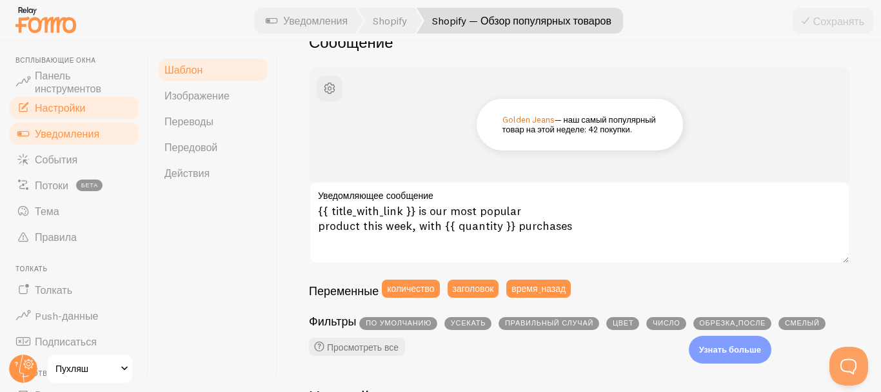
click at [57, 109] on font "Настройки" at bounding box center [60, 107] width 50 height 13
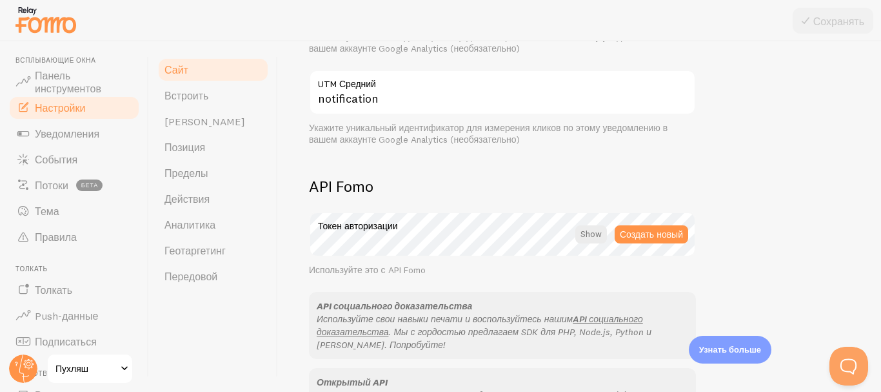
scroll to position [652, 0]
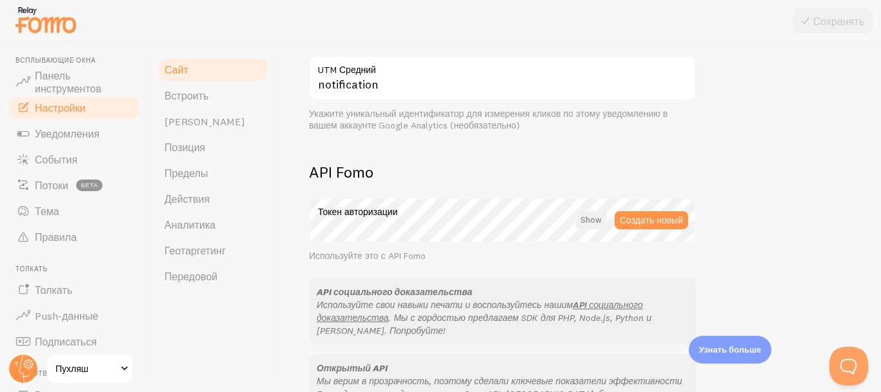
click at [587, 216] on div at bounding box center [592, 220] width 32 height 18
click at [587, 216] on div at bounding box center [593, 220] width 28 height 18
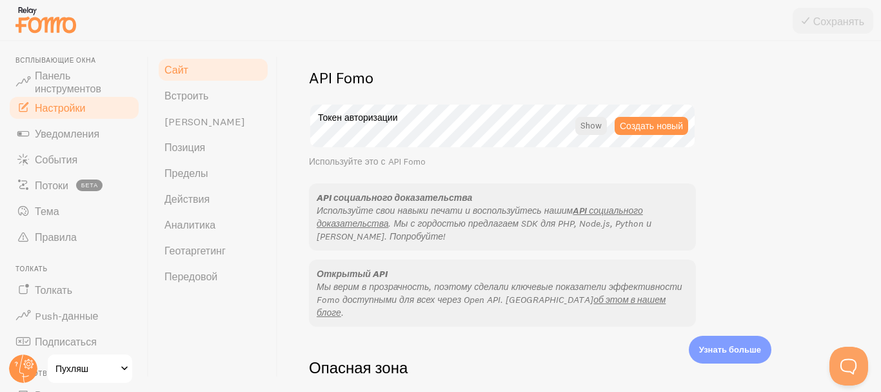
scroll to position [718, 0]
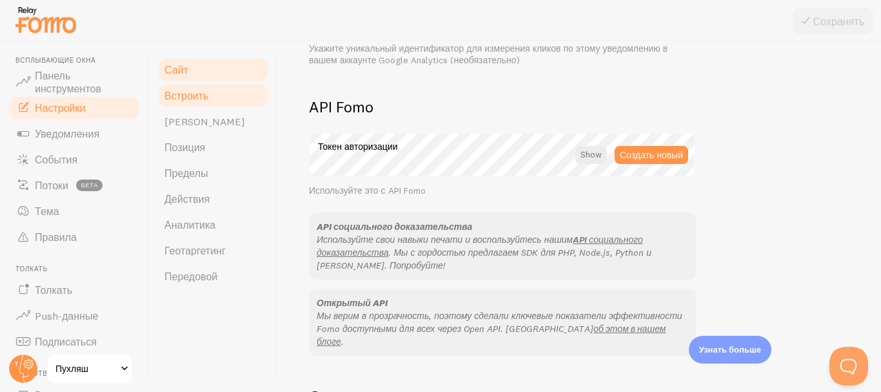
click at [204, 97] on font "Встроить" at bounding box center [187, 95] width 44 height 13
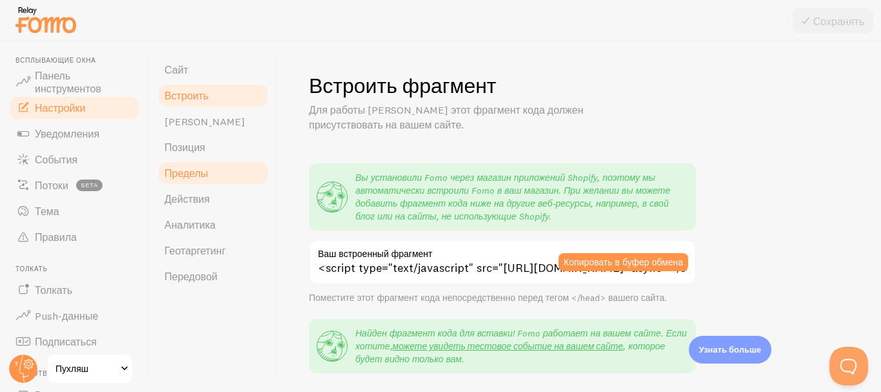
click at [203, 183] on link "Пределы" at bounding box center [213, 173] width 113 height 26
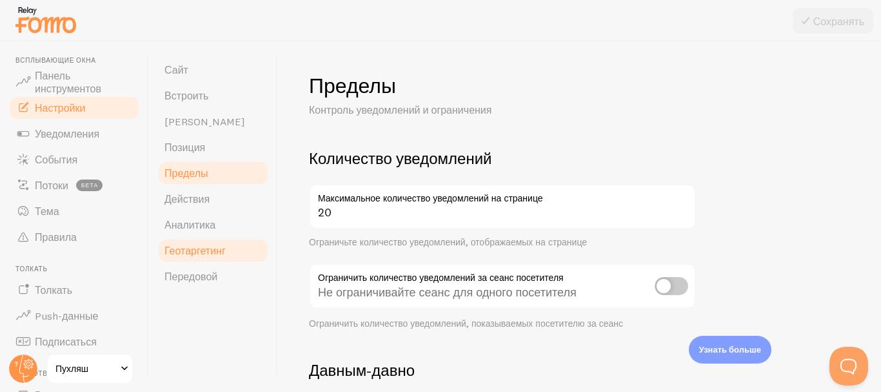
click at [196, 256] on font "Геотаргетинг" at bounding box center [195, 250] width 61 height 13
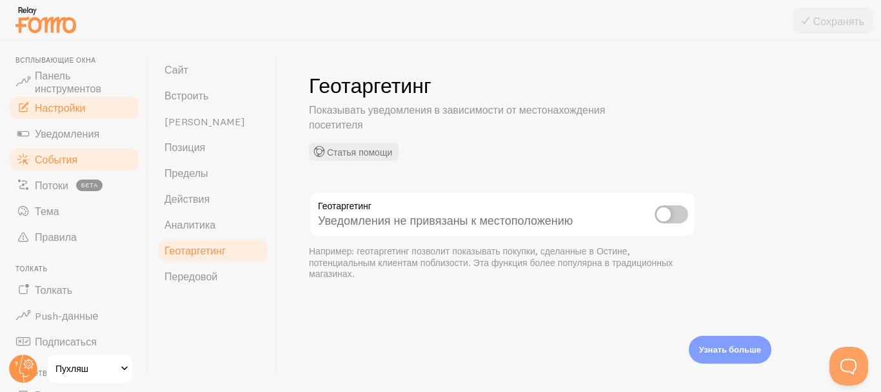
click at [59, 159] on font "События" at bounding box center [56, 159] width 43 height 13
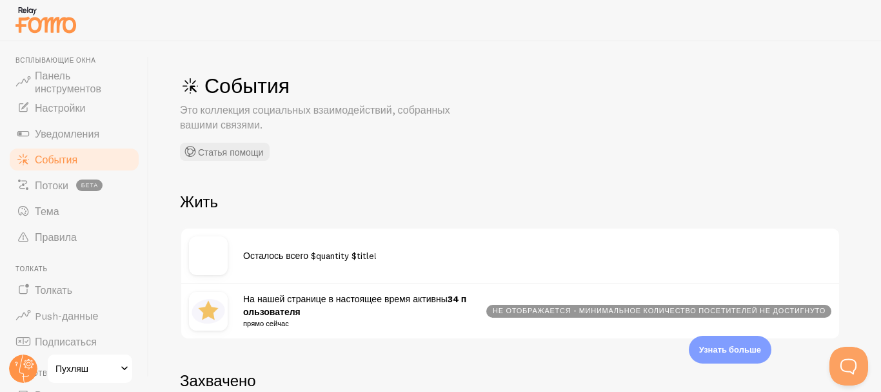
scroll to position [188, 0]
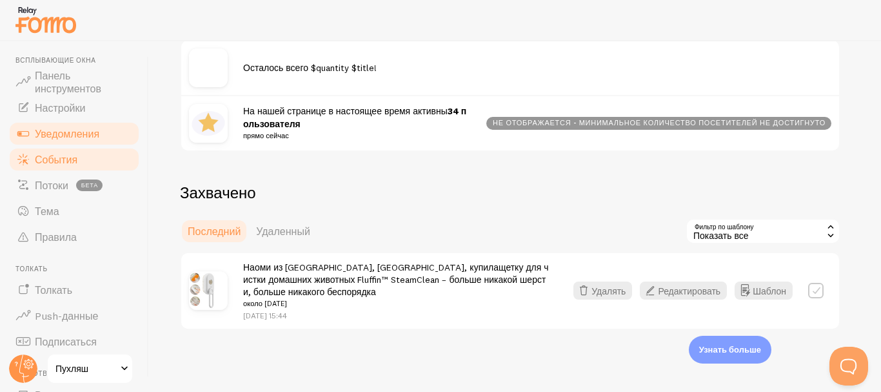
click at [59, 132] on font "Уведомления" at bounding box center [67, 133] width 65 height 13
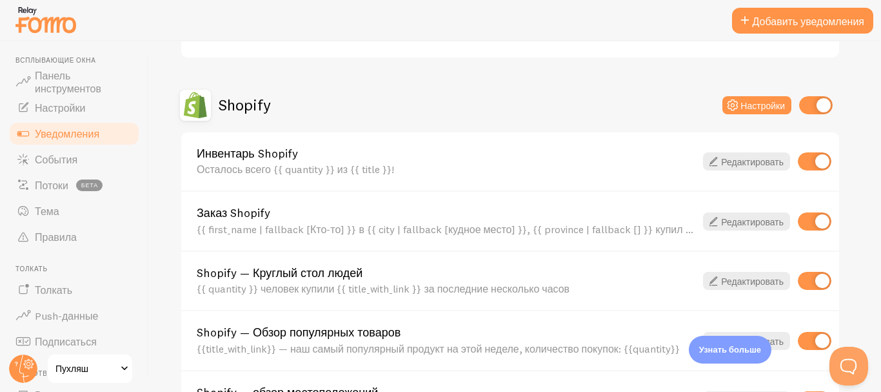
scroll to position [567, 0]
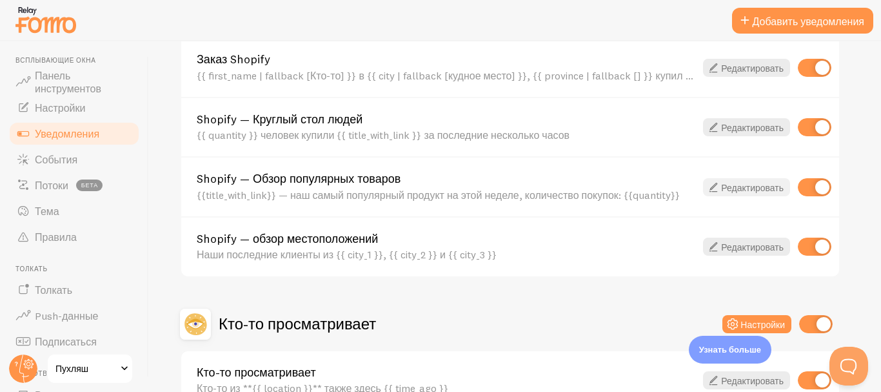
click at [773, 185] on font "Редактировать" at bounding box center [752, 187] width 63 height 12
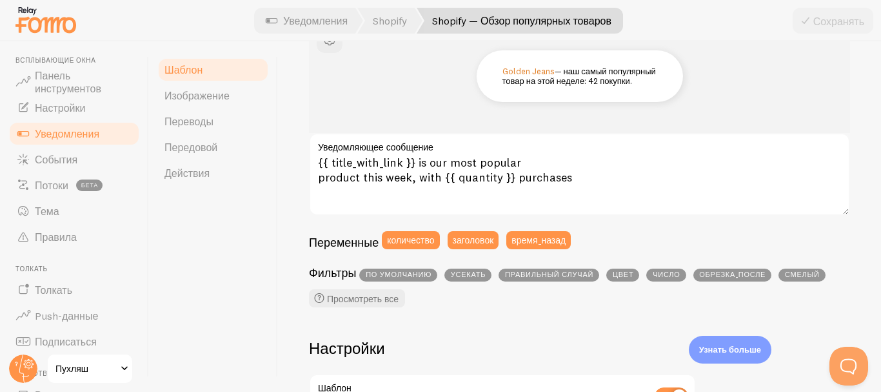
scroll to position [175, 0]
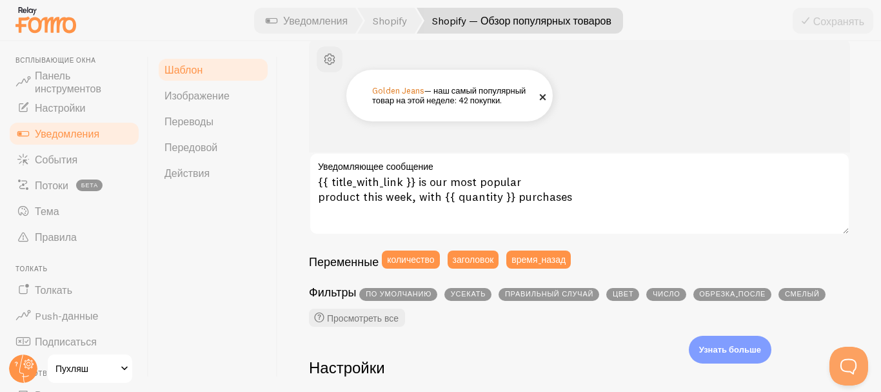
click at [407, 92] on font "Golden Jeans" at bounding box center [398, 90] width 52 height 10
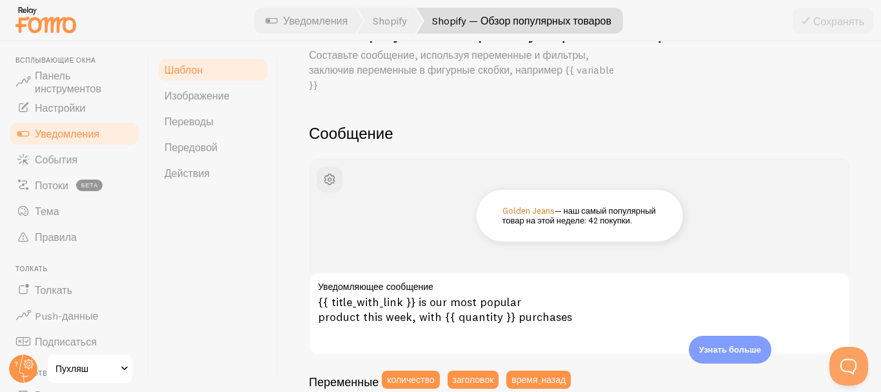
scroll to position [59, 0]
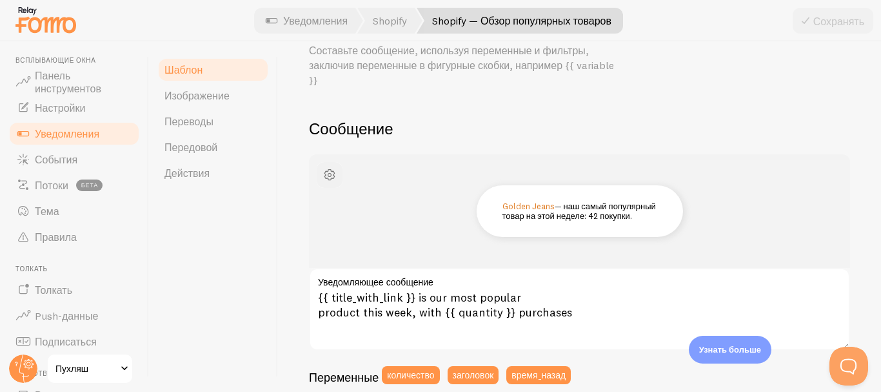
click at [324, 170] on span "button" at bounding box center [329, 174] width 15 height 15
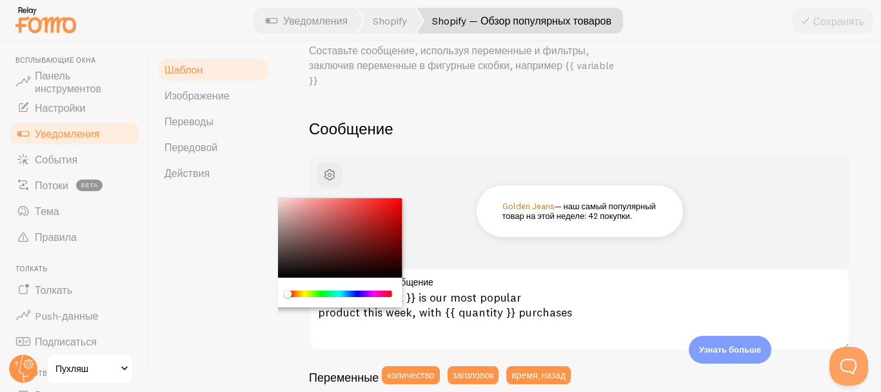
click at [394, 137] on h2 "Сообщение" at bounding box center [579, 129] width 541 height 20
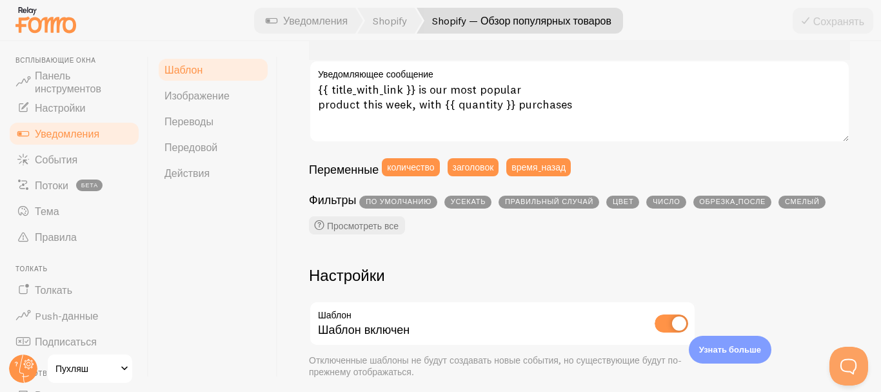
scroll to position [259, 0]
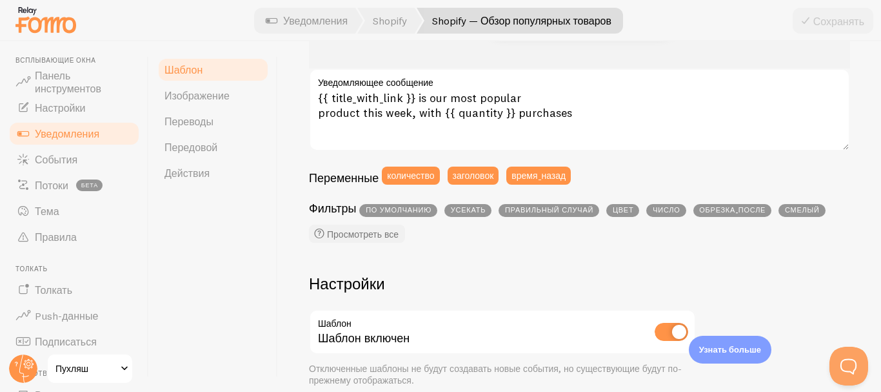
click at [372, 232] on font "Просмотреть все" at bounding box center [363, 234] width 72 height 12
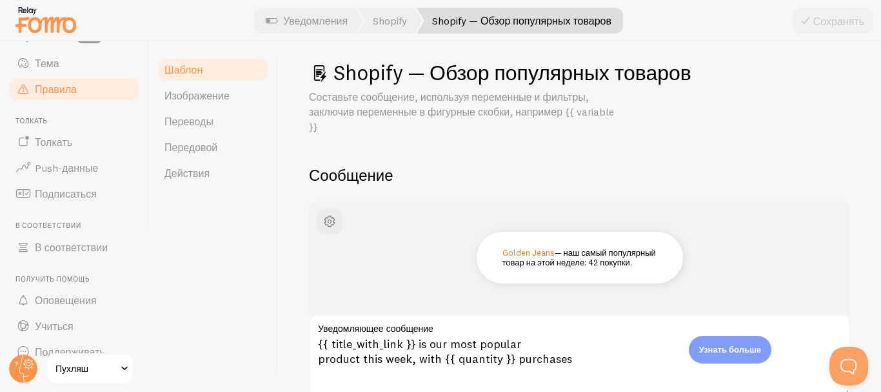
scroll to position [167, 0]
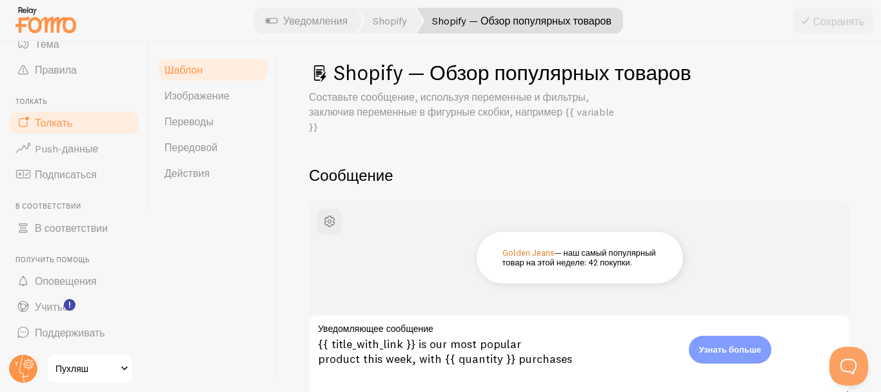
click at [44, 119] on font "Толкать" at bounding box center [53, 122] width 37 height 13
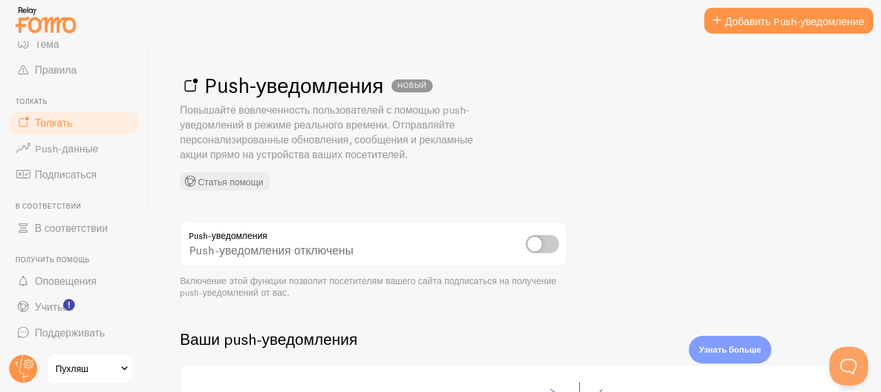
scroll to position [258, 0]
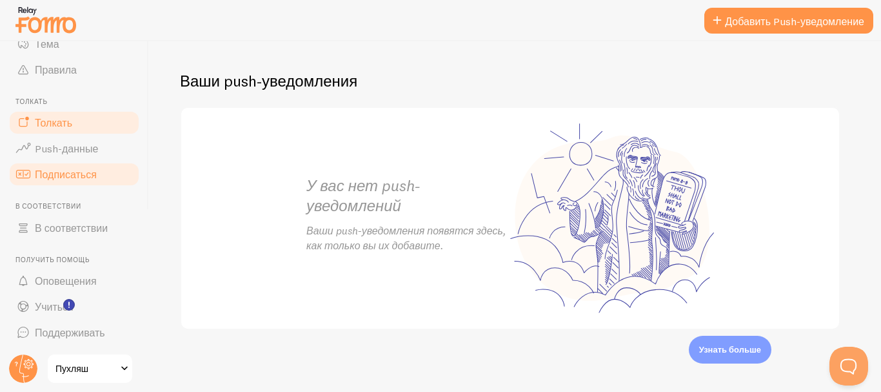
click at [67, 176] on font "Подписаться" at bounding box center [66, 174] width 62 height 13
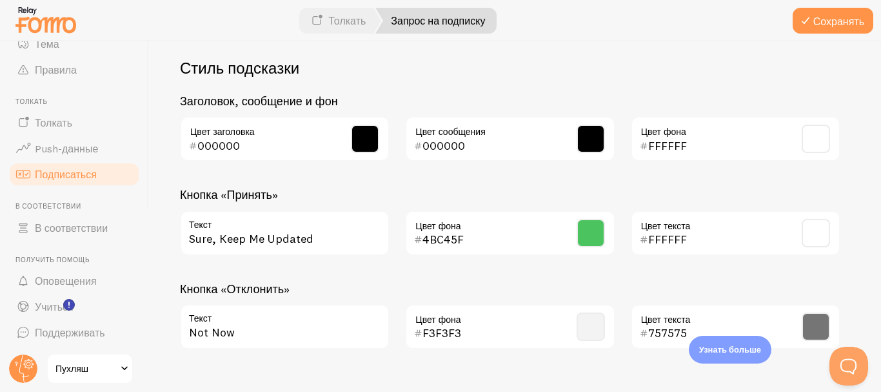
scroll to position [728, 0]
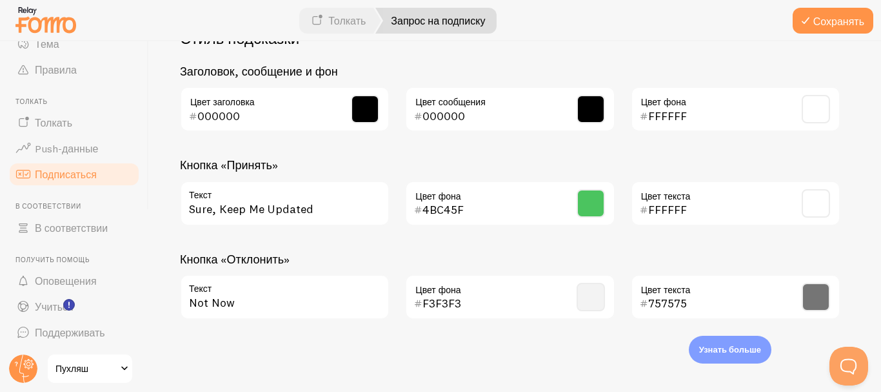
click at [586, 203] on span at bounding box center [591, 203] width 28 height 28
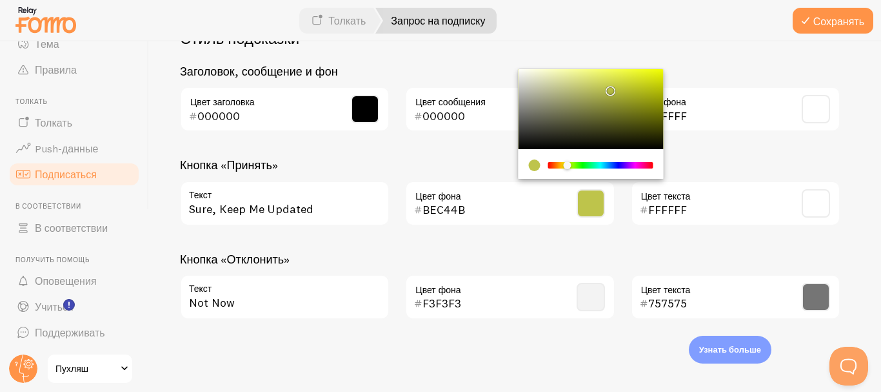
click at [567, 165] on div "Chrome color picker" at bounding box center [600, 165] width 103 height 6
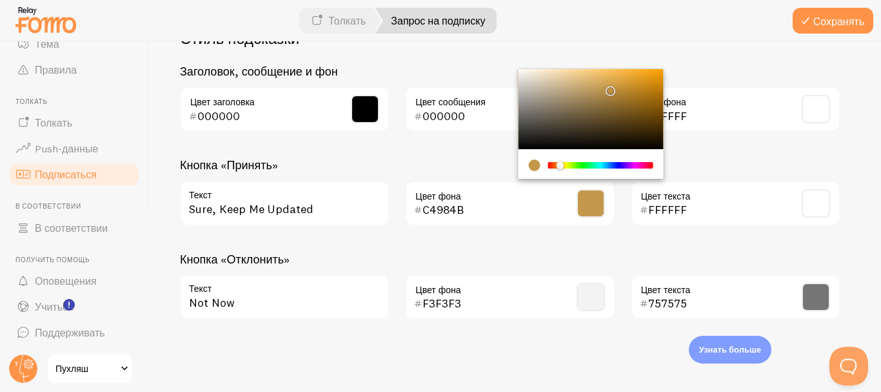
drag, startPoint x: 567, startPoint y: 165, endPoint x: 560, endPoint y: 167, distance: 7.6
click at [560, 167] on div "Chrome color picker" at bounding box center [560, 165] width 8 height 8
click at [647, 72] on div "Chrome color picker" at bounding box center [590, 109] width 145 height 80
type input "F6A71D"
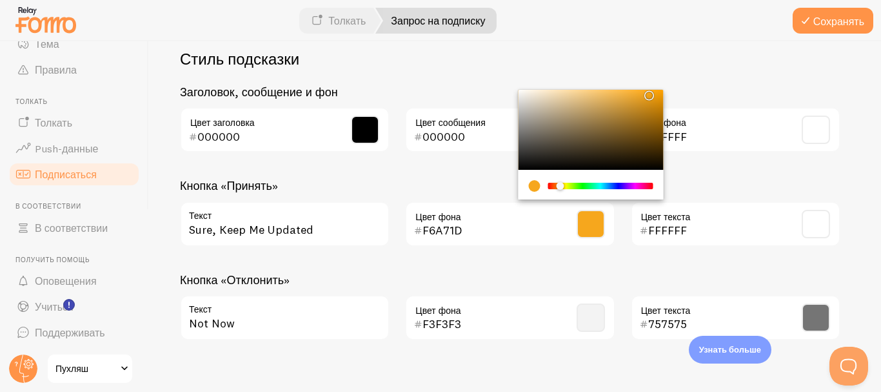
scroll to position [708, 0]
click at [716, 159] on div "000000 Цвет заголовка 000000 Цвет сообщения FFFFFF Цвет фона" at bounding box center [510, 133] width 676 height 55
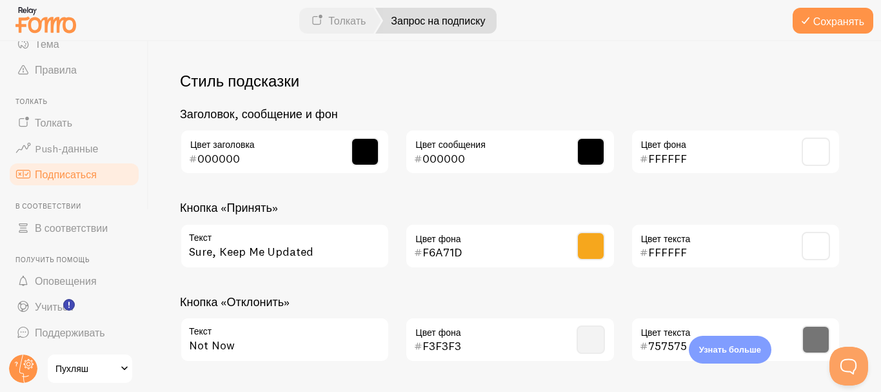
scroll to position [728, 0]
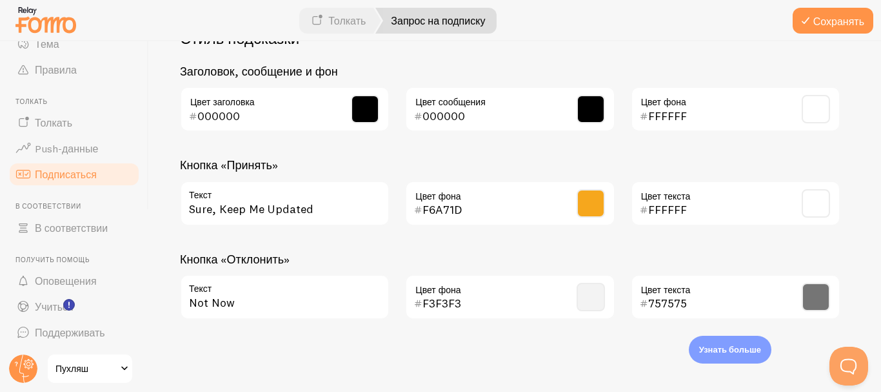
click at [814, 299] on span at bounding box center [816, 297] width 28 height 28
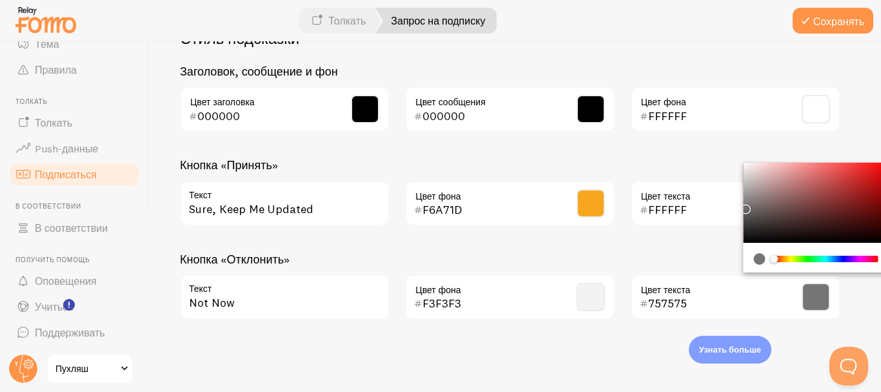
type input "000000"
drag, startPoint x: 787, startPoint y: 221, endPoint x: 732, endPoint y: 256, distance: 65.0
click at [732, 256] on div "Кнопка «Отклонить» Not Now Текст F3F3F3 Цвет фона 000000 Цвет текста" at bounding box center [510, 291] width 661 height 78
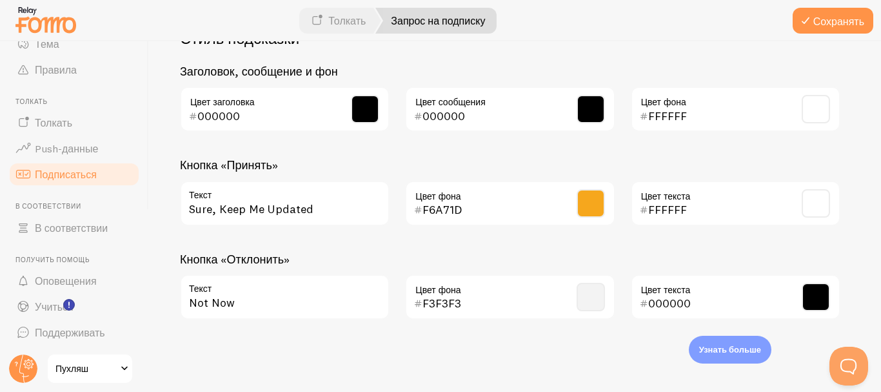
click at [626, 259] on h3 "Кнопка «Отклонить»" at bounding box center [510, 259] width 661 height 15
click at [813, 12] on button "Сохранять" at bounding box center [833, 21] width 81 height 26
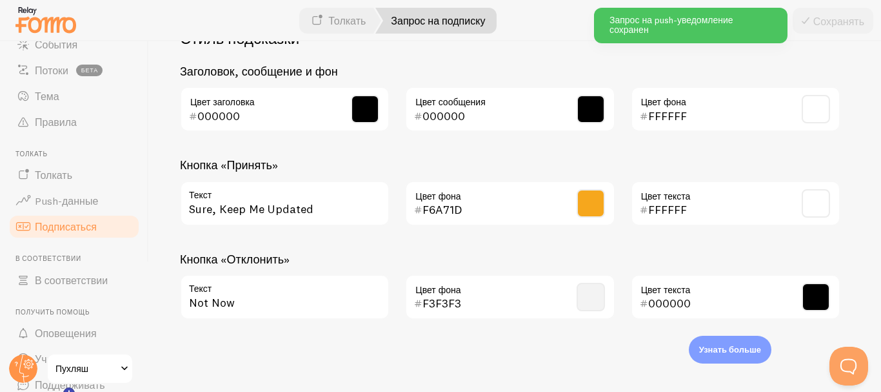
scroll to position [0, 0]
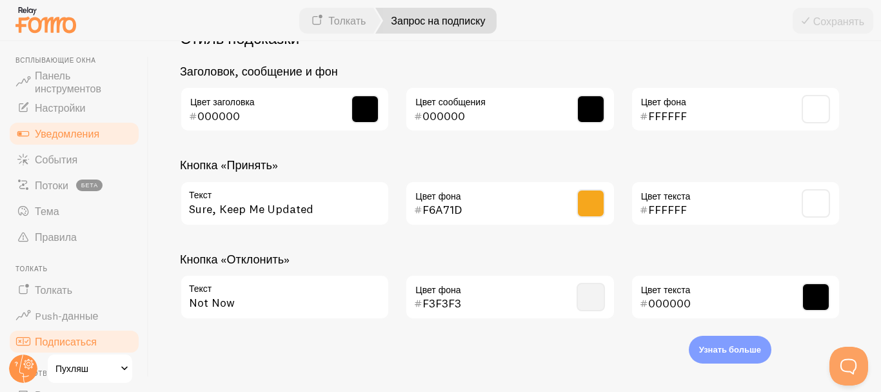
click at [59, 136] on font "Уведомления" at bounding box center [67, 133] width 65 height 13
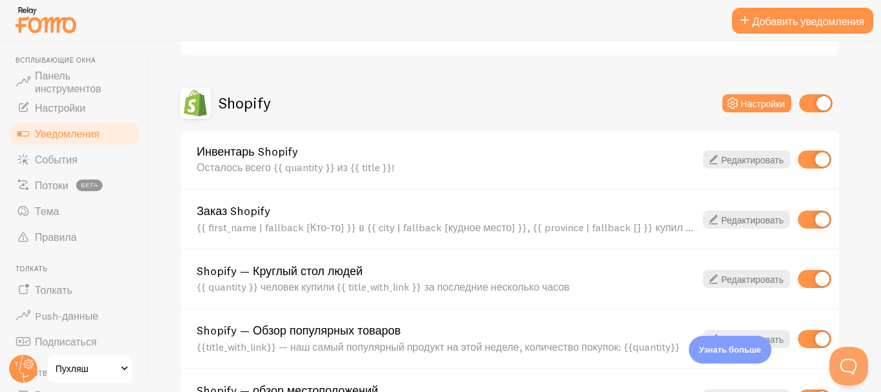
scroll to position [648, 0]
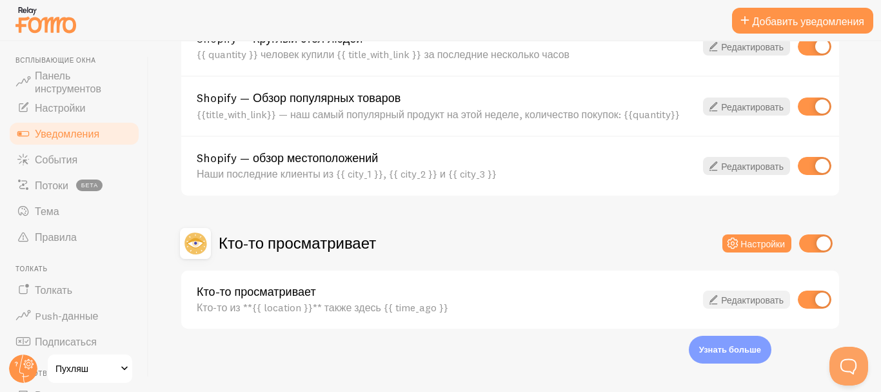
click at [739, 294] on font "Редактировать" at bounding box center [752, 300] width 63 height 12
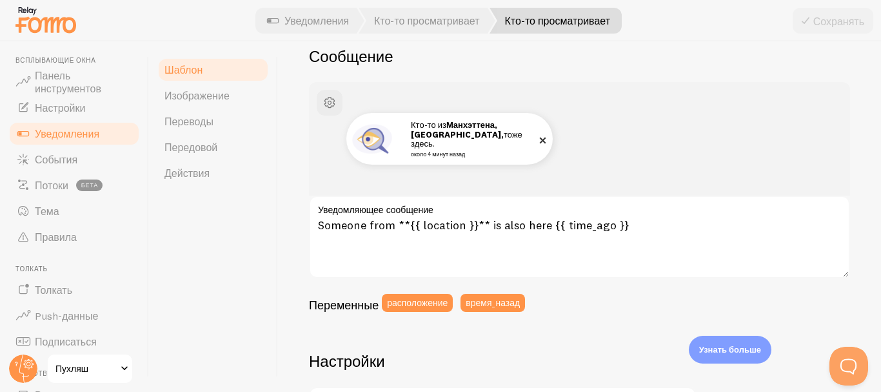
scroll to position [121, 0]
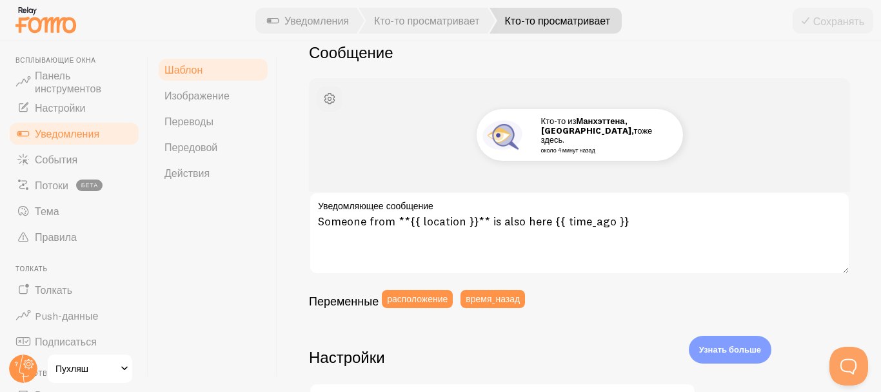
click at [336, 102] on span "button" at bounding box center [329, 98] width 15 height 15
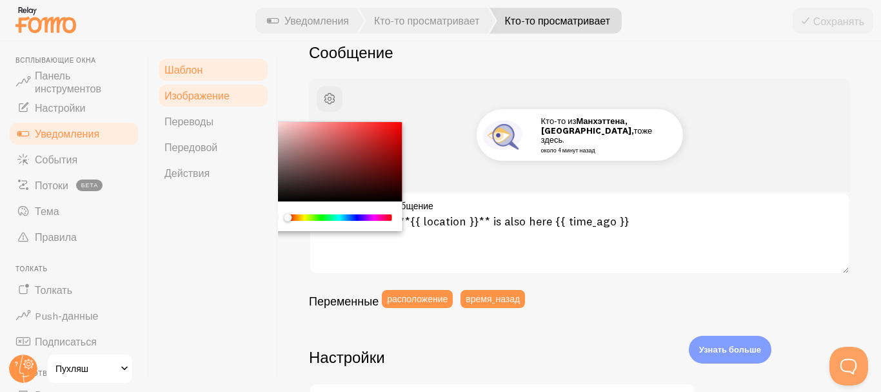
click at [222, 106] on link "Изображение" at bounding box center [213, 96] width 113 height 26
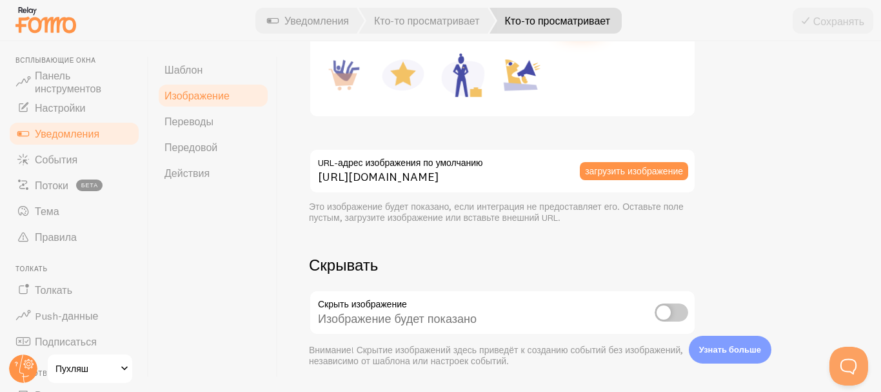
scroll to position [306, 0]
click at [663, 315] on input "checkbox" at bounding box center [672, 312] width 34 height 18
checkbox input "true"
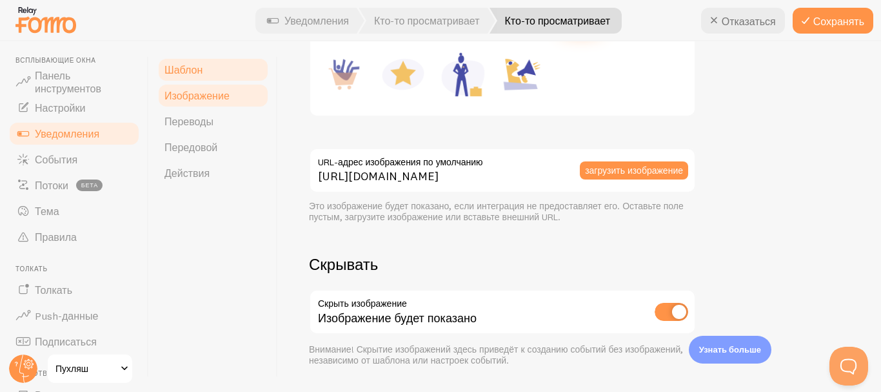
click at [177, 68] on font "Шаблон" at bounding box center [184, 69] width 38 height 13
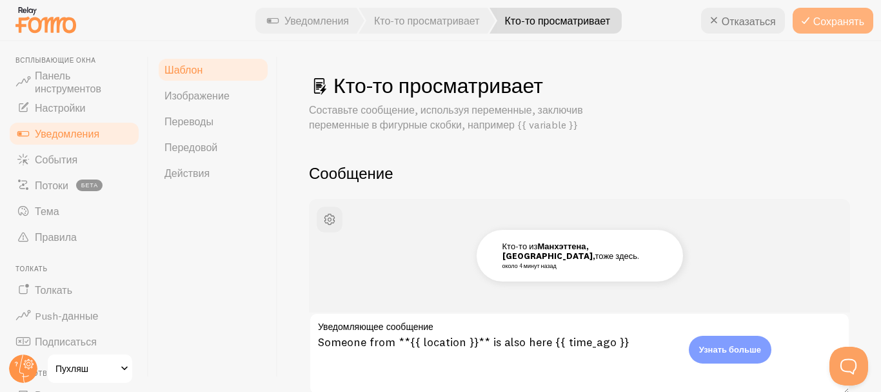
click at [825, 15] on font "Сохранять" at bounding box center [839, 21] width 51 height 13
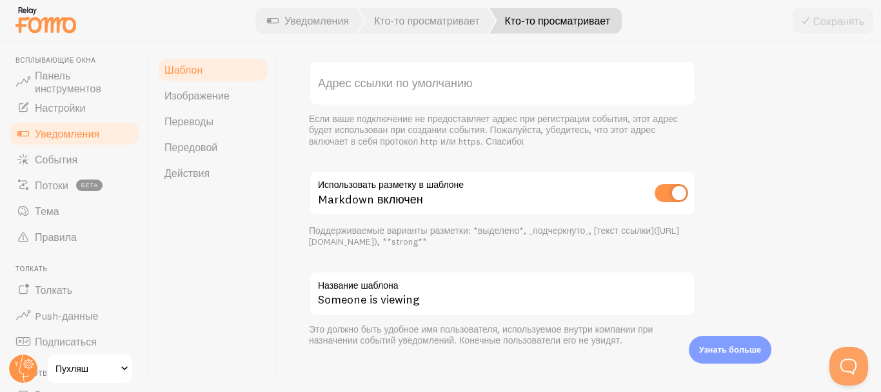
scroll to position [552, 0]
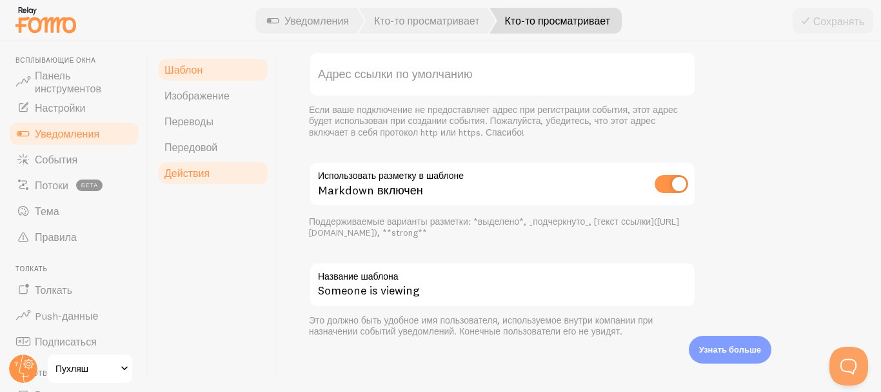
click at [215, 180] on link "Действия" at bounding box center [213, 173] width 113 height 26
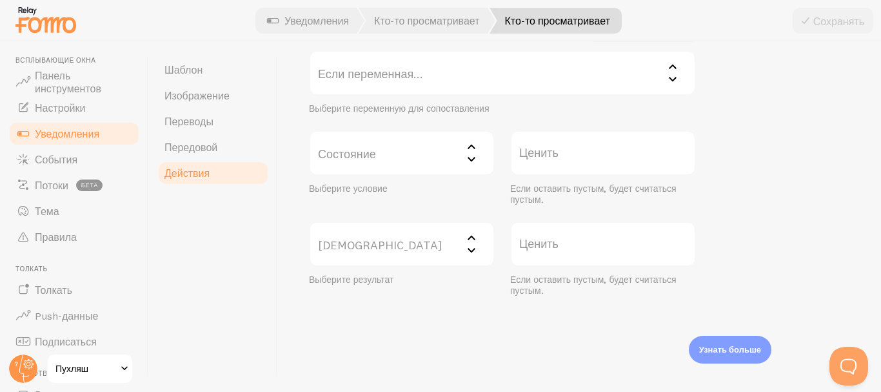
scroll to position [331, 0]
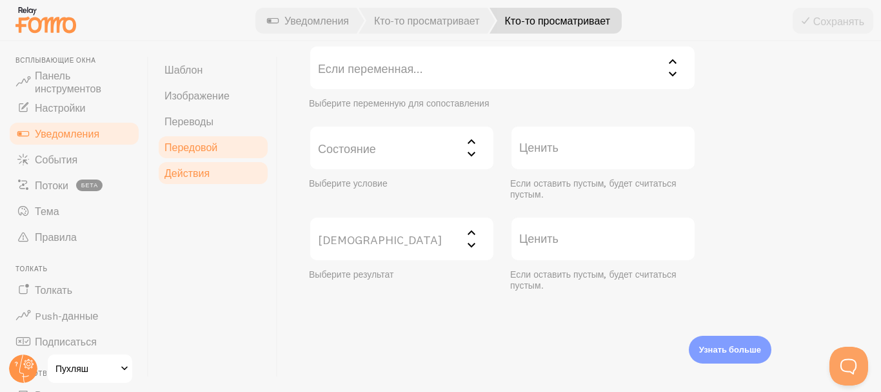
click at [207, 144] on font "Передовой" at bounding box center [191, 147] width 53 height 13
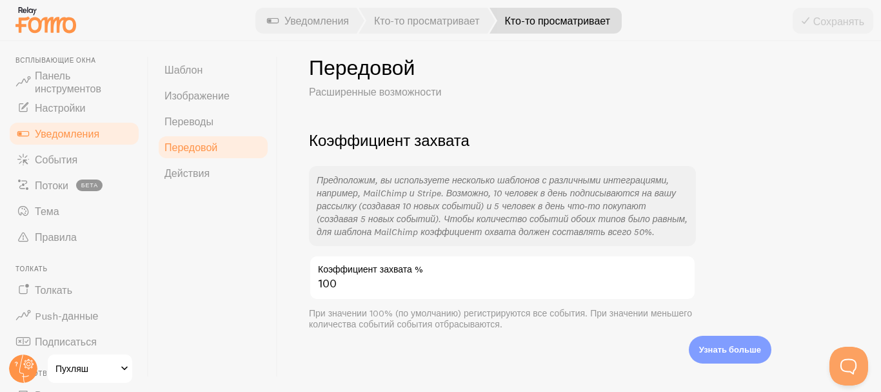
scroll to position [19, 0]
click at [209, 115] on font "Переводы" at bounding box center [189, 121] width 49 height 13
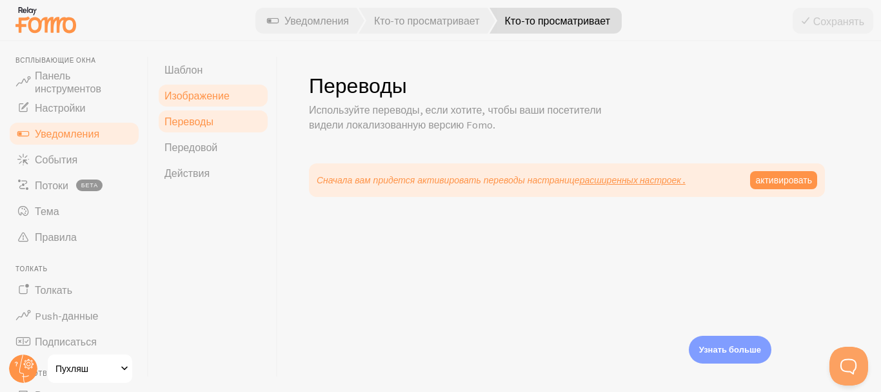
click at [192, 104] on link "Изображение" at bounding box center [213, 96] width 113 height 26
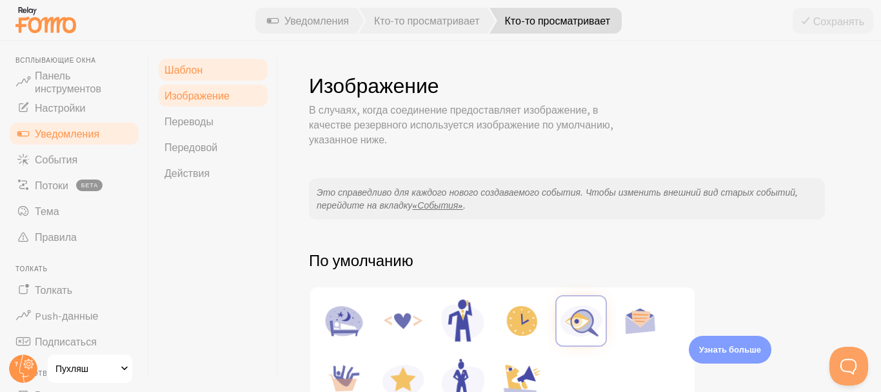
click at [190, 75] on font "Шаблон" at bounding box center [184, 69] width 38 height 13
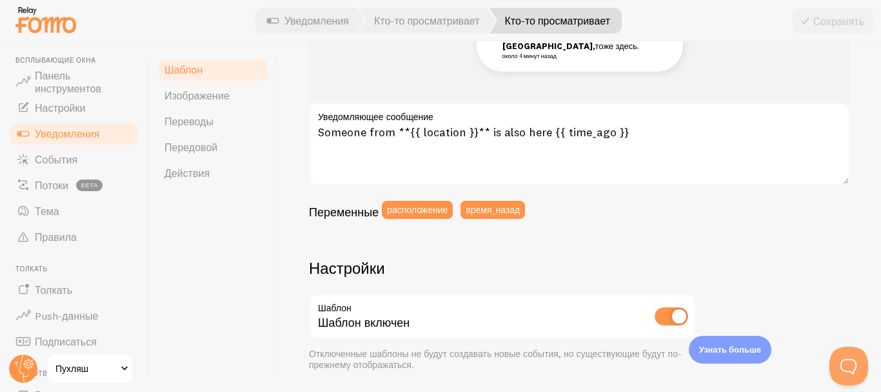
scroll to position [216, 0]
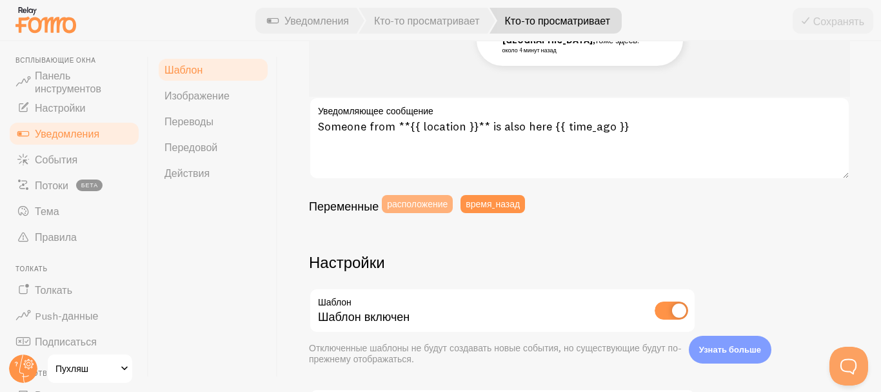
click at [396, 208] on font "расположение" at bounding box center [417, 203] width 61 height 12
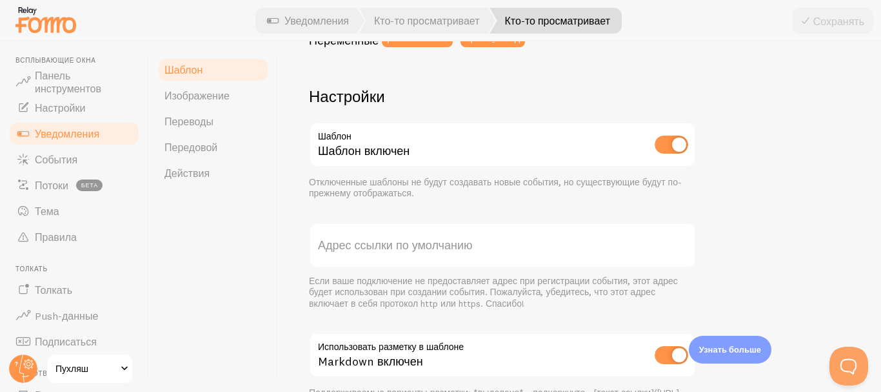
scroll to position [392, 0]
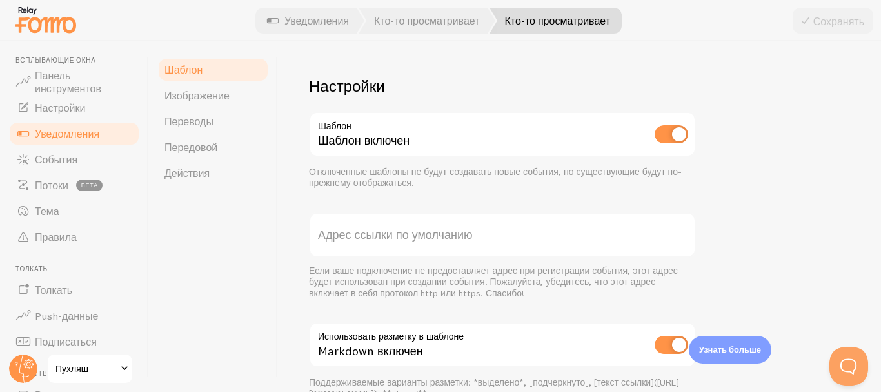
type textarea "Someone from **{{ location }}** is also here {{ time_ago }}"
click at [411, 241] on font "Адрес ссылки по умолчанию" at bounding box center [395, 234] width 154 height 15
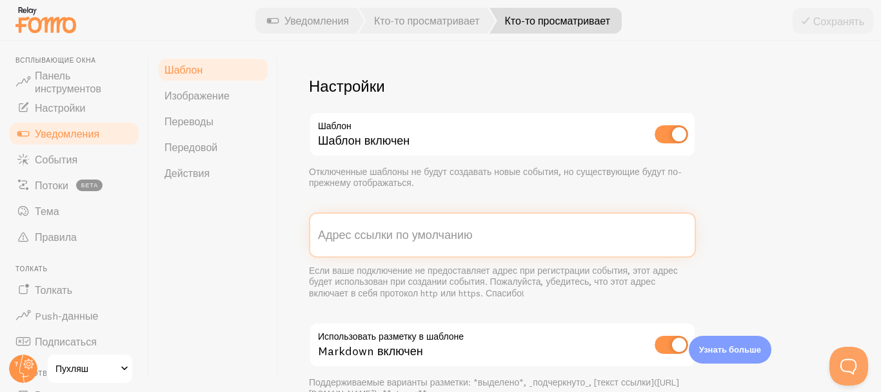
click at [411, 241] on input "Адрес ссылки по умолчанию" at bounding box center [502, 234] width 387 height 45
paste input "[URL][DOMAIN_NAME]"
type input "[URL][DOMAIN_NAME]"
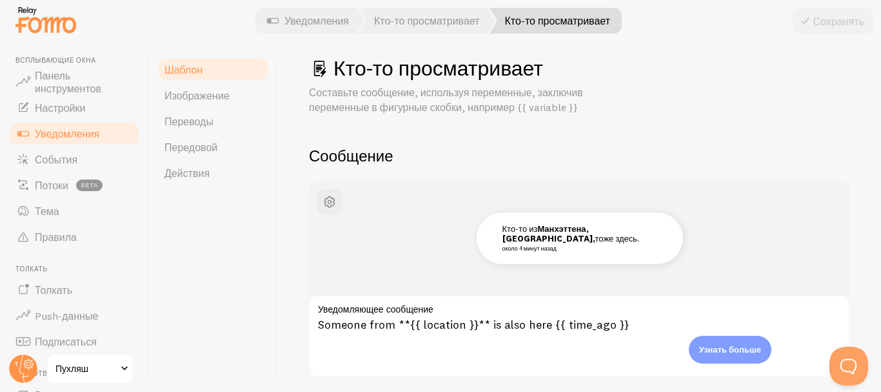
scroll to position [0, 0]
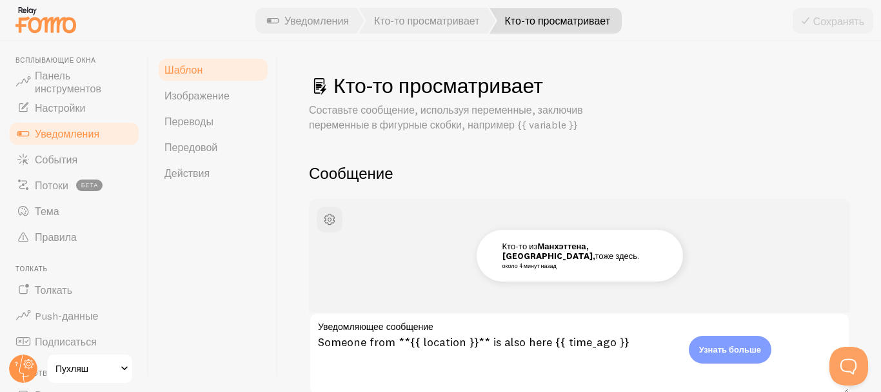
click at [93, 134] on font "Уведомления" at bounding box center [67, 133] width 65 height 13
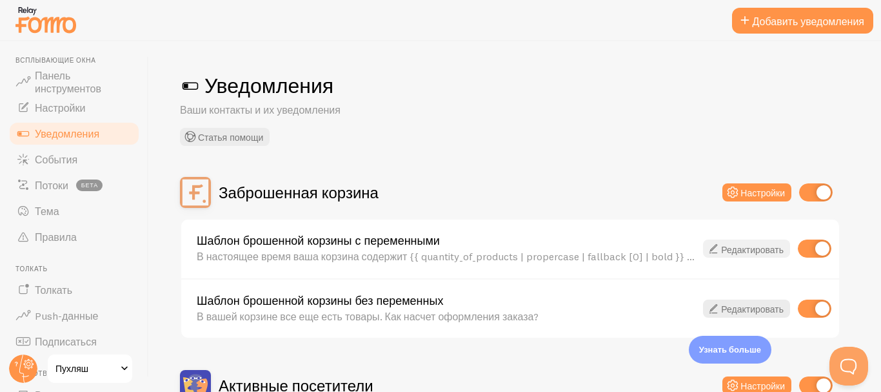
click at [761, 254] on font "Редактировать" at bounding box center [752, 249] width 63 height 12
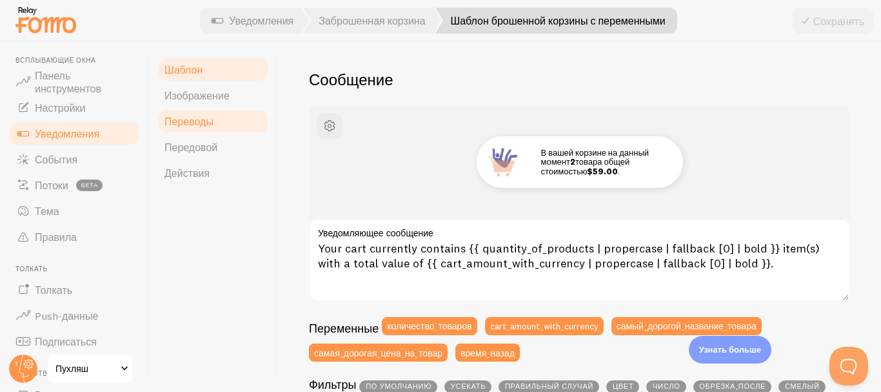
scroll to position [46, 0]
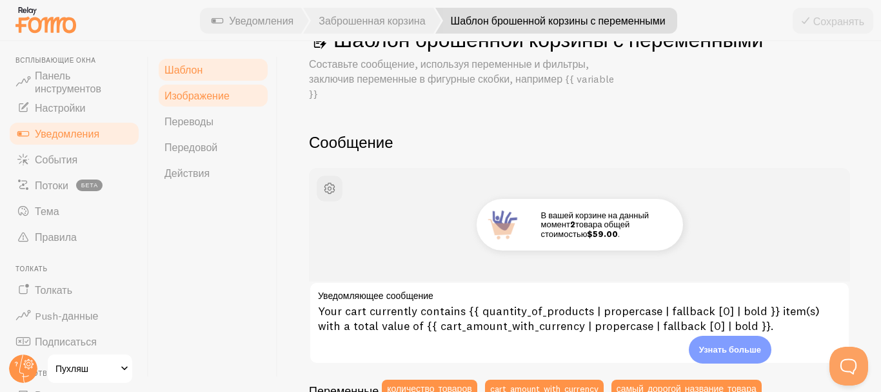
click at [212, 97] on font "Изображение" at bounding box center [197, 95] width 65 height 13
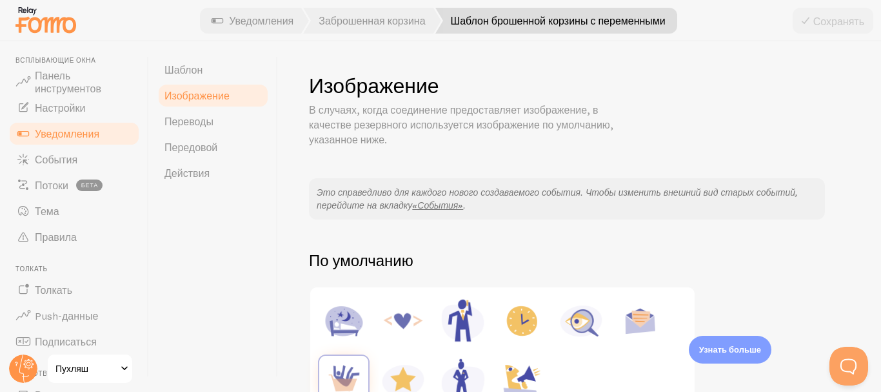
click at [68, 132] on font "Уведомления" at bounding box center [67, 133] width 65 height 13
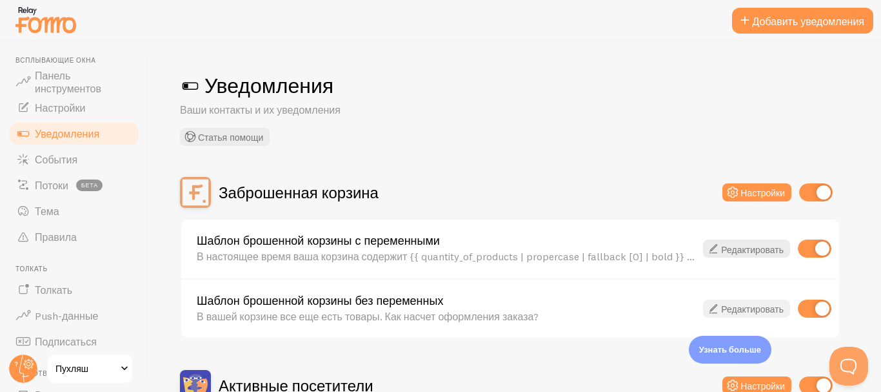
click at [732, 310] on font "Редактировать" at bounding box center [752, 309] width 63 height 12
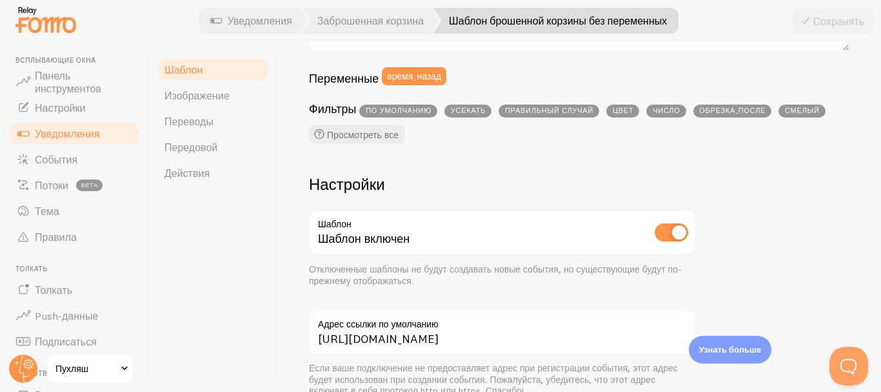
scroll to position [356, 0]
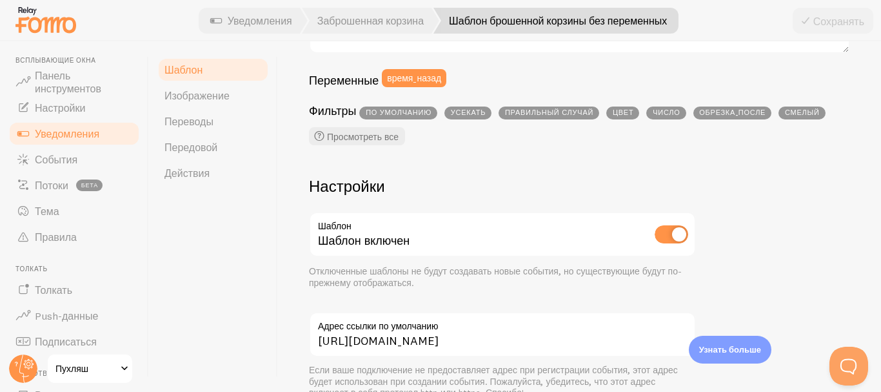
click at [85, 130] on font "Уведомления" at bounding box center [67, 133] width 65 height 13
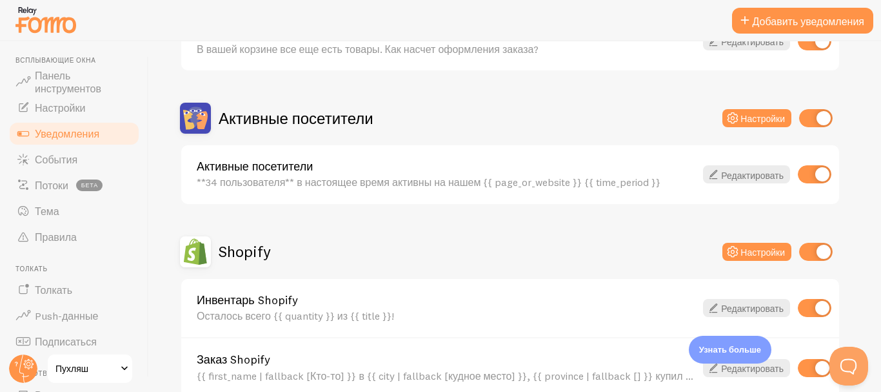
scroll to position [266, 0]
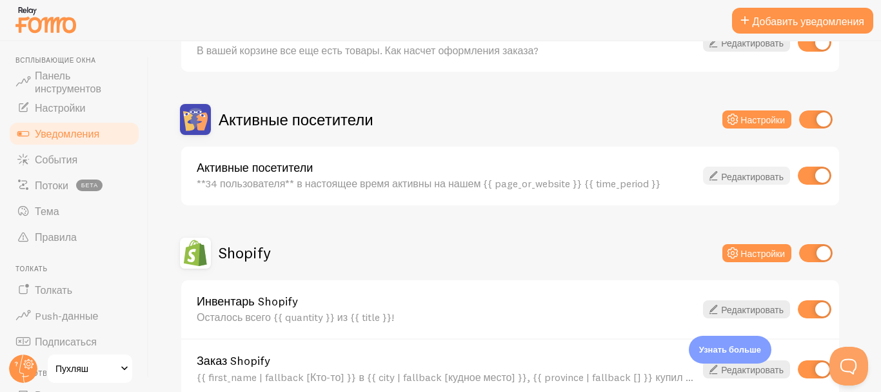
click at [726, 175] on font "Редактировать" at bounding box center [752, 176] width 63 height 12
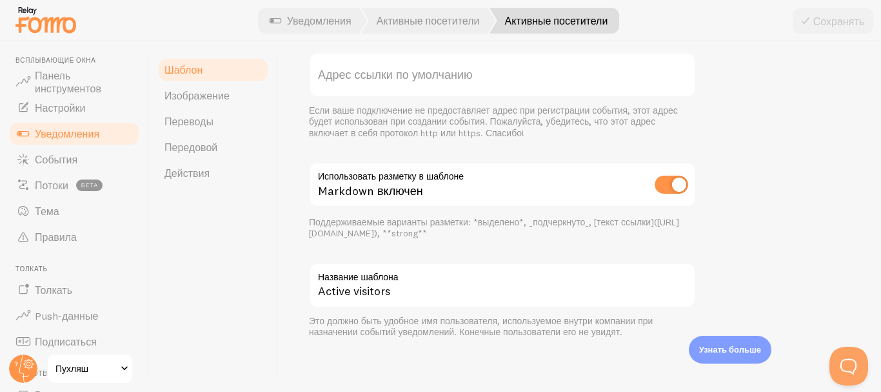
scroll to position [578, 0]
click at [96, 130] on font "Уведомления" at bounding box center [67, 133] width 65 height 13
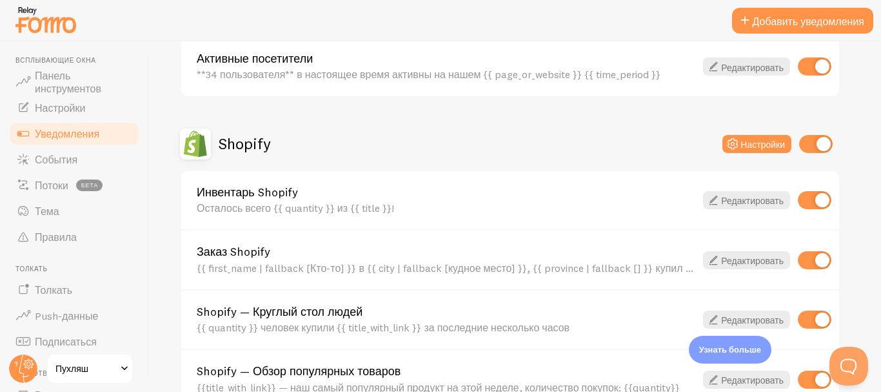
scroll to position [376, 0]
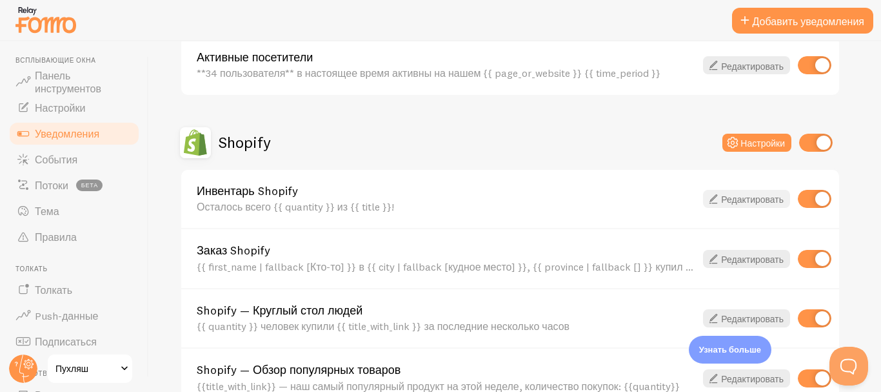
click at [741, 197] on font "Редактировать" at bounding box center [752, 200] width 63 height 12
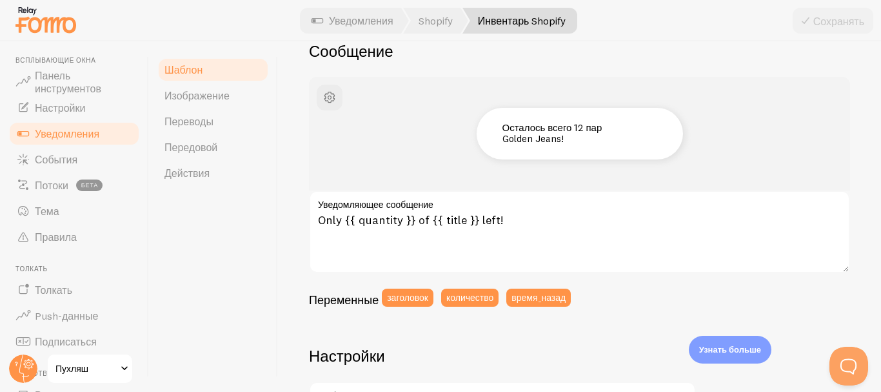
scroll to position [121, 0]
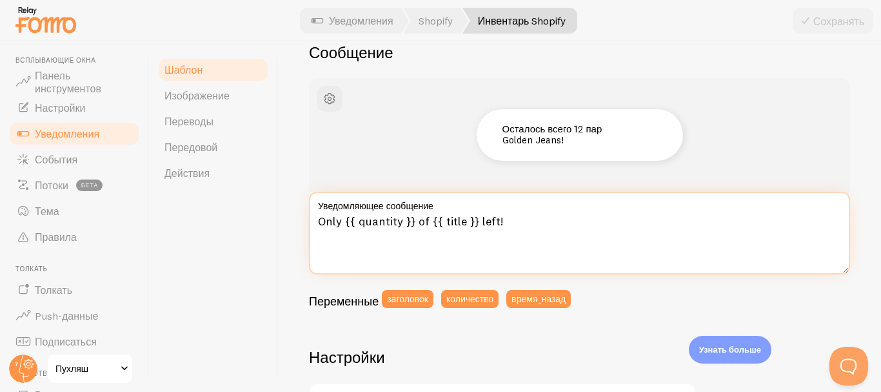
drag, startPoint x: 477, startPoint y: 223, endPoint x: 428, endPoint y: 223, distance: 48.4
click at [428, 223] on textarea "Only {{ quantity }} of {{ title }} left!" at bounding box center [579, 233] width 541 height 83
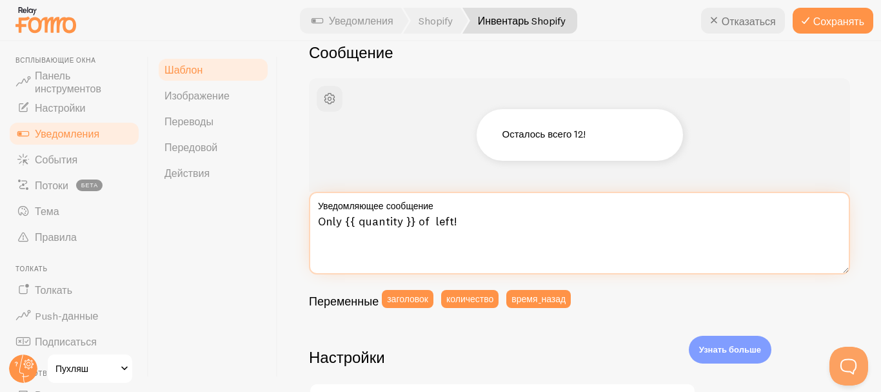
paste textarea "{{ title }}"
type textarea "Only {{ quantity }} of {{ title }} left!"
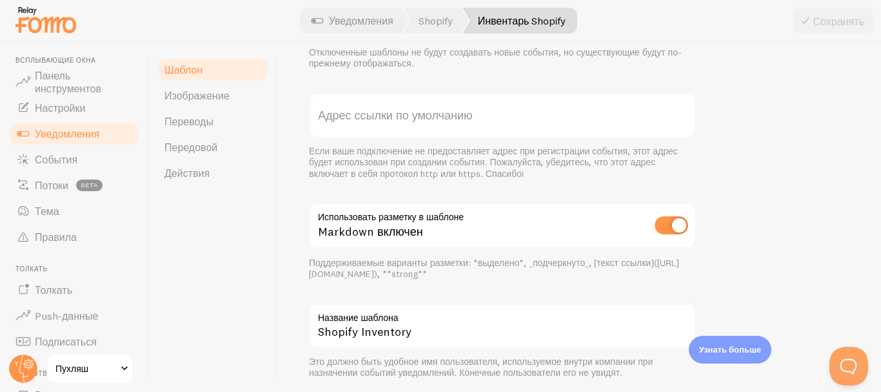
scroll to position [512, 0]
click at [439, 116] on font "Адрес ссылки по умолчанию" at bounding box center [395, 114] width 154 height 15
click at [439, 116] on input "Адрес ссылки по умолчанию" at bounding box center [502, 114] width 387 height 45
paste input "[URL][DOMAIN_NAME]"
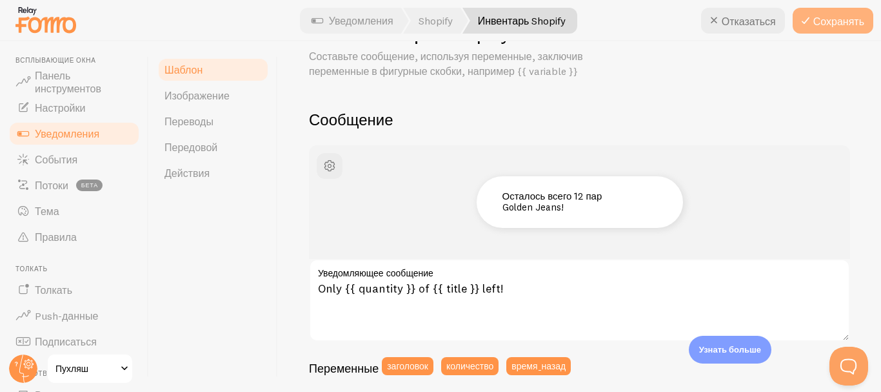
scroll to position [55, 0]
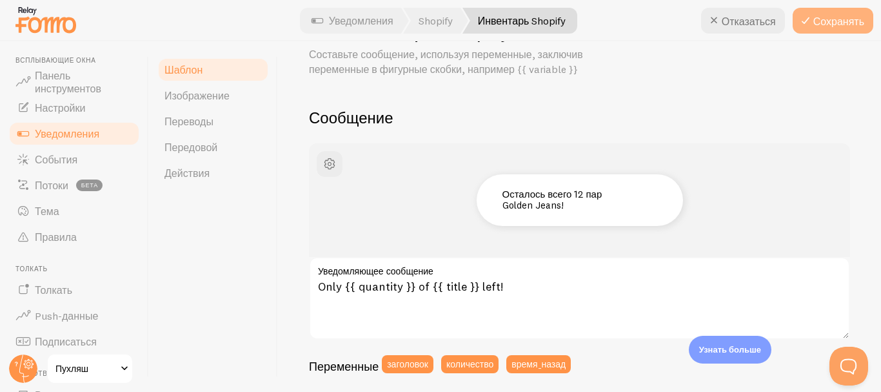
type input "[URL][DOMAIN_NAME]"
click at [814, 25] on font "Сохранять" at bounding box center [839, 21] width 51 height 13
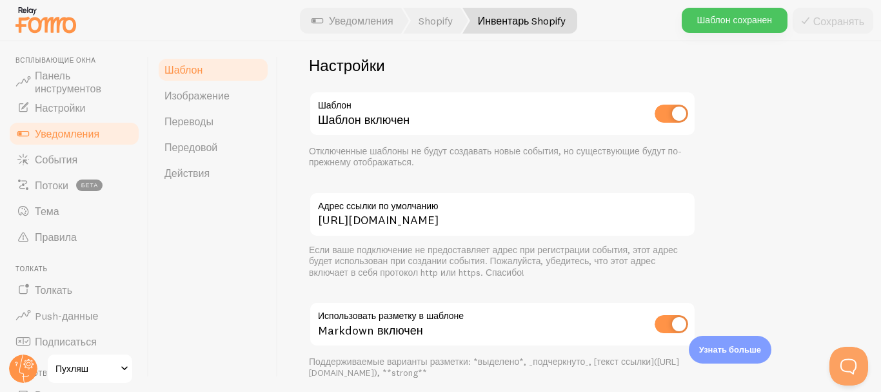
scroll to position [441, 0]
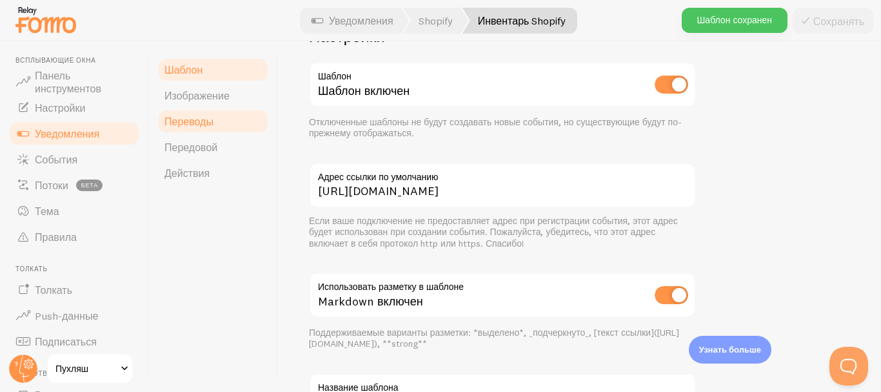
click at [201, 124] on font "Переводы" at bounding box center [189, 121] width 49 height 13
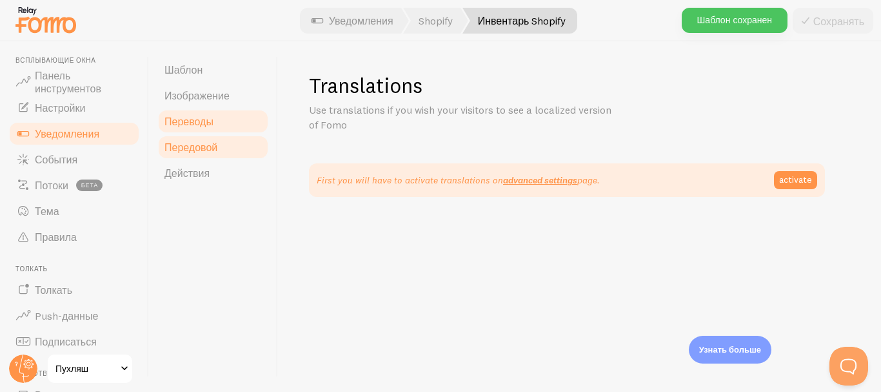
click at [194, 145] on font "Передовой" at bounding box center [191, 147] width 53 height 13
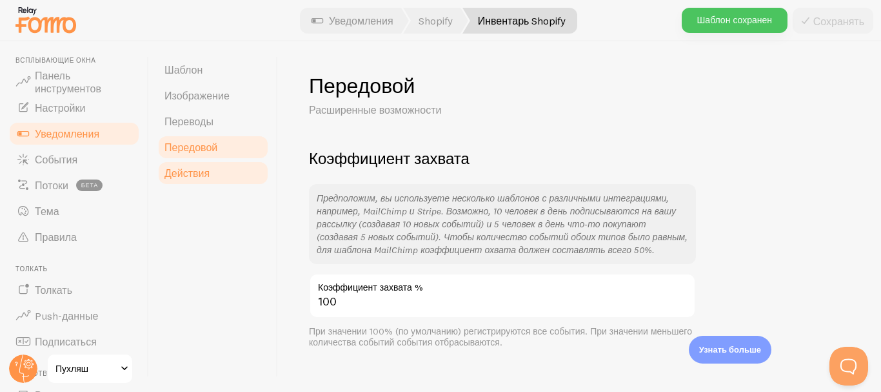
click at [190, 172] on font "Действия" at bounding box center [187, 172] width 45 height 13
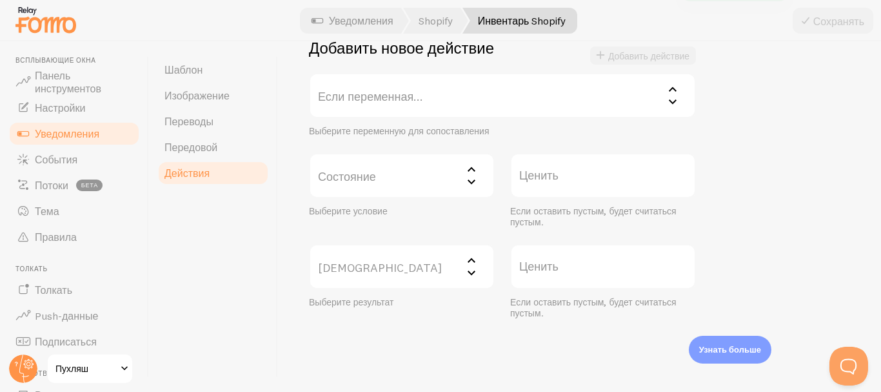
scroll to position [321, 0]
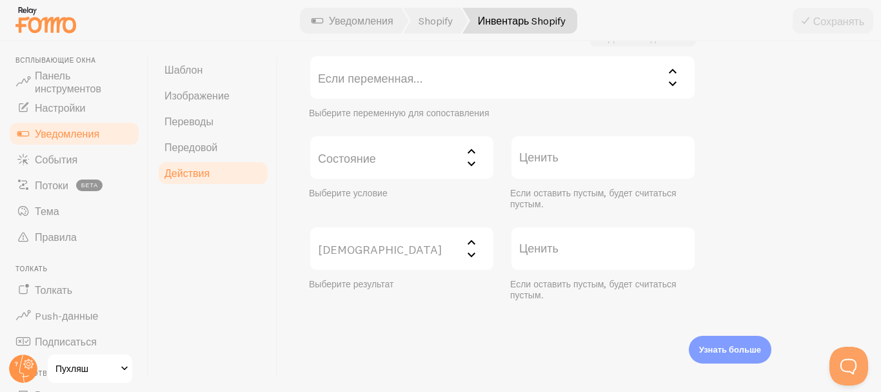
click at [379, 87] on label "Если переменная..." at bounding box center [502, 77] width 387 height 45
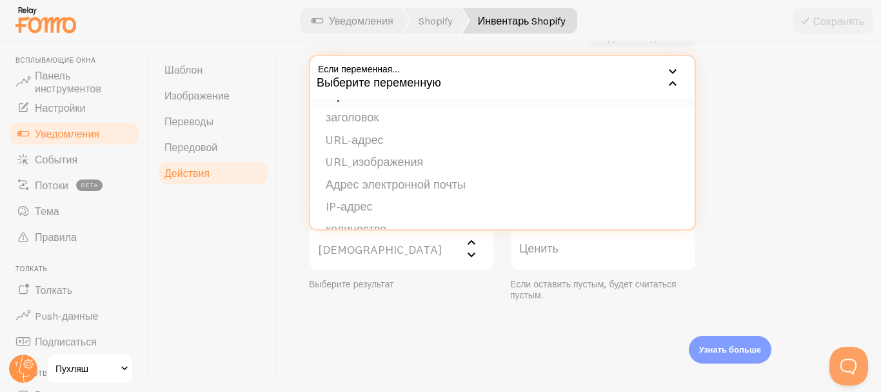
scroll to position [109, 0]
click at [261, 228] on div "Шаблон Изображение [GEOGRAPHIC_DATA] Передовой Действия" at bounding box center [213, 216] width 129 height 350
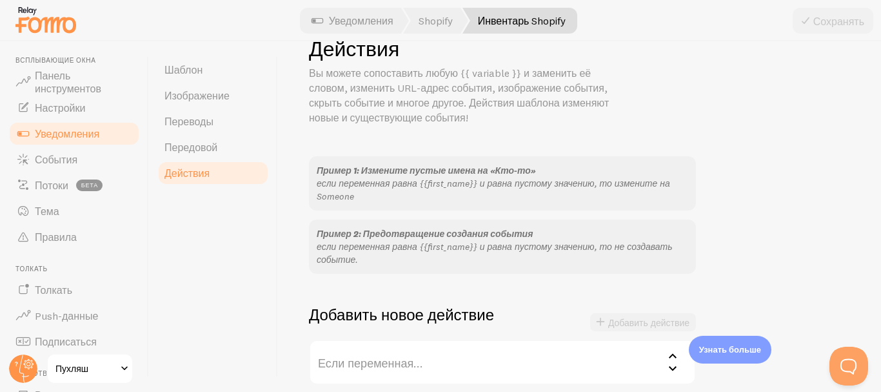
scroll to position [30, 0]
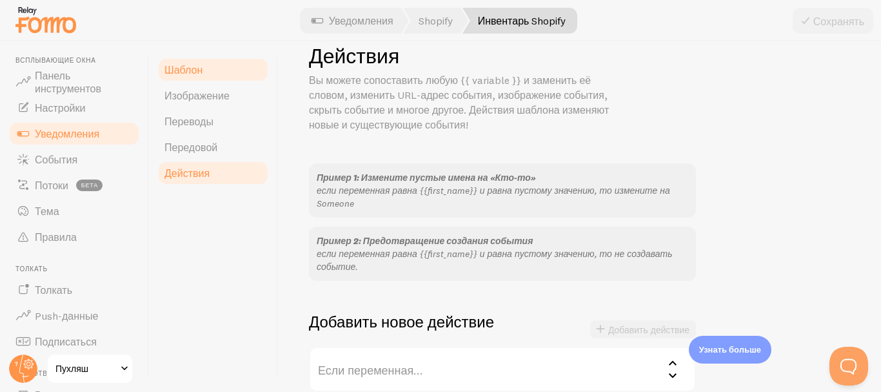
click at [207, 66] on link "Шаблон" at bounding box center [213, 70] width 113 height 26
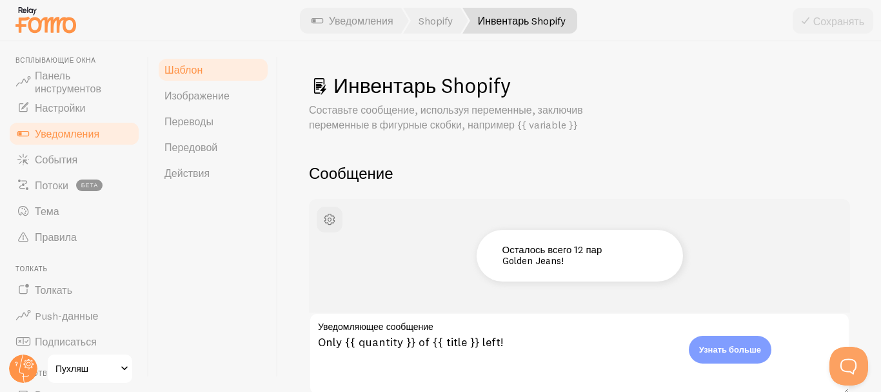
click at [61, 134] on font "Уведомления" at bounding box center [67, 133] width 65 height 13
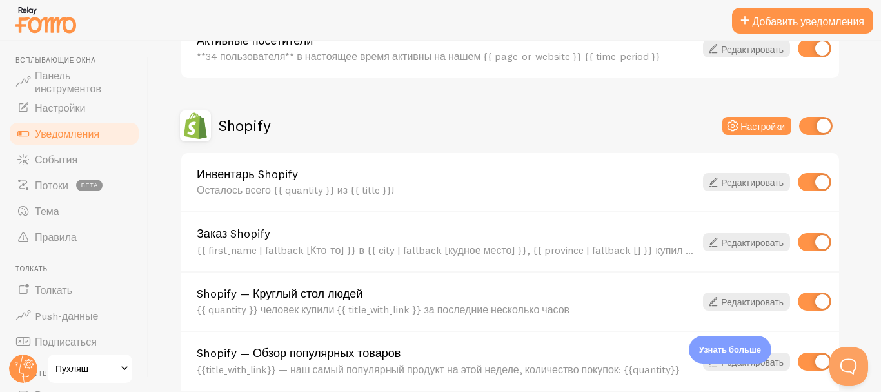
scroll to position [396, 0]
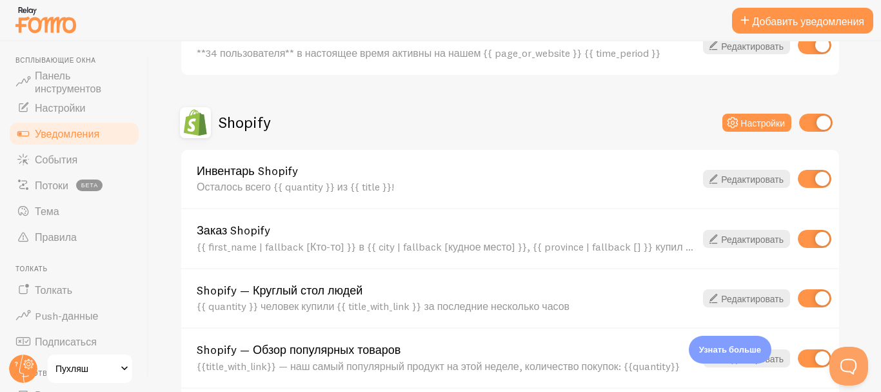
click at [810, 176] on input "checkbox" at bounding box center [815, 179] width 34 height 18
checkbox input "false"
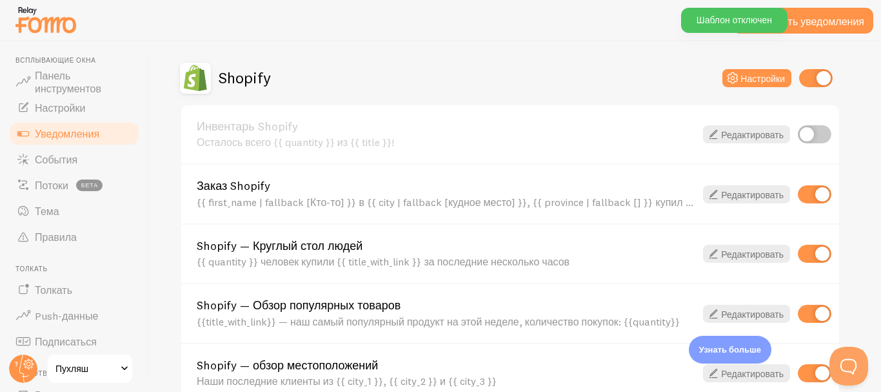
scroll to position [441, 0]
click at [743, 194] on font "Редактировать" at bounding box center [752, 194] width 63 height 12
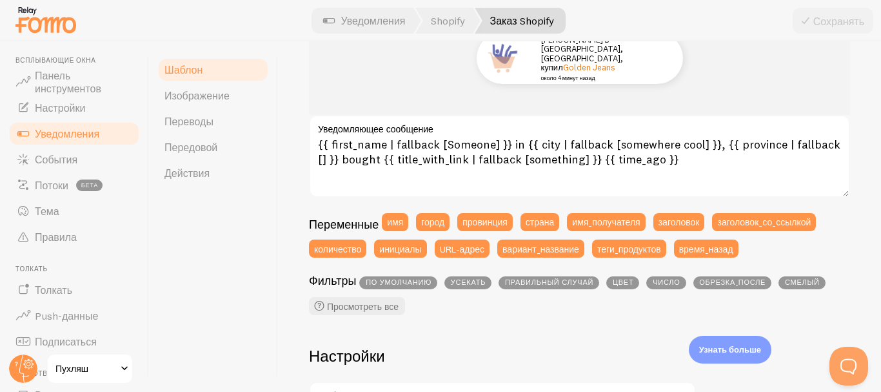
scroll to position [216, 0]
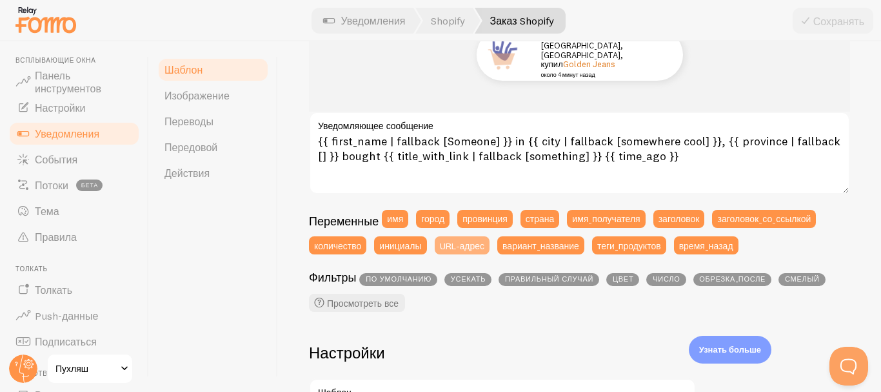
click at [459, 245] on font "URL-адрес" at bounding box center [462, 245] width 45 height 12
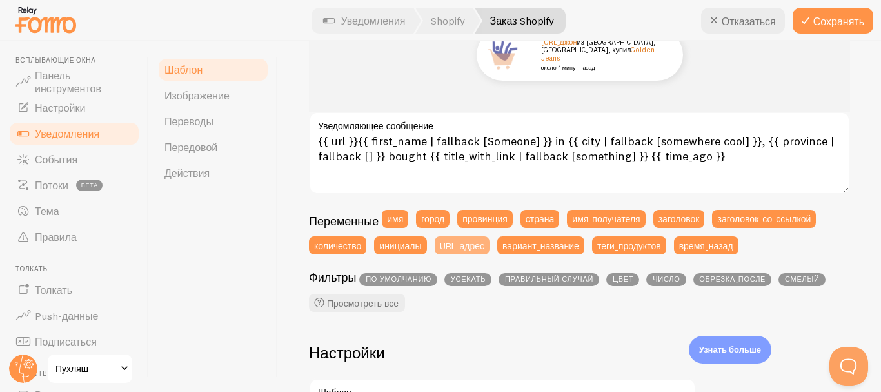
click at [459, 245] on font "URL-адрес" at bounding box center [462, 245] width 45 height 12
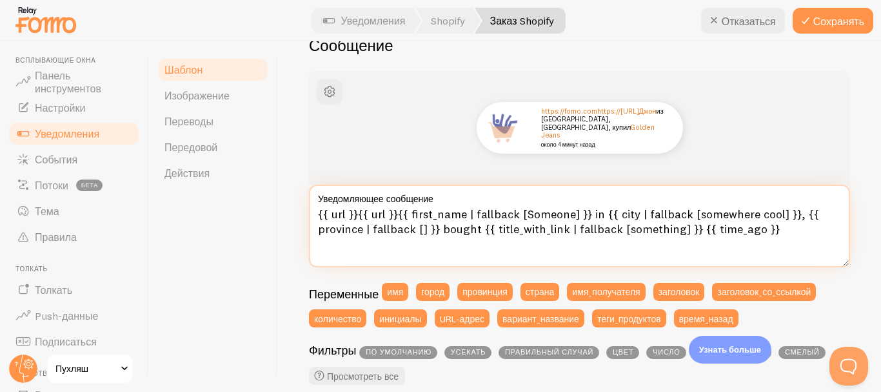
scroll to position [146, 0]
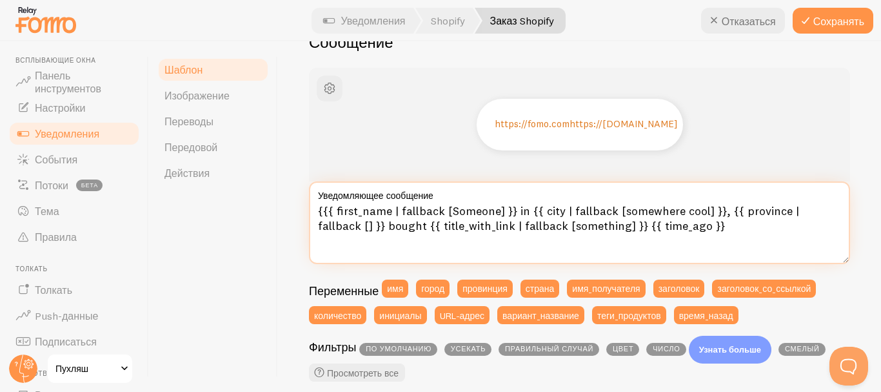
type textarea "{{ first_name | fallback [Someone] }} in {{ city | fallback [somewhere cool] }}…"
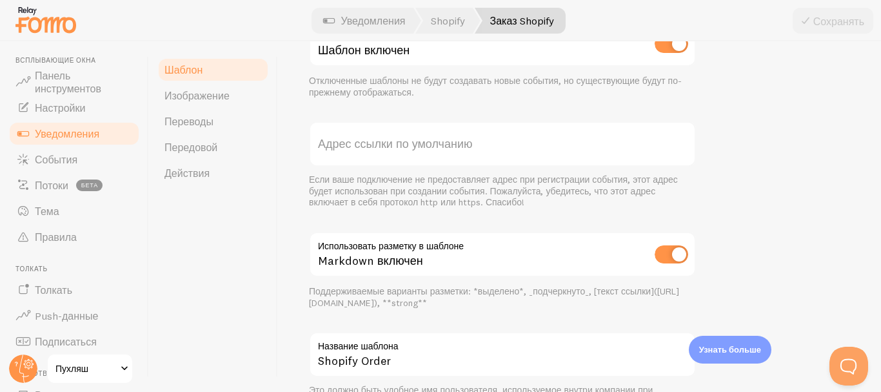
scroll to position [547, 0]
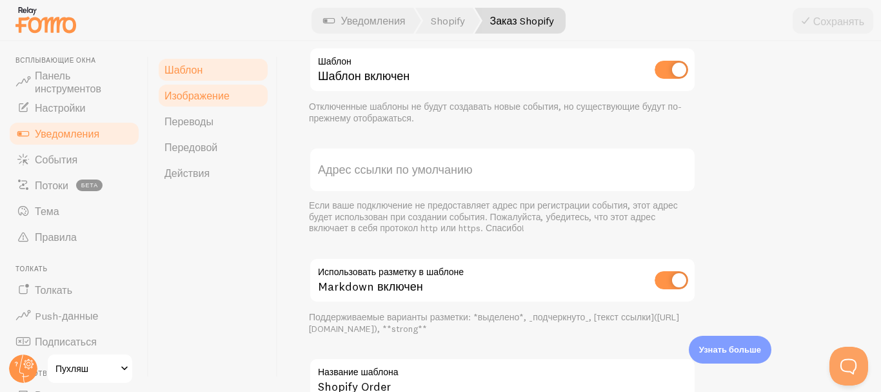
click at [199, 92] on font "Изображение" at bounding box center [197, 95] width 65 height 13
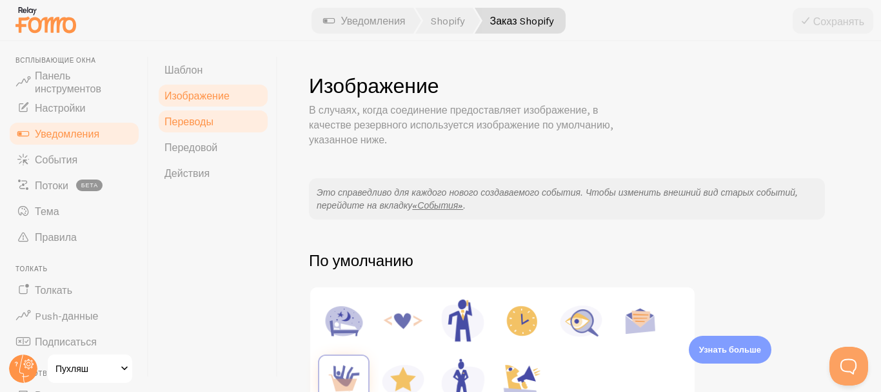
click at [194, 123] on font "Переводы" at bounding box center [189, 121] width 49 height 13
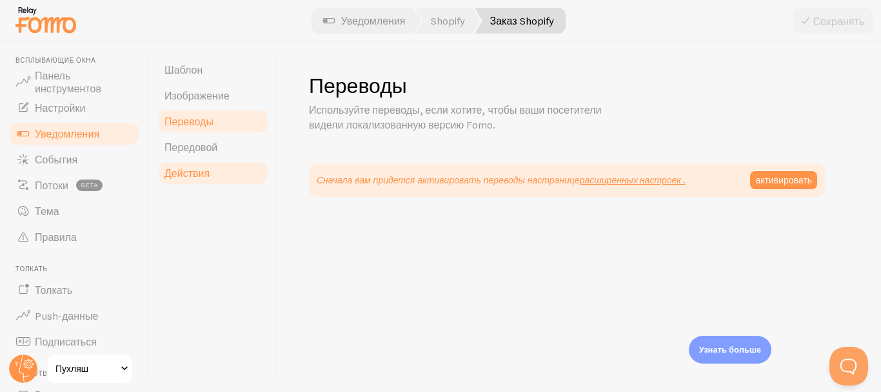
click at [194, 170] on font "Действия" at bounding box center [187, 172] width 45 height 13
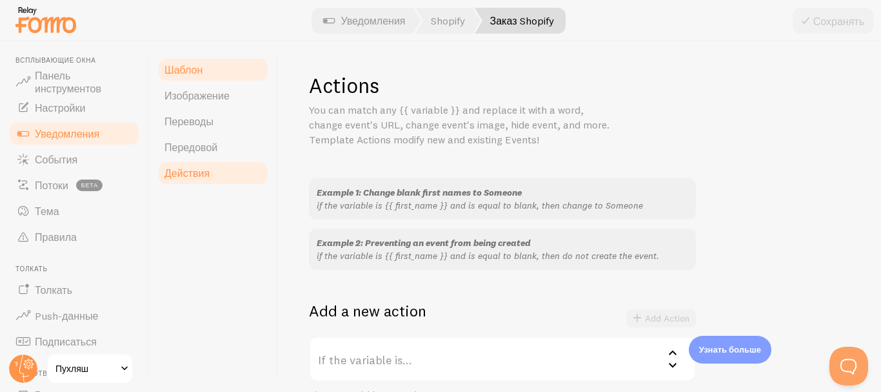
click at [208, 82] on ul "Шаблон Изображение [GEOGRAPHIC_DATA] Передовой Действия" at bounding box center [213, 121] width 113 height 129
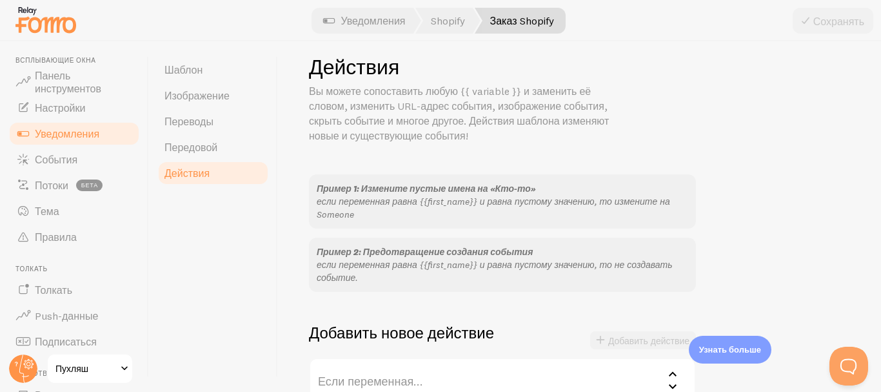
scroll to position [15, 0]
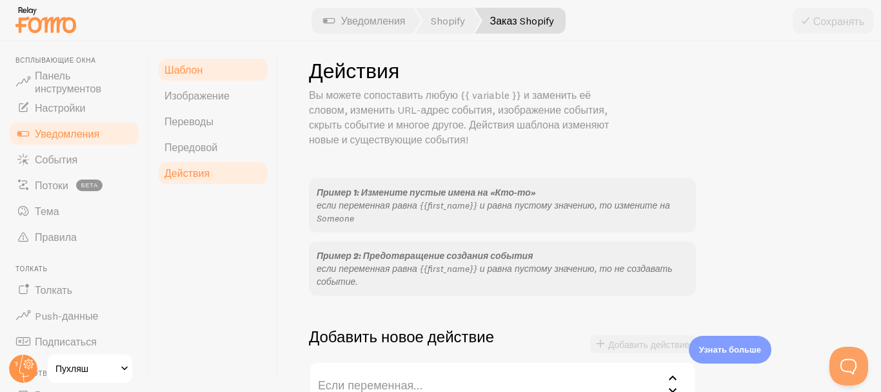
click at [217, 73] on link "Шаблон" at bounding box center [213, 70] width 113 height 26
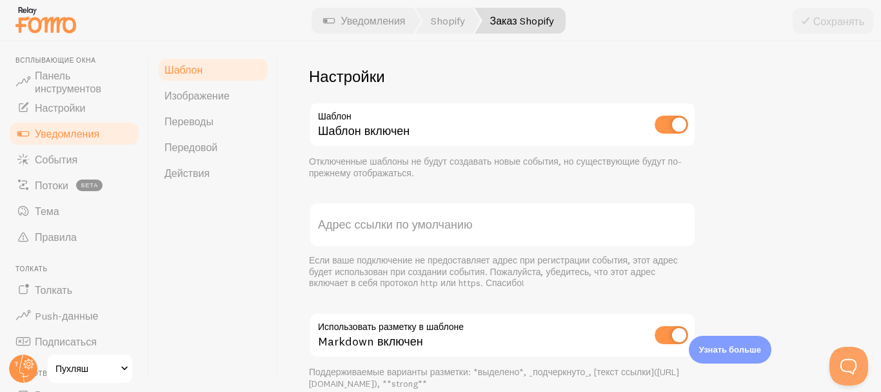
scroll to position [497, 0]
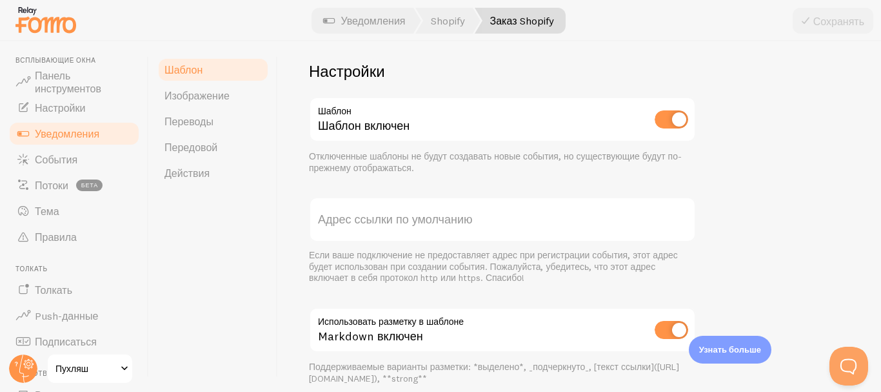
click at [380, 221] on font "Адрес ссылки по умолчанию" at bounding box center [395, 219] width 154 height 15
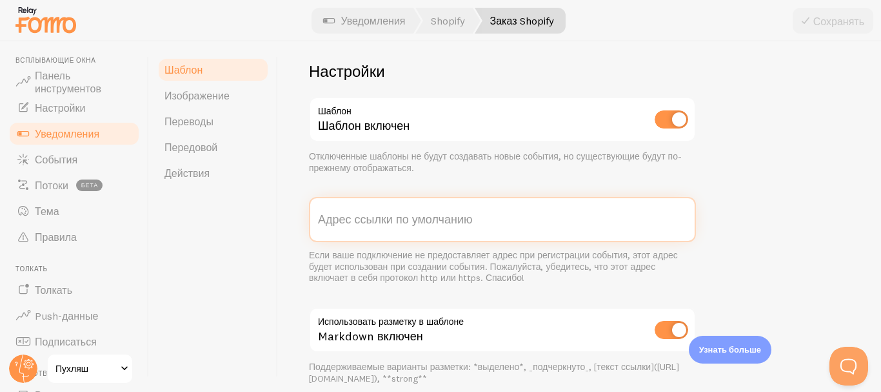
click at [380, 221] on input "Адрес ссылки по умолчанию" at bounding box center [502, 219] width 387 height 45
paste input "[URL][DOMAIN_NAME]"
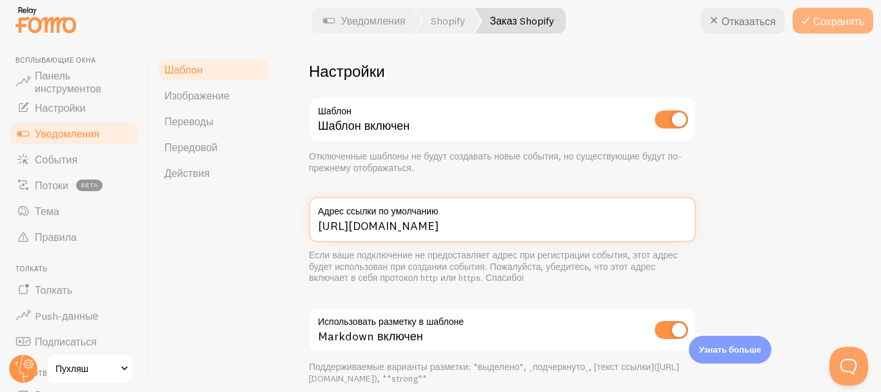
type input "[URL][DOMAIN_NAME]"
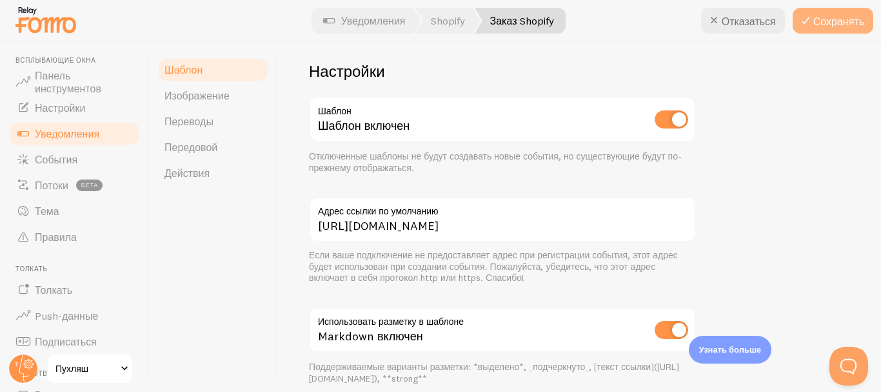
click at [819, 14] on button "Сохранять" at bounding box center [833, 21] width 81 height 26
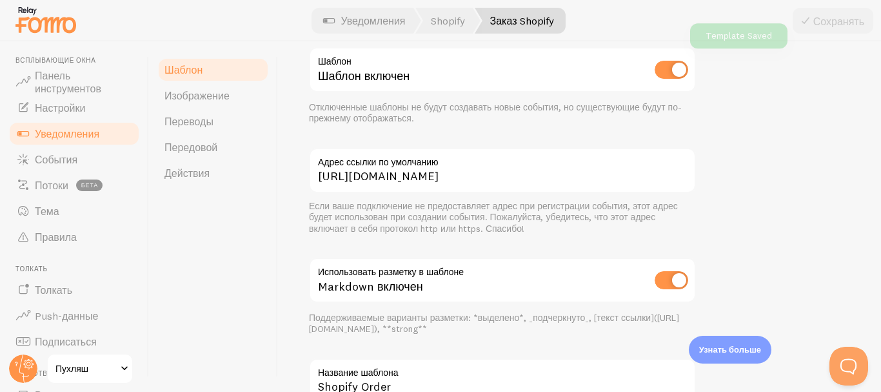
scroll to position [447, 0]
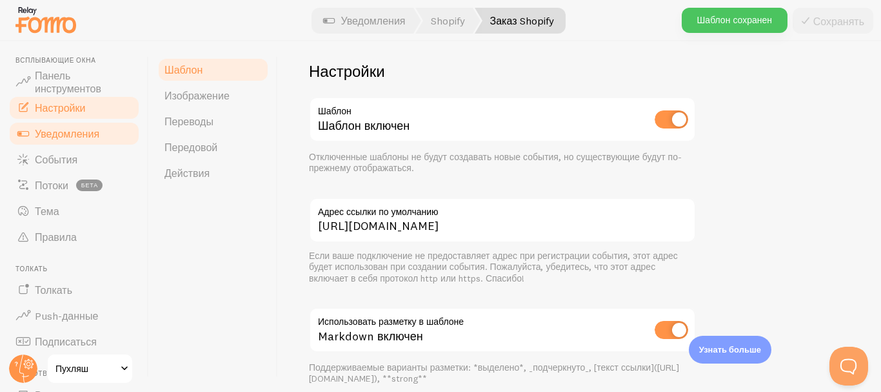
click at [82, 103] on font "Настройки" at bounding box center [60, 107] width 50 height 13
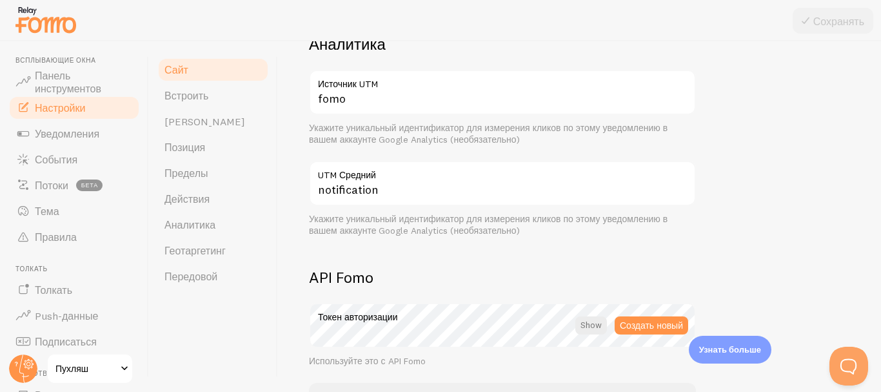
scroll to position [878, 0]
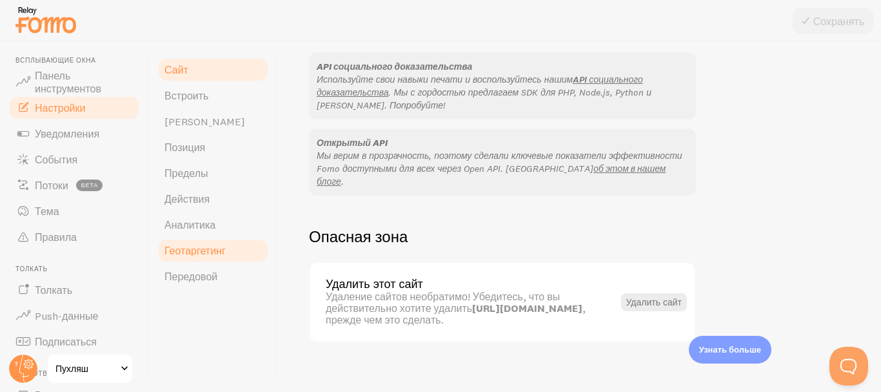
click at [183, 240] on link "Геотаргетинг" at bounding box center [213, 250] width 113 height 26
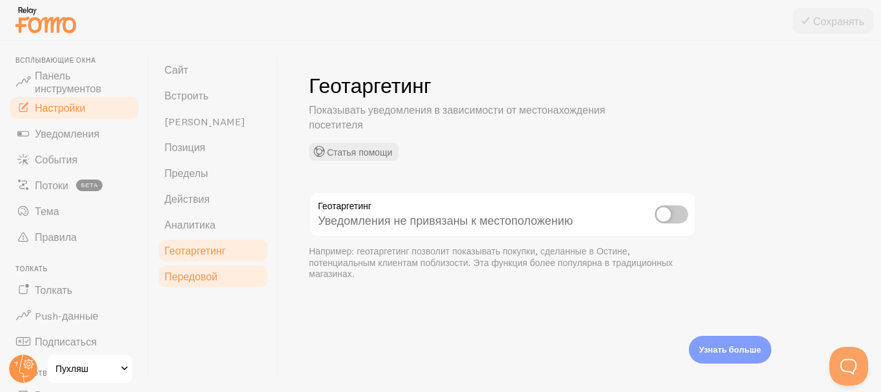
click at [177, 269] on link "Передовой" at bounding box center [213, 276] width 113 height 26
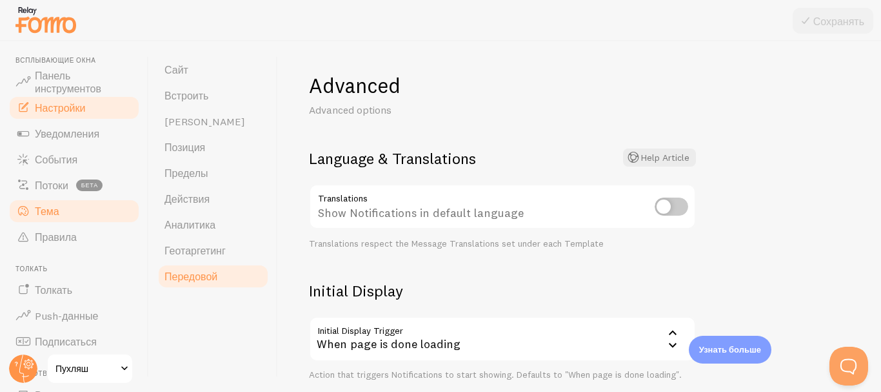
click at [45, 214] on font "Тема" at bounding box center [47, 211] width 25 height 13
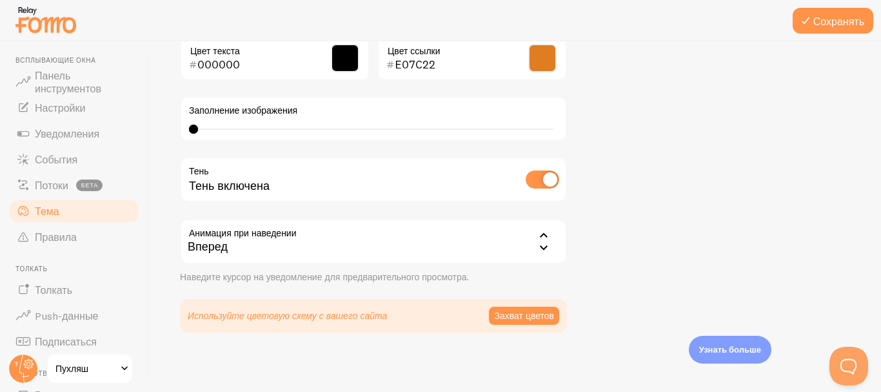
scroll to position [355, 0]
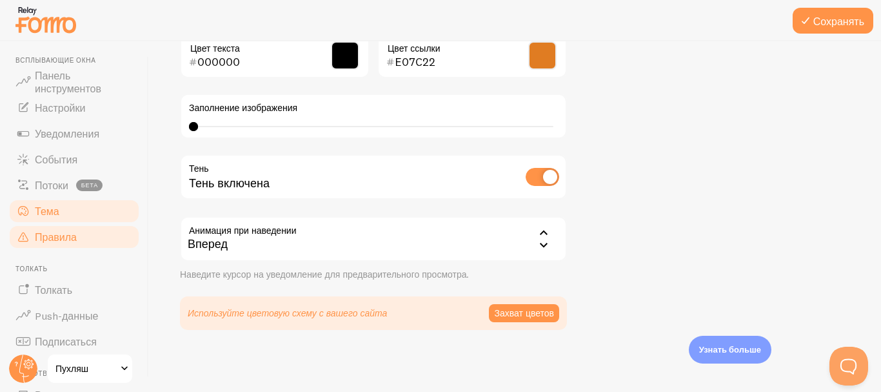
click at [63, 237] on font "Правила" at bounding box center [56, 236] width 42 height 13
